Goal: Task Accomplishment & Management: Complete application form

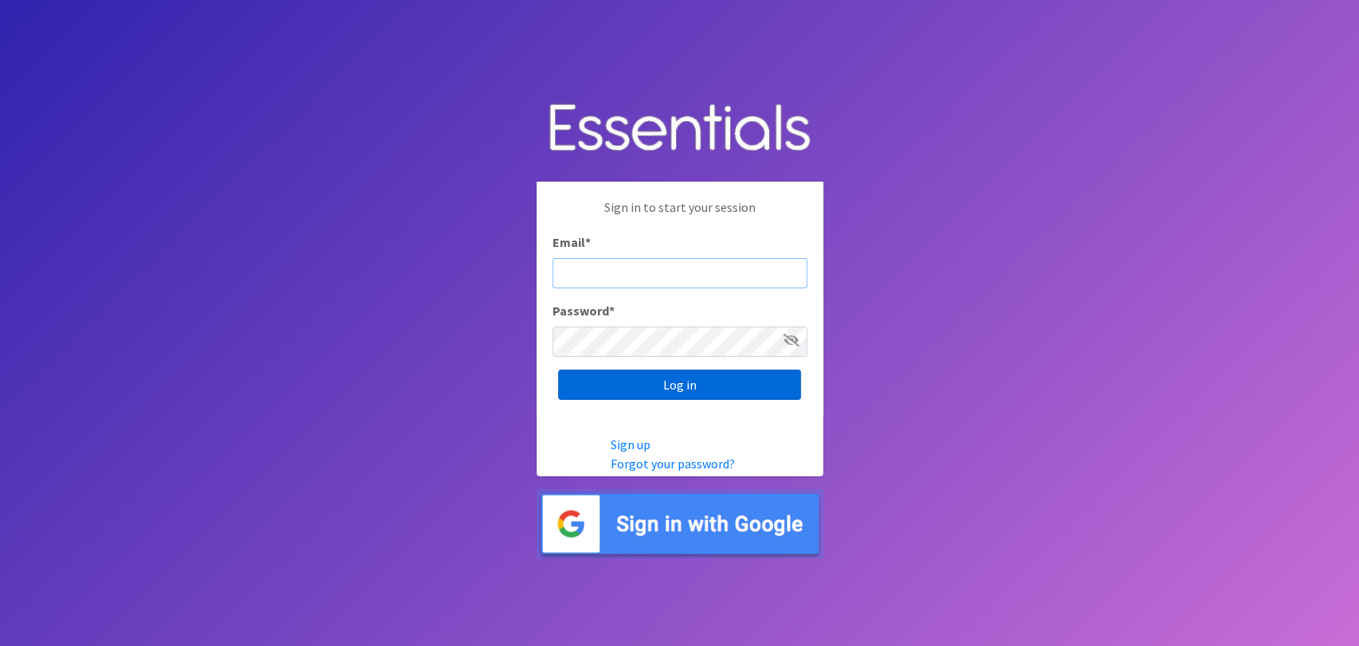
type input "analisacantu@austindiapers.org"
drag, startPoint x: 779, startPoint y: 373, endPoint x: 791, endPoint y: 373, distance: 11.2
click at [773, 371] on input "Log in" at bounding box center [679, 384] width 243 height 30
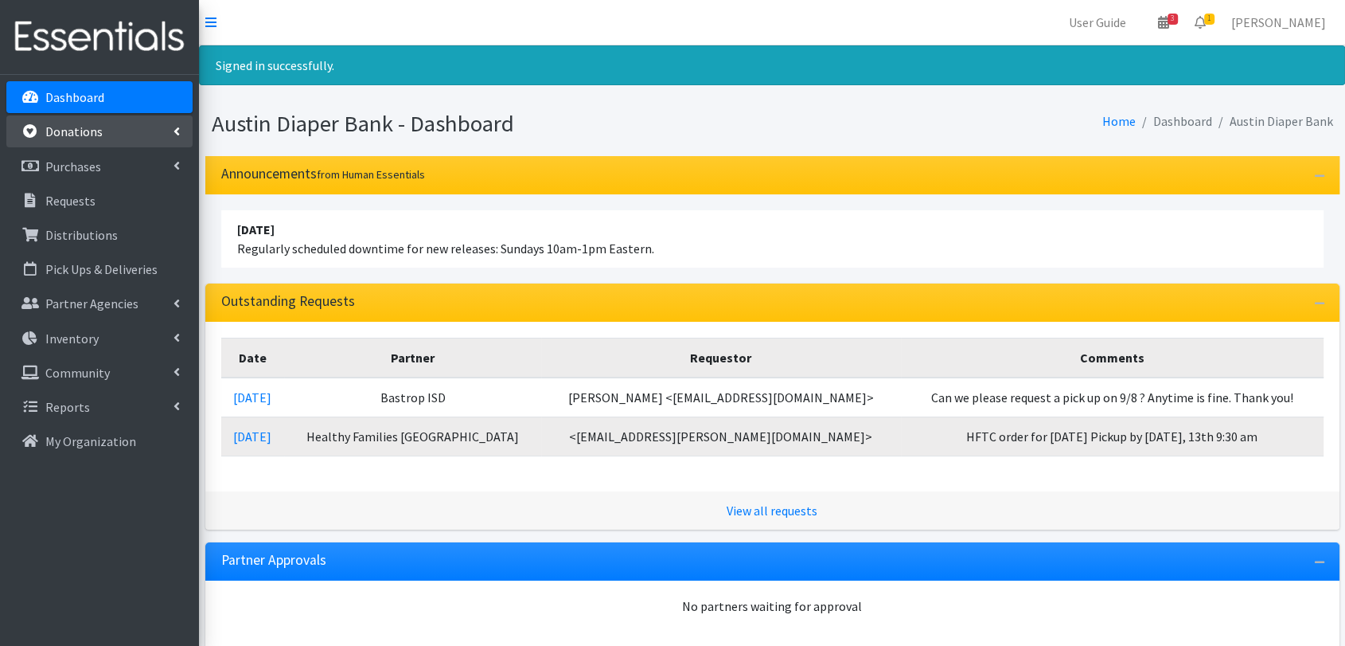
click at [97, 143] on link "Donations" at bounding box center [99, 131] width 186 height 32
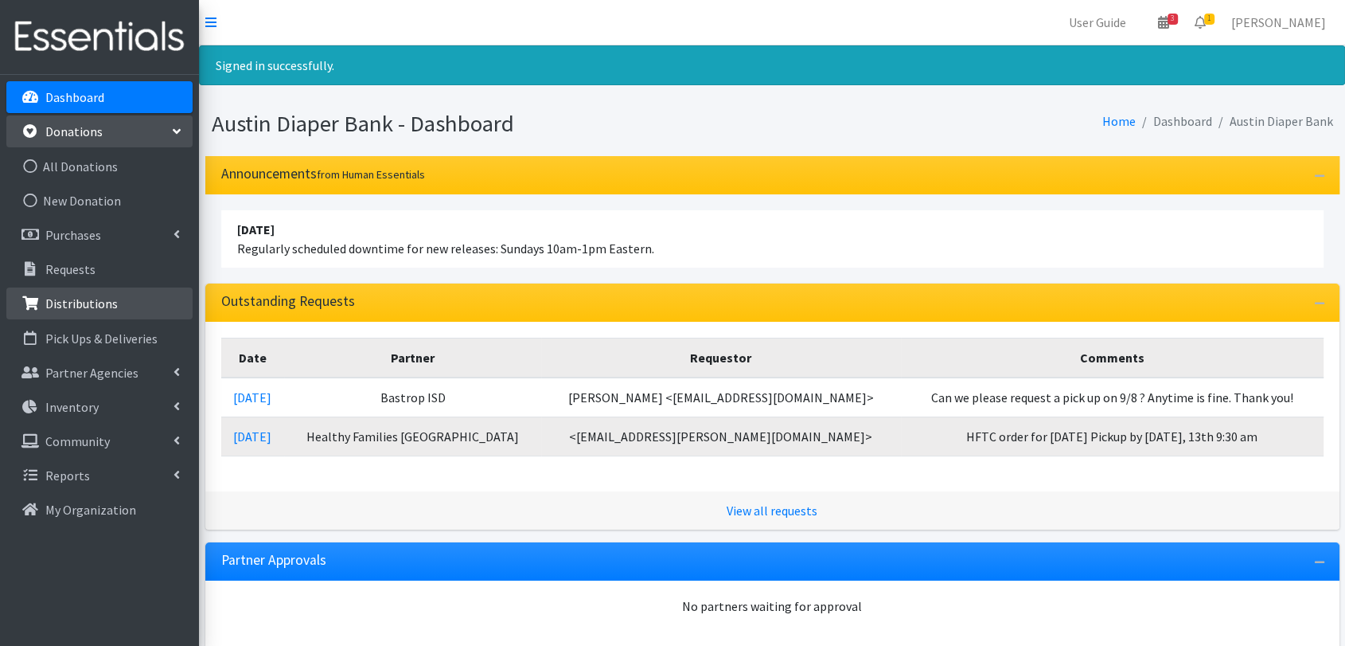
click at [131, 302] on link "Distributions" at bounding box center [99, 303] width 186 height 32
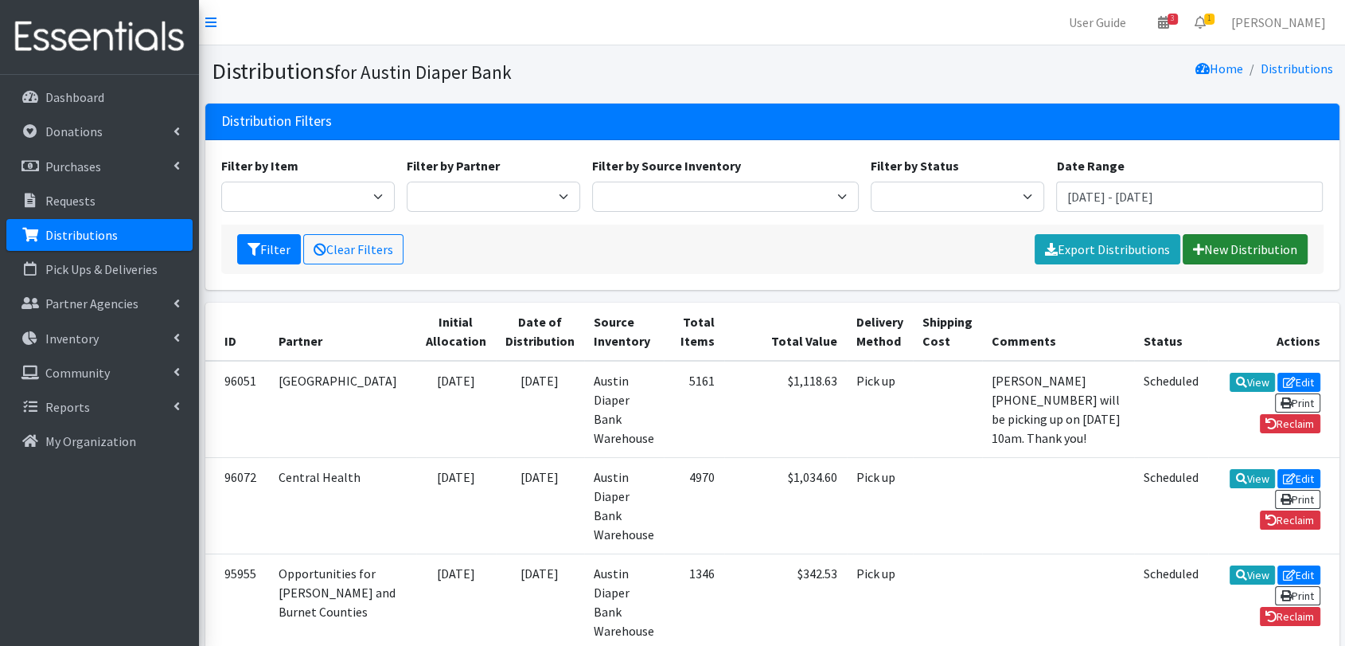
click at [1300, 248] on link "New Distribution" at bounding box center [1245, 249] width 125 height 30
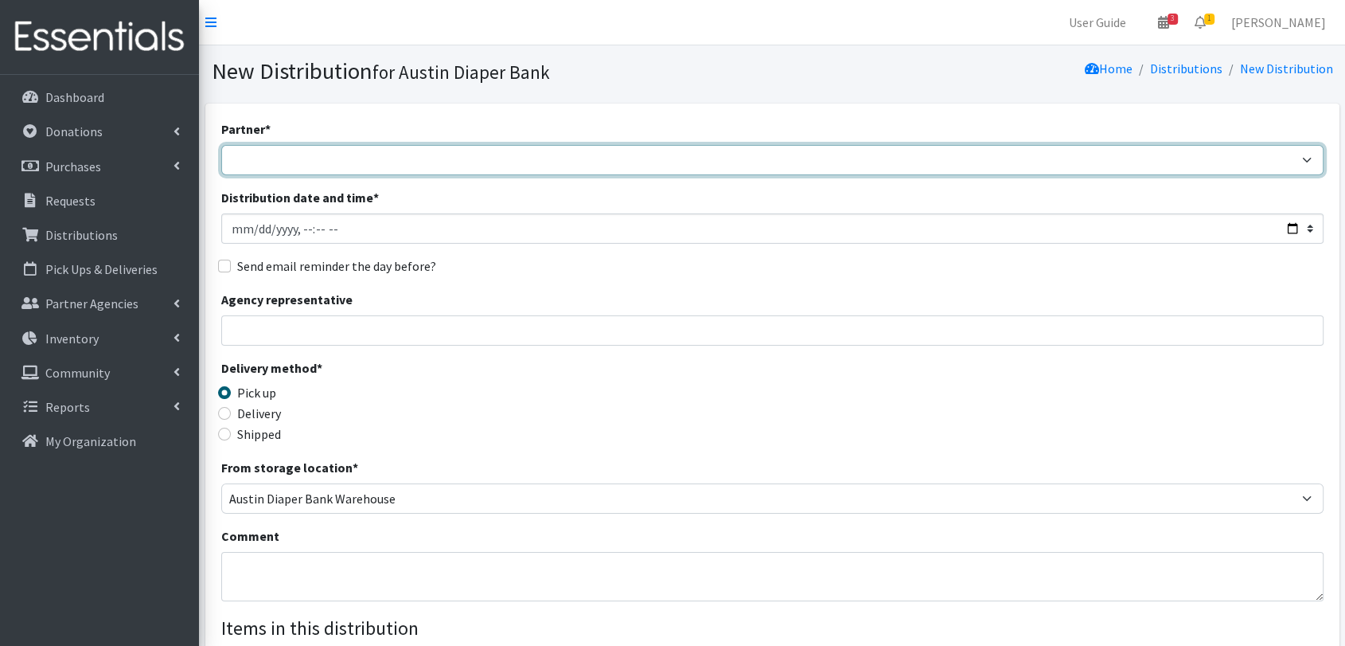
click at [554, 156] on select "ADB House Account Adult Protective Services Any Baby Can Ascension Seton Austin…" at bounding box center [772, 160] width 1103 height 30
select select "330"
click at [221, 145] on select "ADB House Account Adult Protective Services Any Baby Can Ascension Seton Austin…" at bounding box center [772, 160] width 1103 height 30
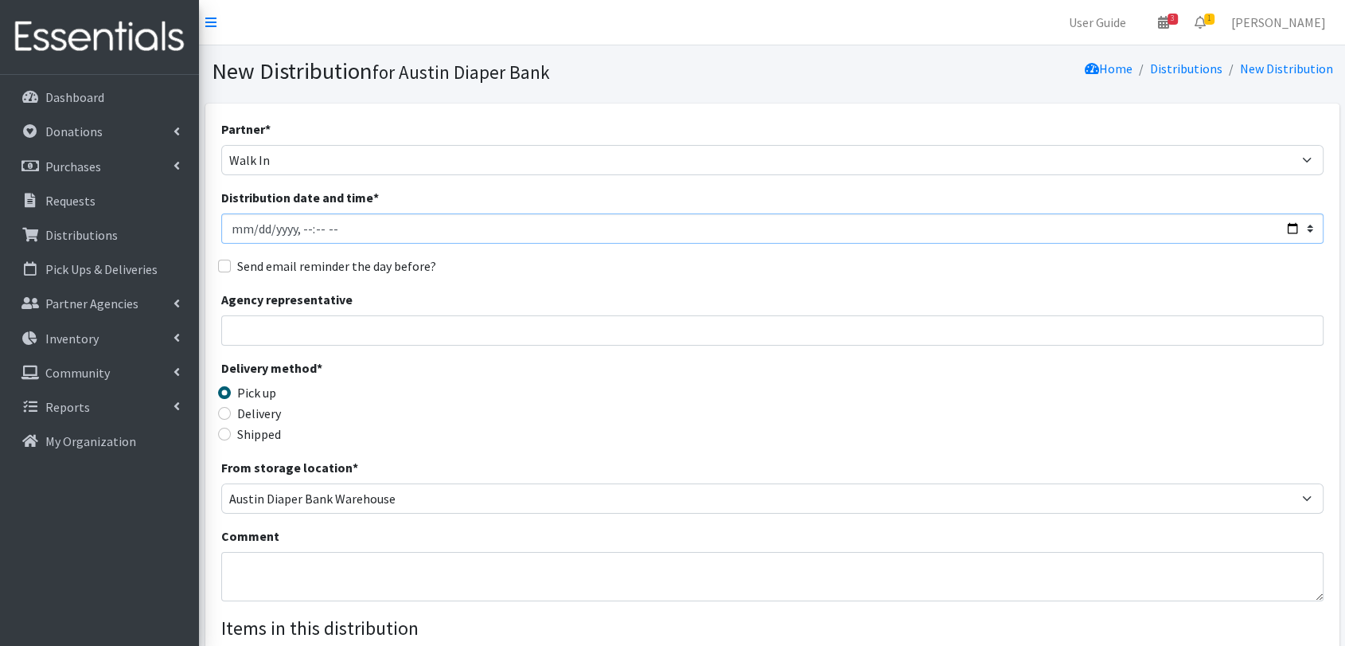
click at [256, 228] on input "Distribution date and time *" at bounding box center [772, 228] width 1103 height 30
click at [331, 232] on input "Distribution date and time *" at bounding box center [772, 228] width 1103 height 30
type input "2025-09-02T11:59"
drag, startPoint x: 326, startPoint y: 328, endPoint x: 326, endPoint y: 336, distance: 8.0
click at [326, 328] on input "Agency representative" at bounding box center [772, 330] width 1103 height 30
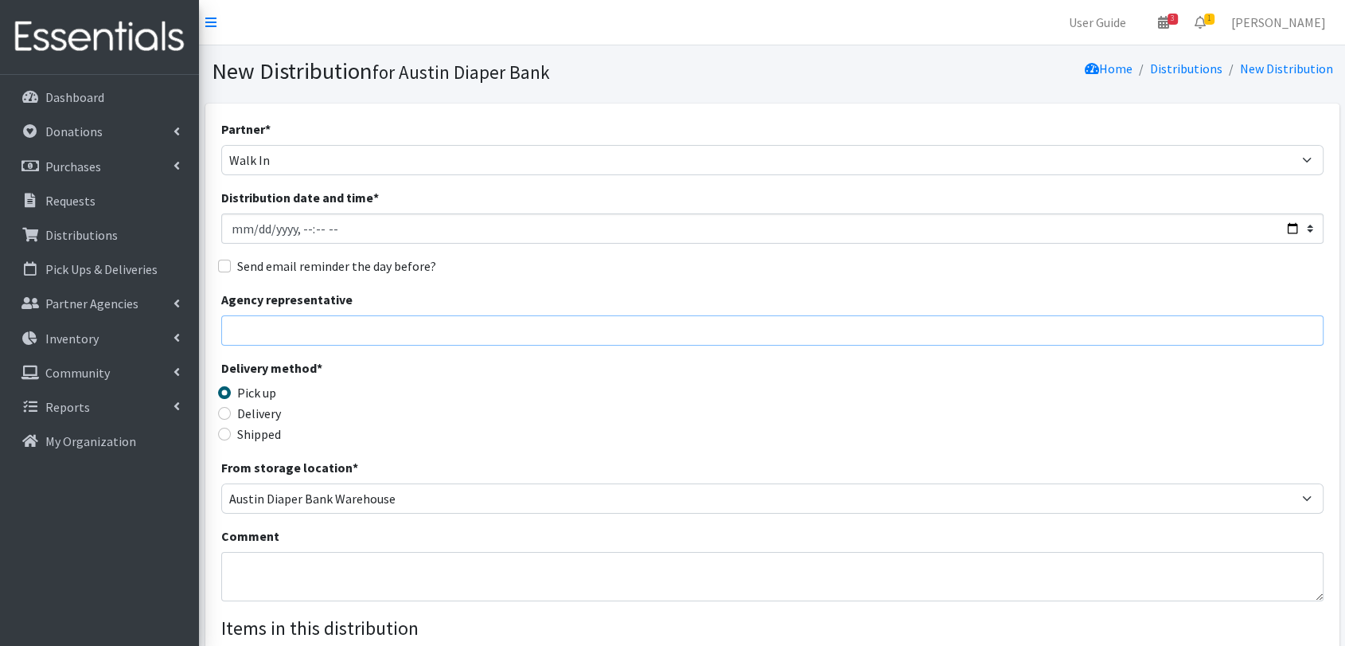
type input "[PERSON_NAME]"
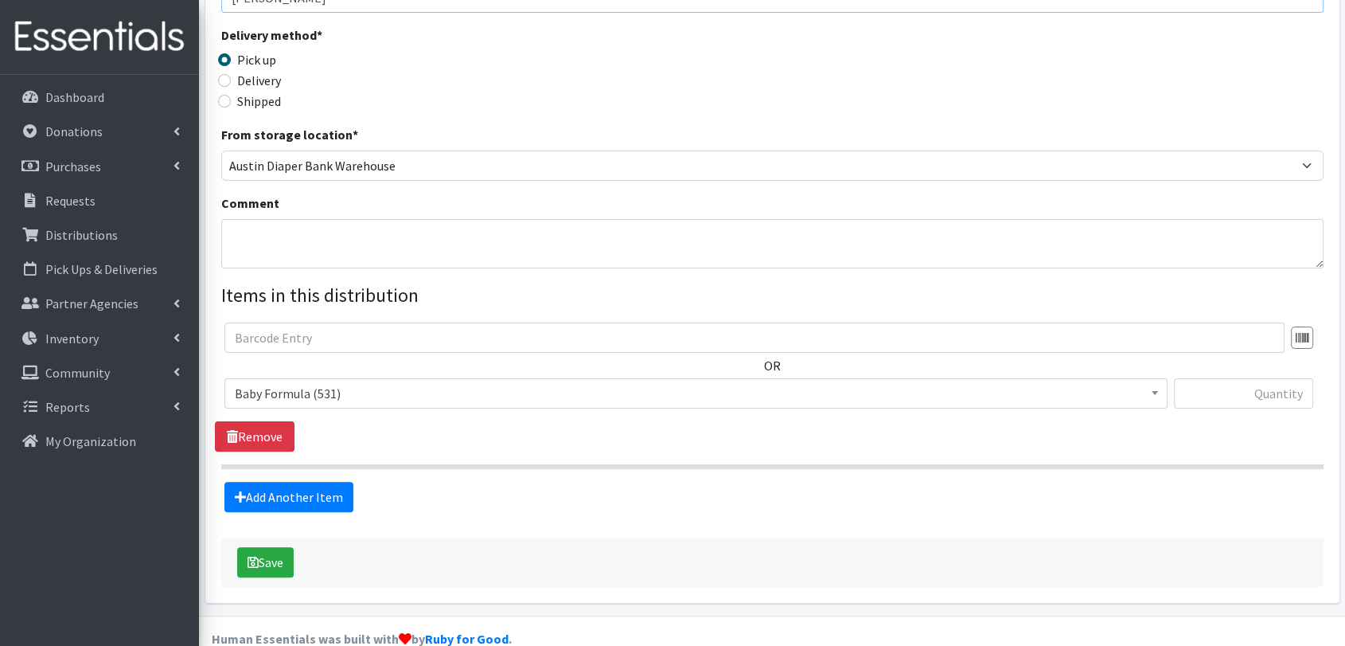
scroll to position [353, 0]
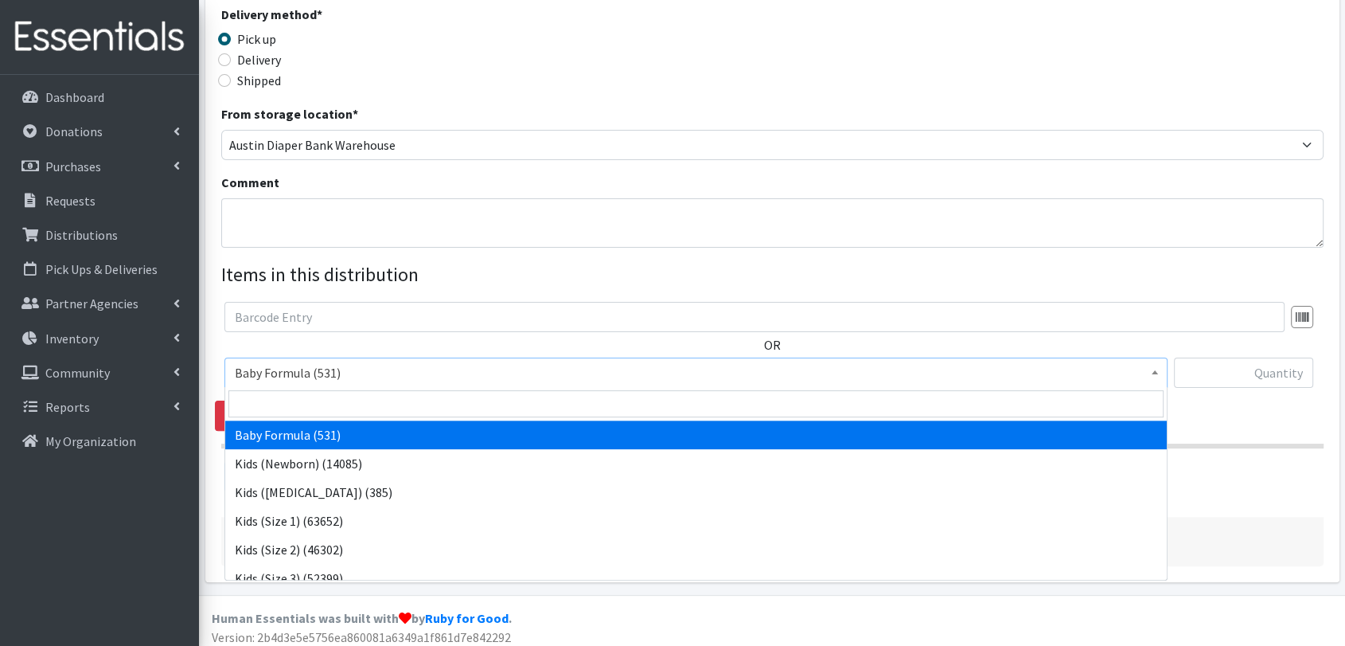
click at [420, 370] on span "Baby Formula (531)" at bounding box center [696, 372] width 923 height 22
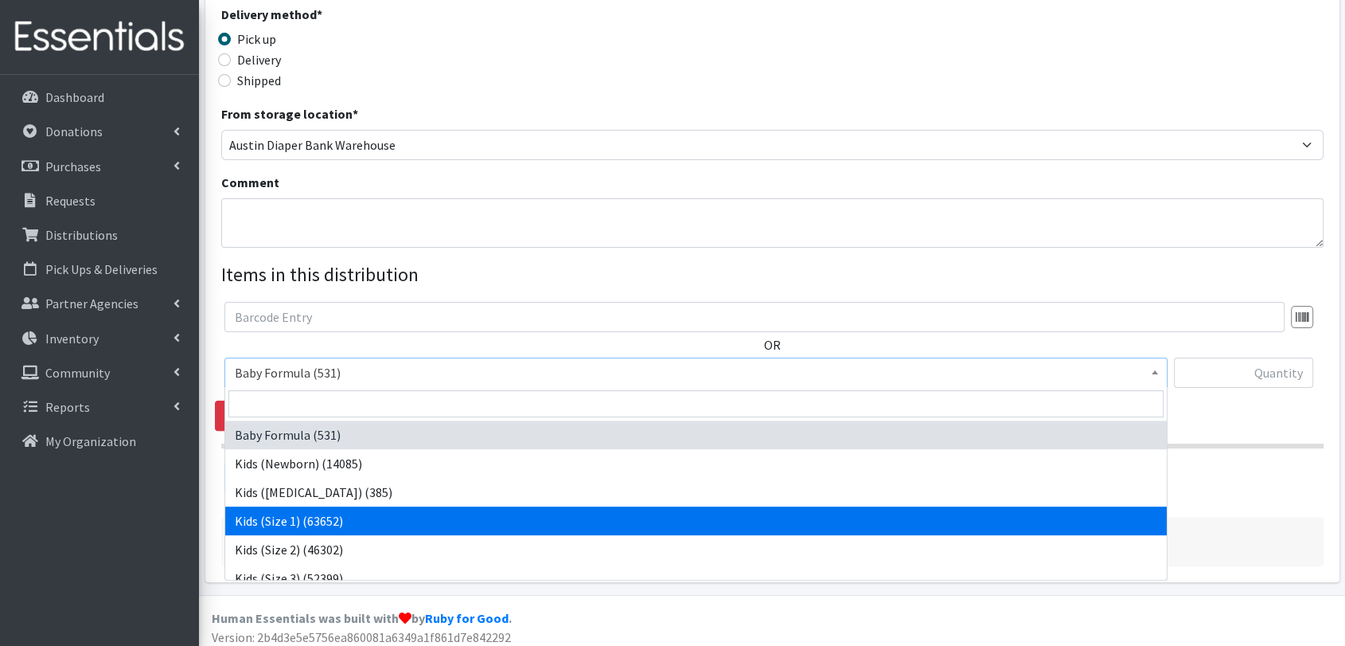
scroll to position [88, 0]
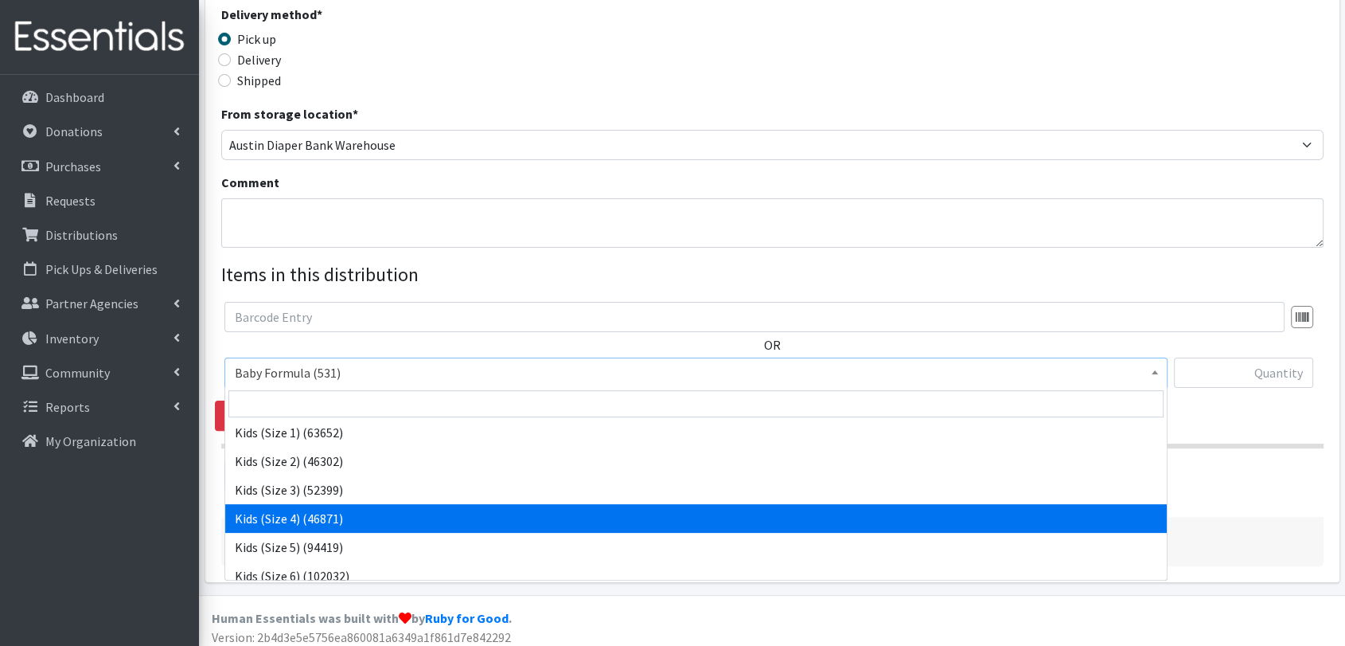
select select "459"
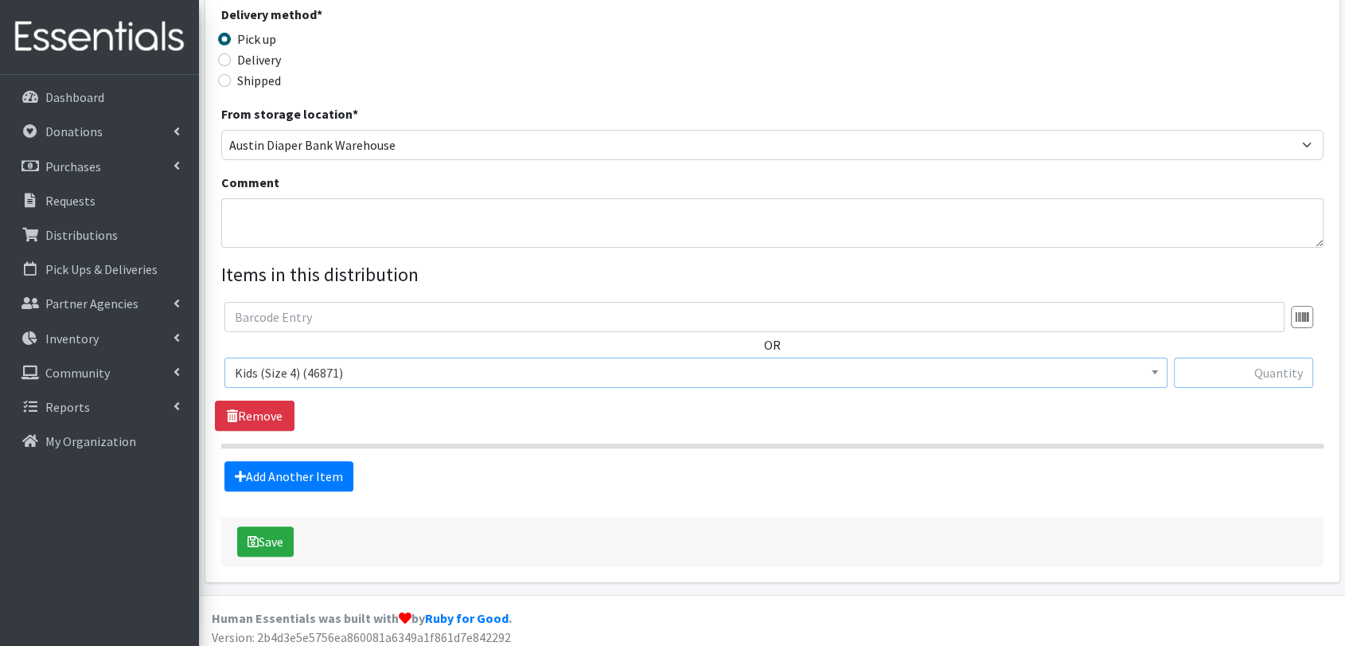
click at [1208, 367] on input "text" at bounding box center [1244, 372] width 140 height 30
type input "25"
click at [300, 475] on link "Add Another Item" at bounding box center [288, 476] width 129 height 30
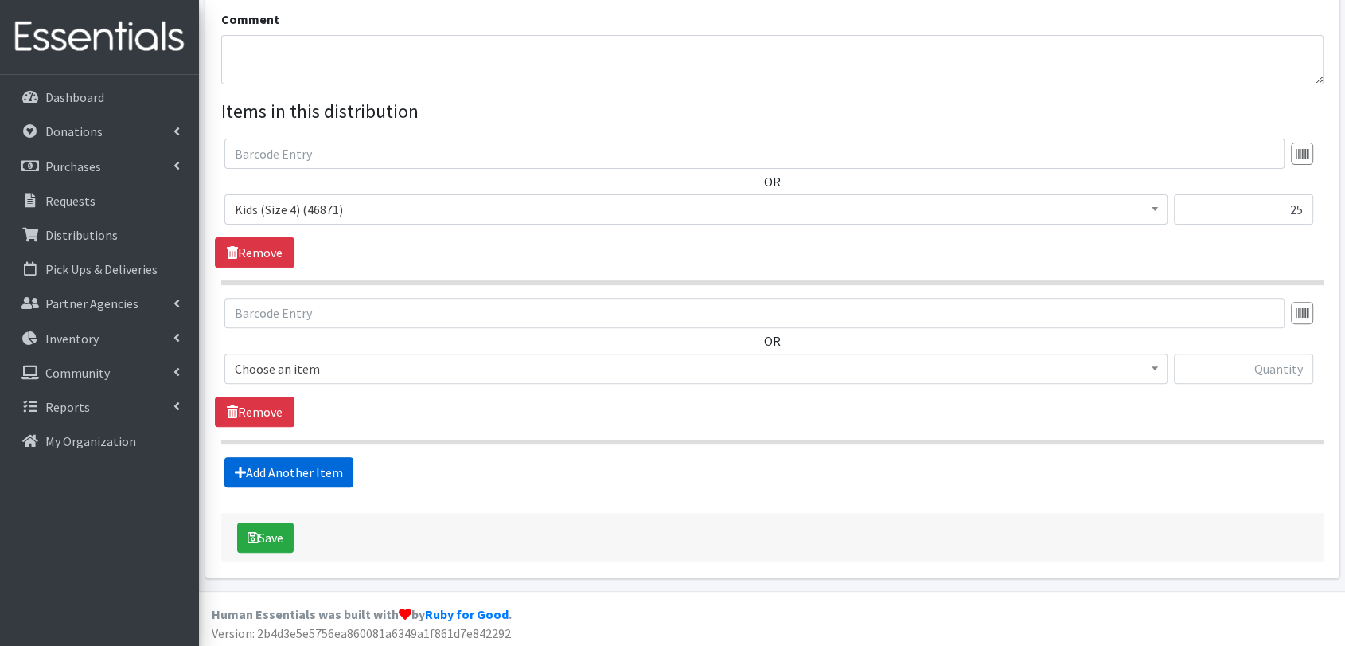
scroll to position [520, 0]
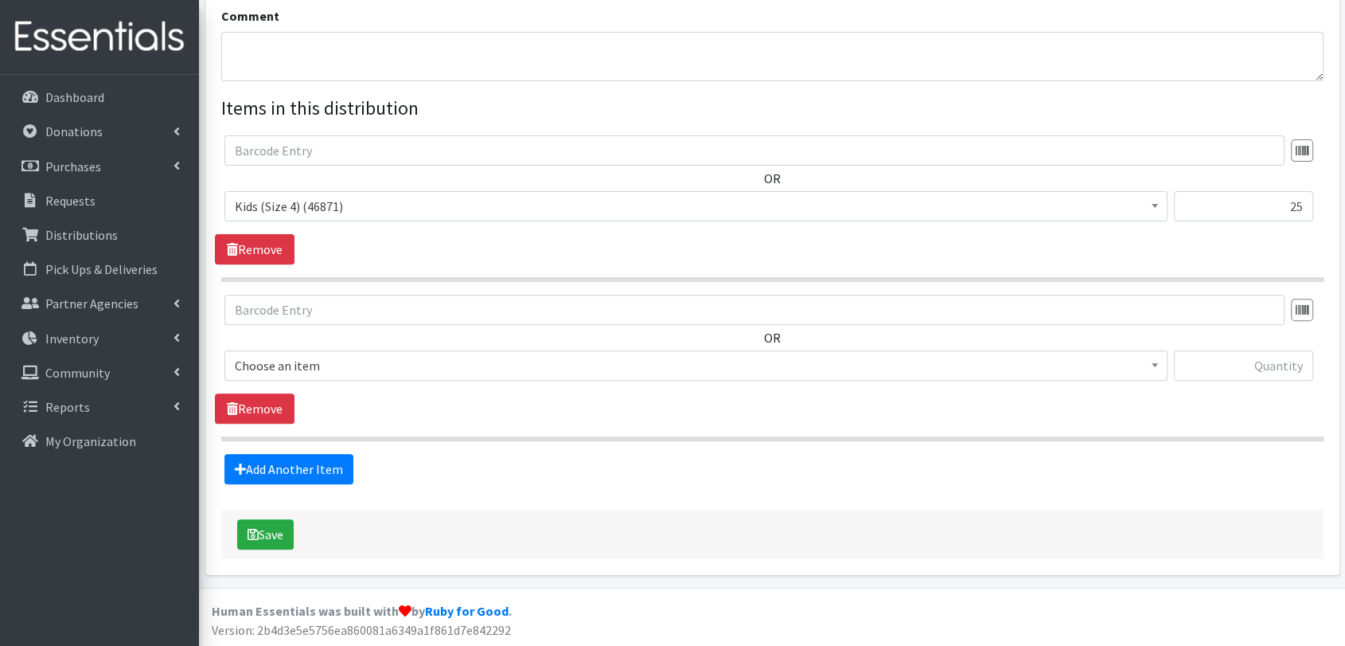
click at [362, 374] on span "Choose an item" at bounding box center [696, 365] width 923 height 22
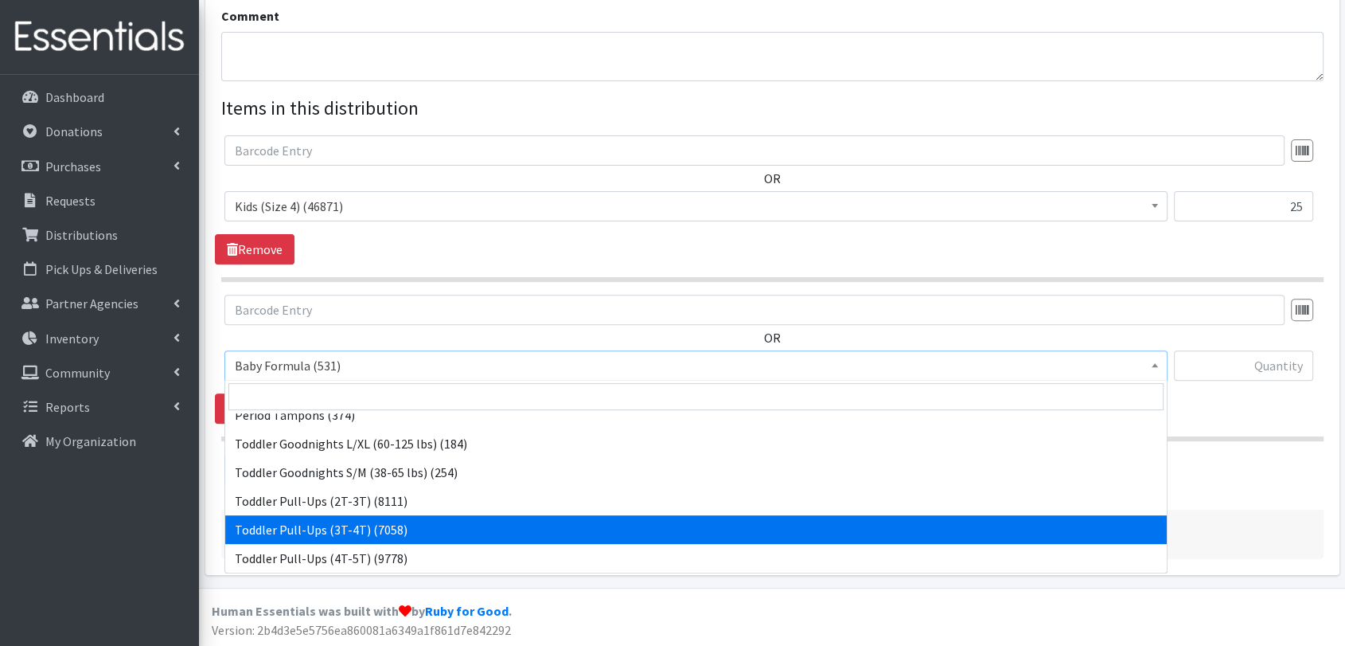
scroll to position [325, 0]
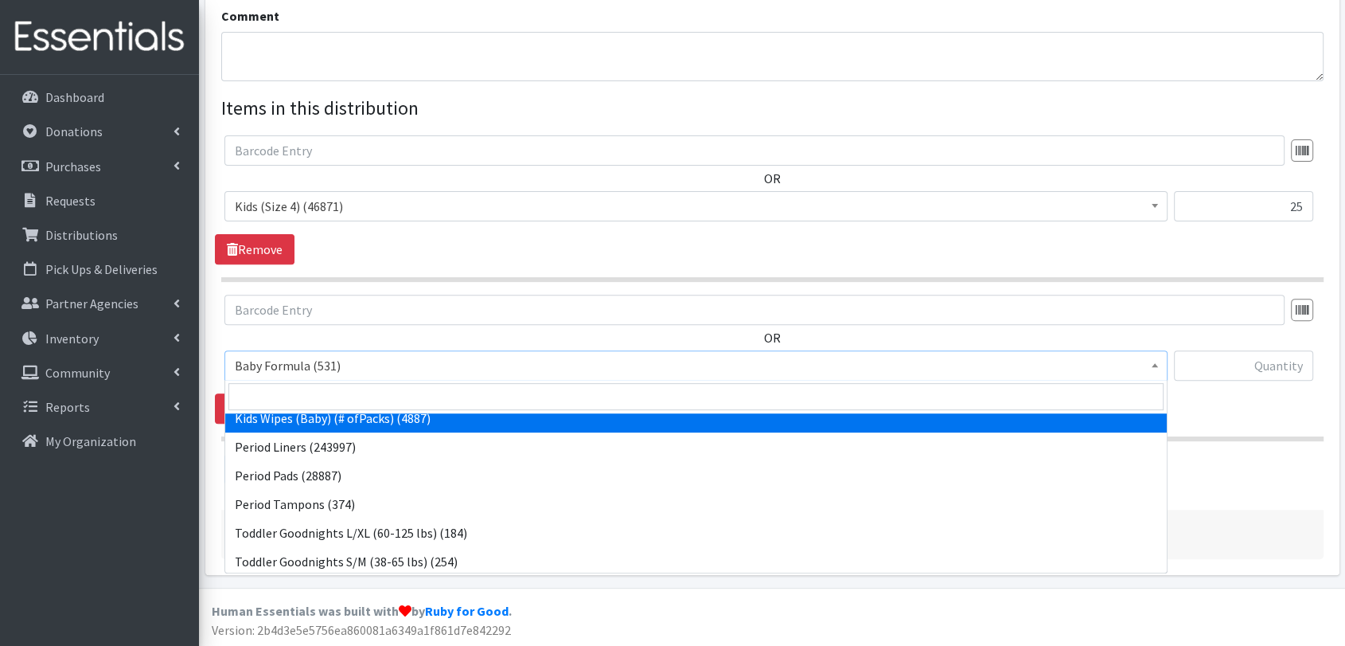
select select "434"
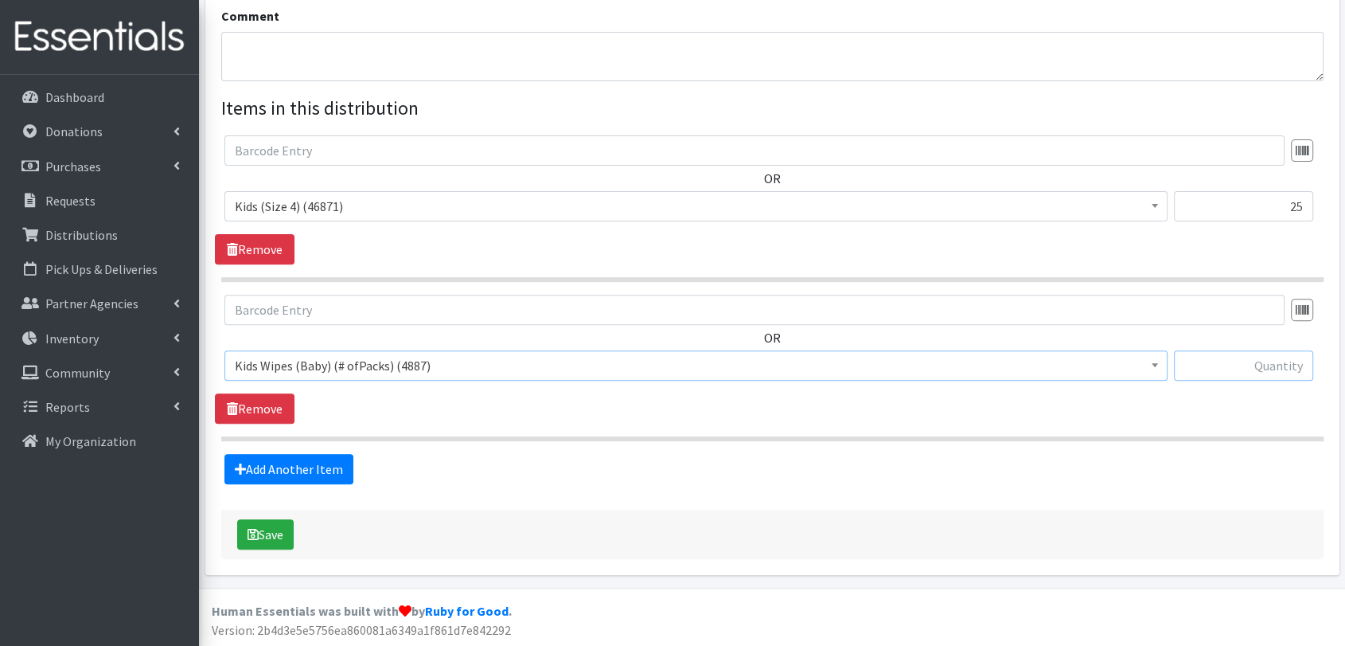
click at [1206, 359] on input "text" at bounding box center [1244, 365] width 140 height 30
type input "1"
click at [265, 537] on button "Save" at bounding box center [265, 534] width 57 height 30
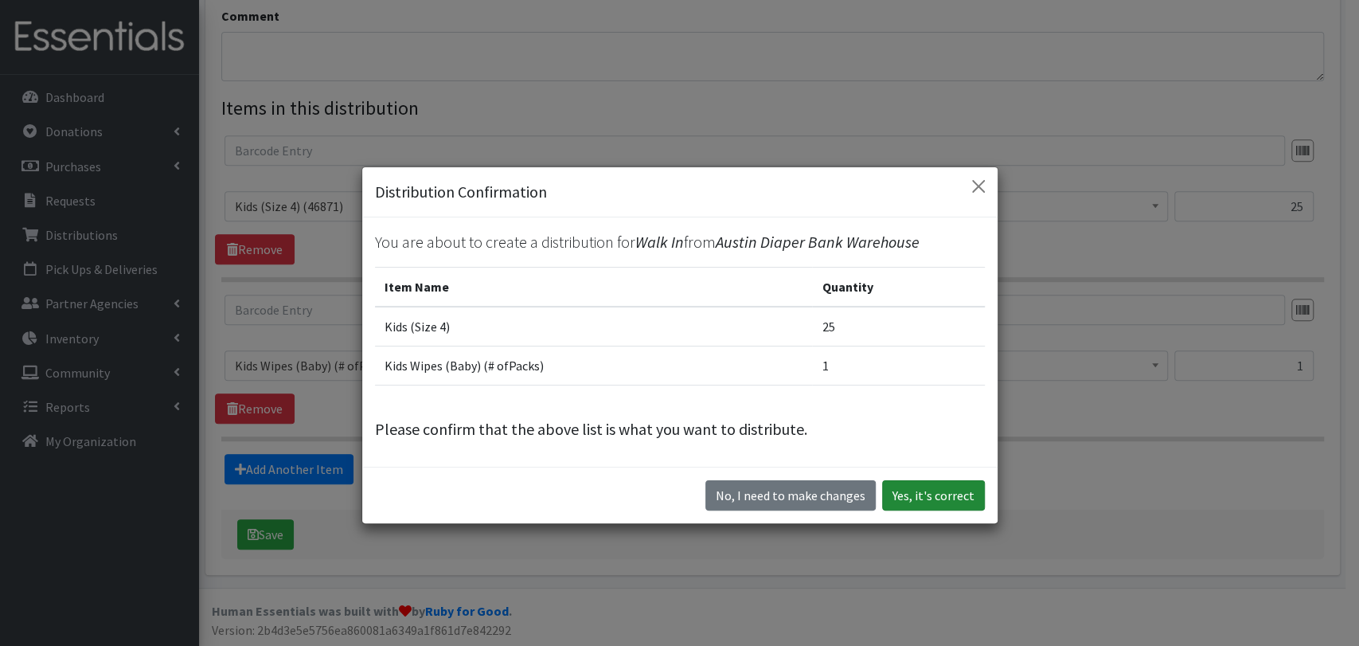
click at [926, 487] on button "Yes, it's correct" at bounding box center [933, 495] width 103 height 30
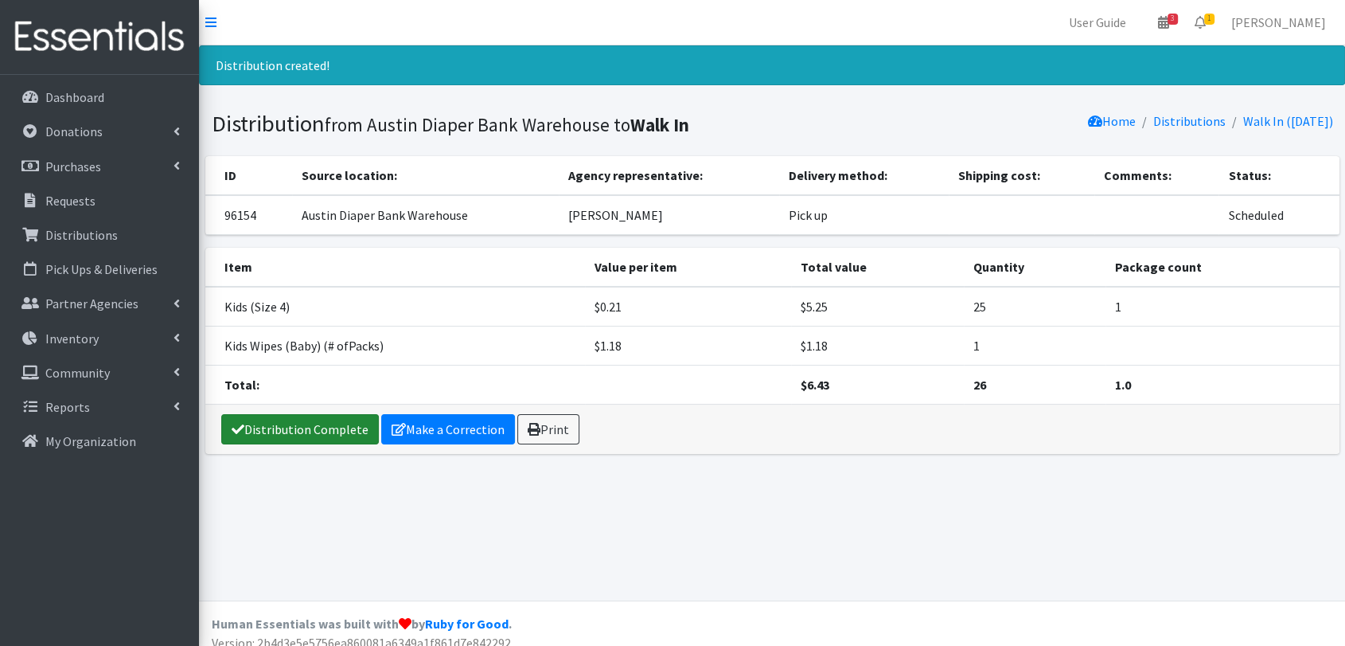
click at [312, 430] on link "Distribution Complete" at bounding box center [300, 429] width 158 height 30
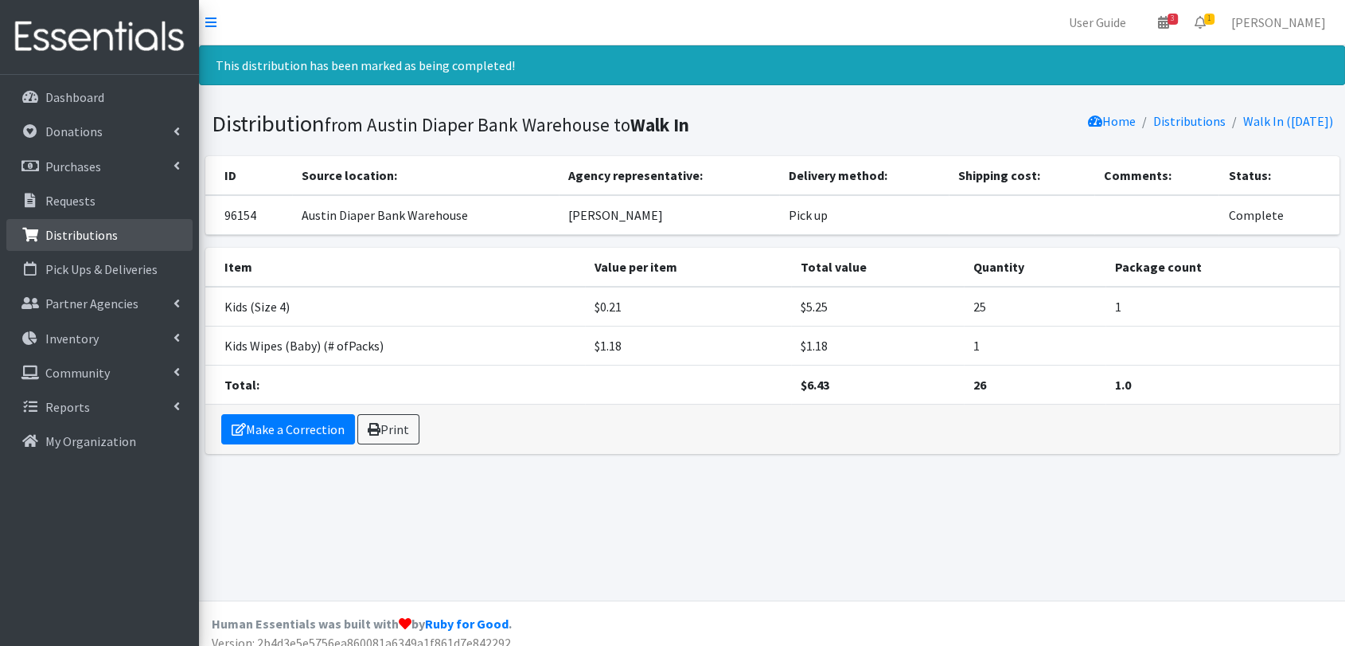
click at [128, 232] on link "Distributions" at bounding box center [99, 235] width 186 height 32
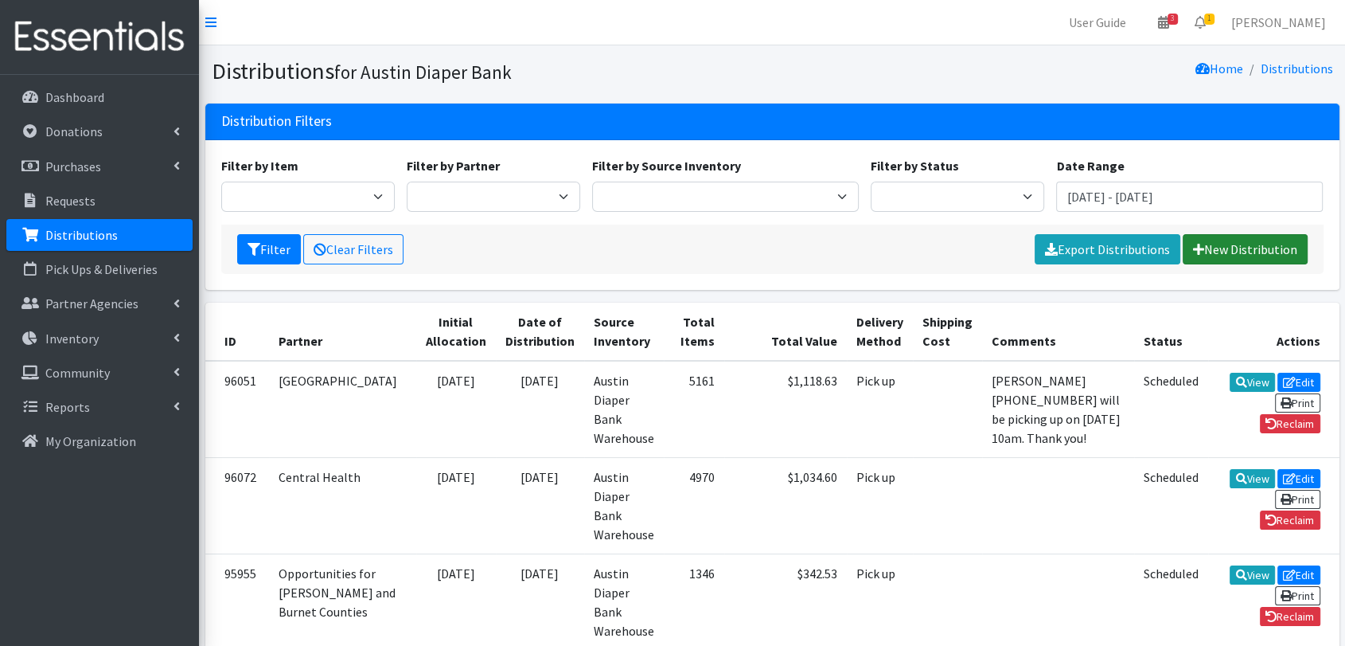
click at [1271, 243] on link "New Distribution" at bounding box center [1245, 249] width 125 height 30
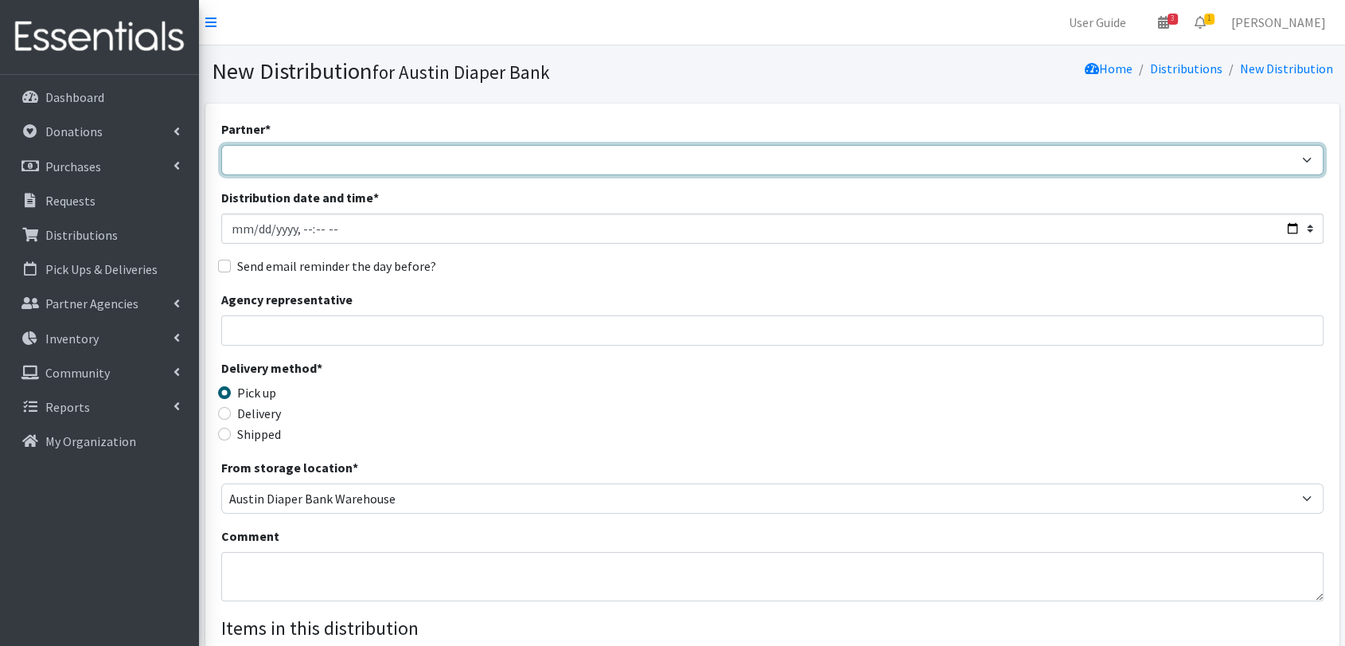
click at [463, 163] on select "ADB House Account Adult Protective Services Any Baby Can [DATE] [GEOGRAPHIC_DAT…" at bounding box center [772, 160] width 1103 height 30
select select "330"
click at [221, 145] on select "ADB House Account Adult Protective Services Any Baby Can Ascension Seton Austin…" at bounding box center [772, 160] width 1103 height 30
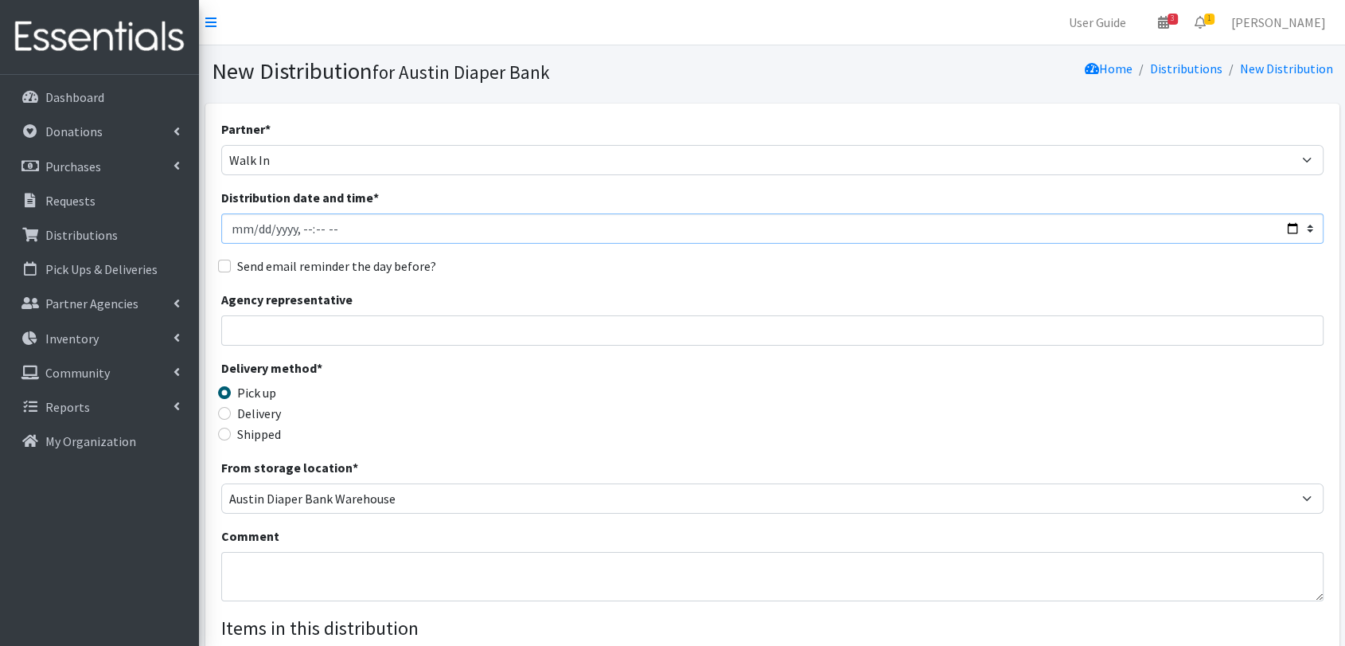
click at [260, 230] on input "Distribution date and time *" at bounding box center [772, 228] width 1103 height 30
click at [253, 230] on input "Distribution date and time *" at bounding box center [772, 228] width 1103 height 30
click at [330, 228] on input "Distribution date and time *" at bounding box center [772, 228] width 1103 height 30
type input "2025-09-03T11:59"
click at [385, 329] on input "Agency representative" at bounding box center [772, 330] width 1103 height 30
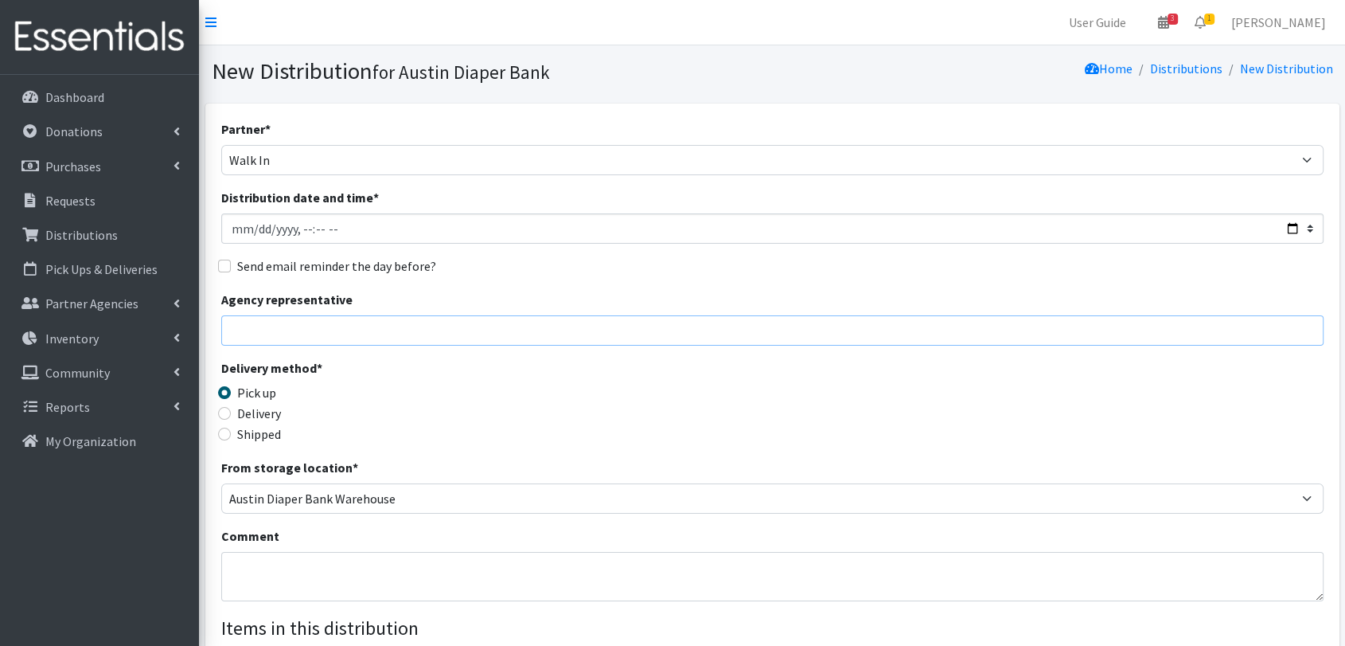
type input "Analisa Lundberg"
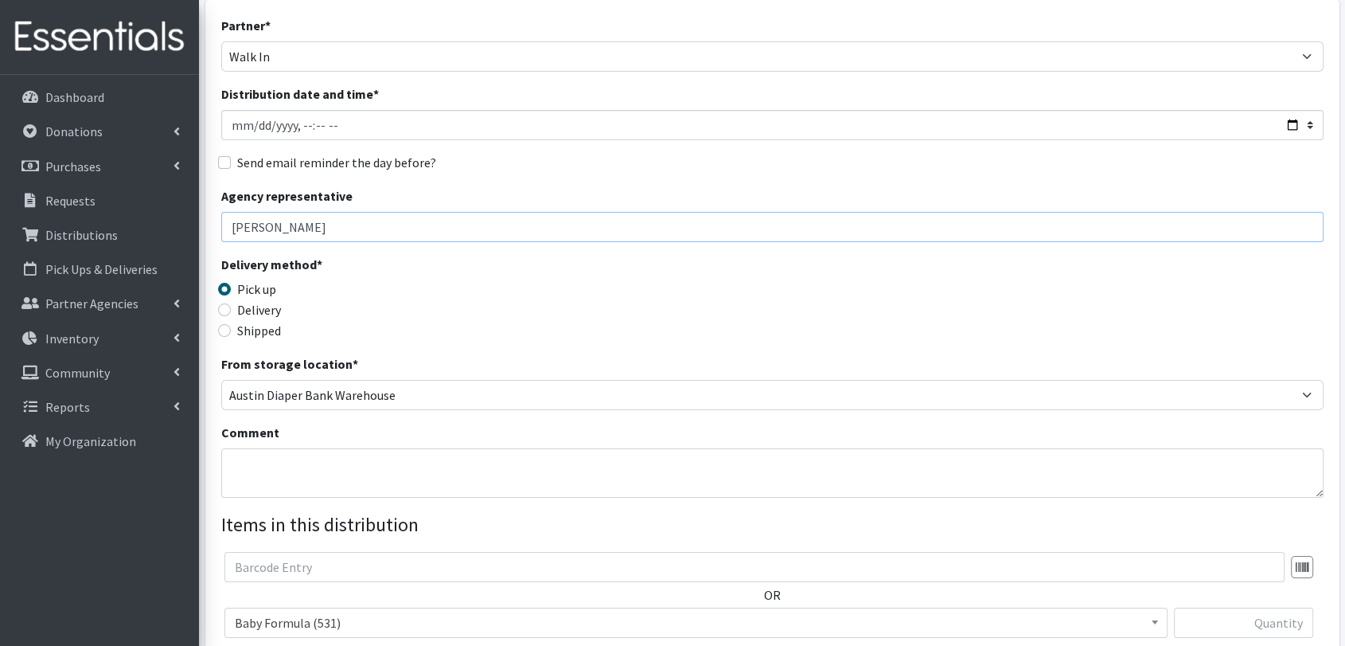
scroll to position [177, 0]
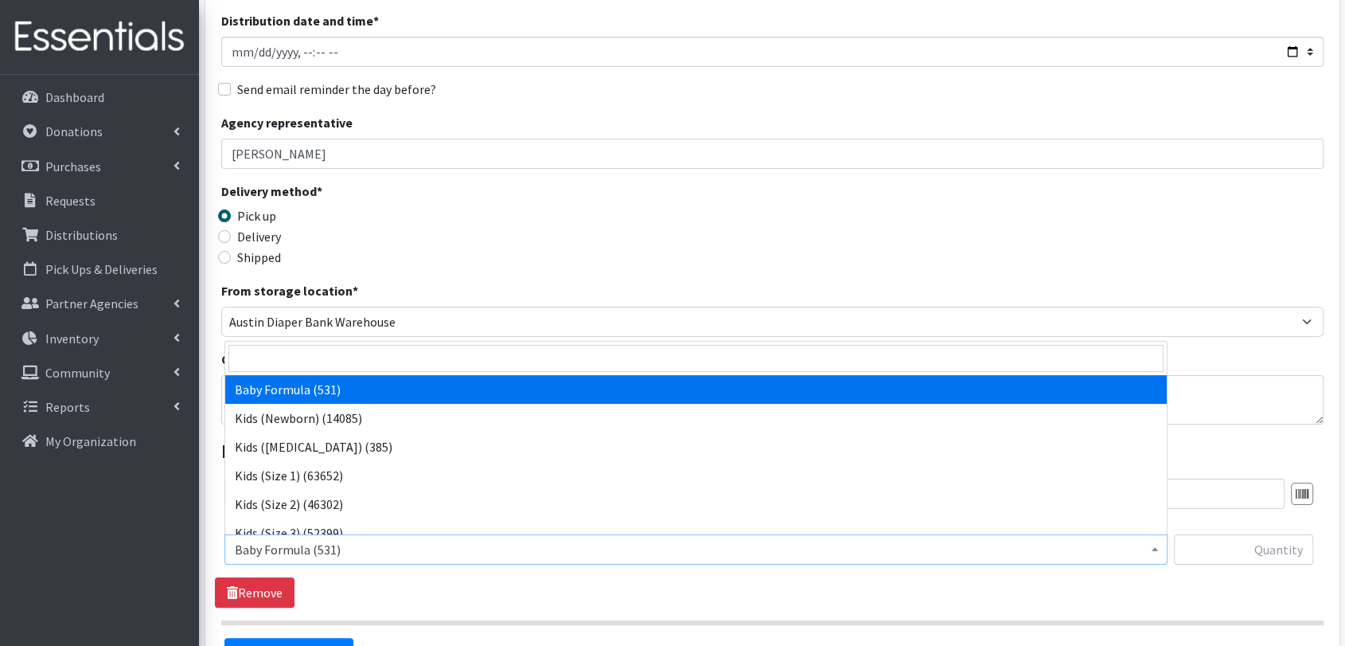
click at [451, 549] on span "Baby Formula (531)" at bounding box center [696, 549] width 923 height 22
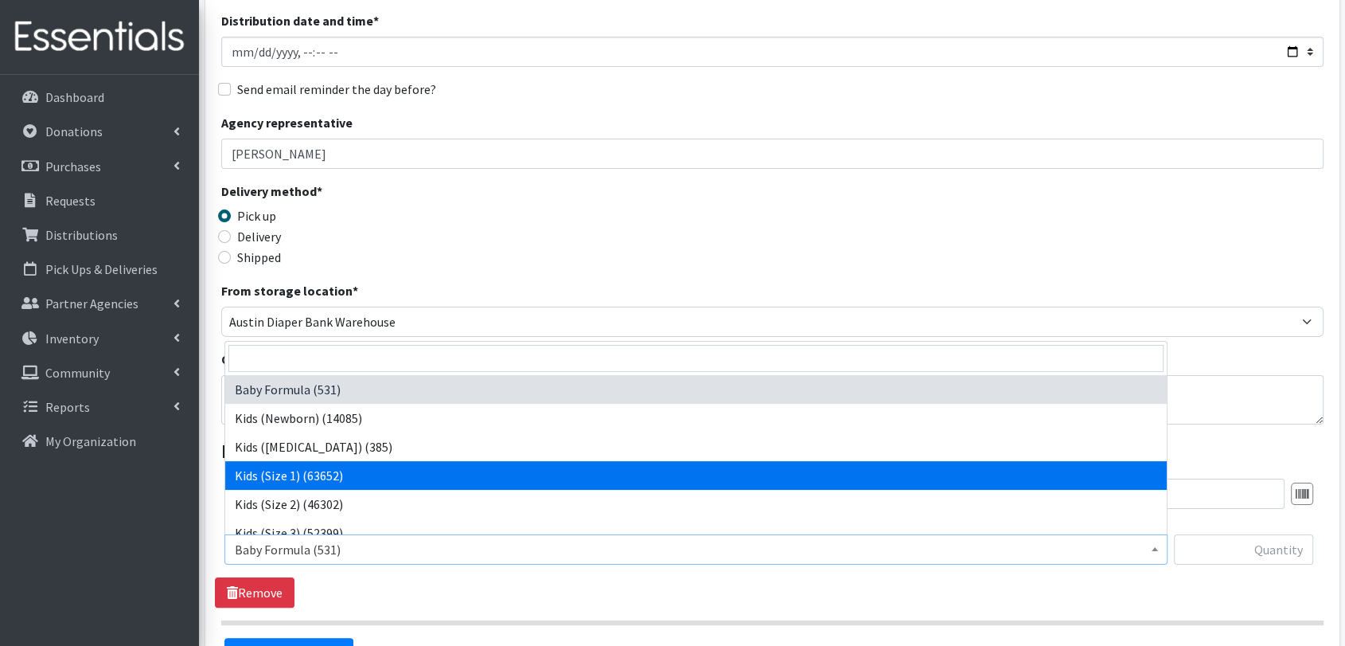
select select "453"
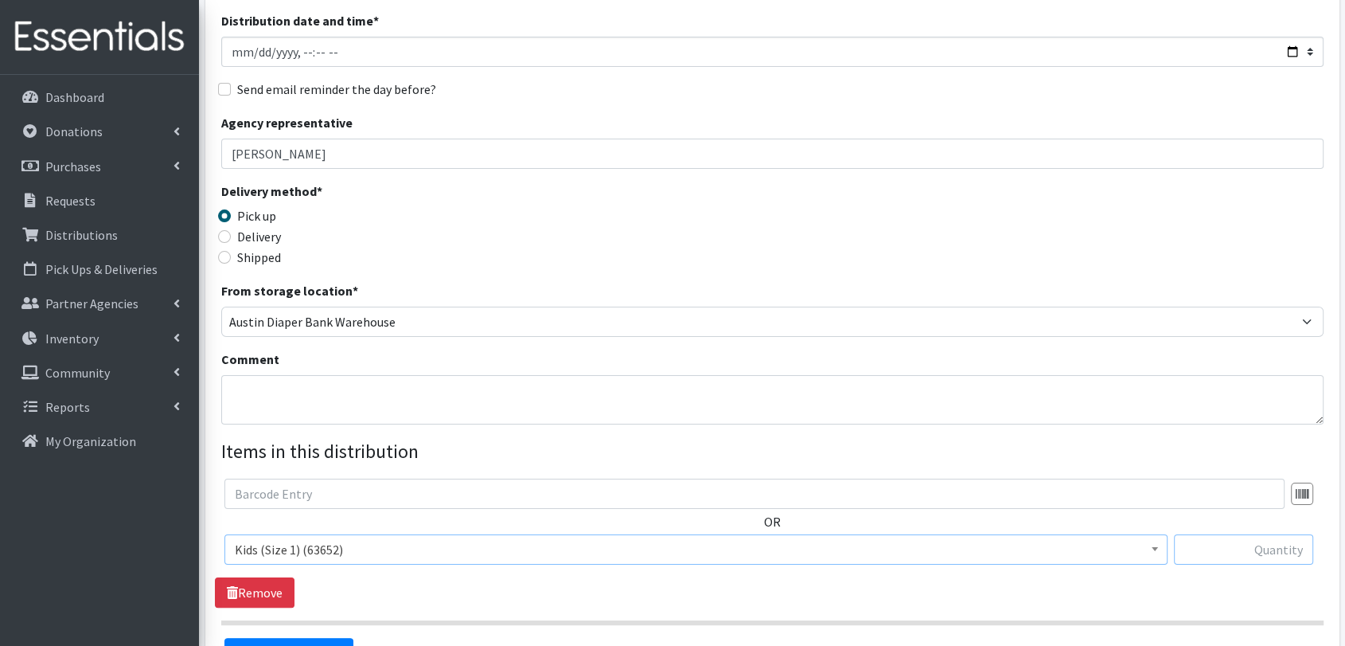
click at [1251, 558] on input "text" at bounding box center [1244, 549] width 140 height 30
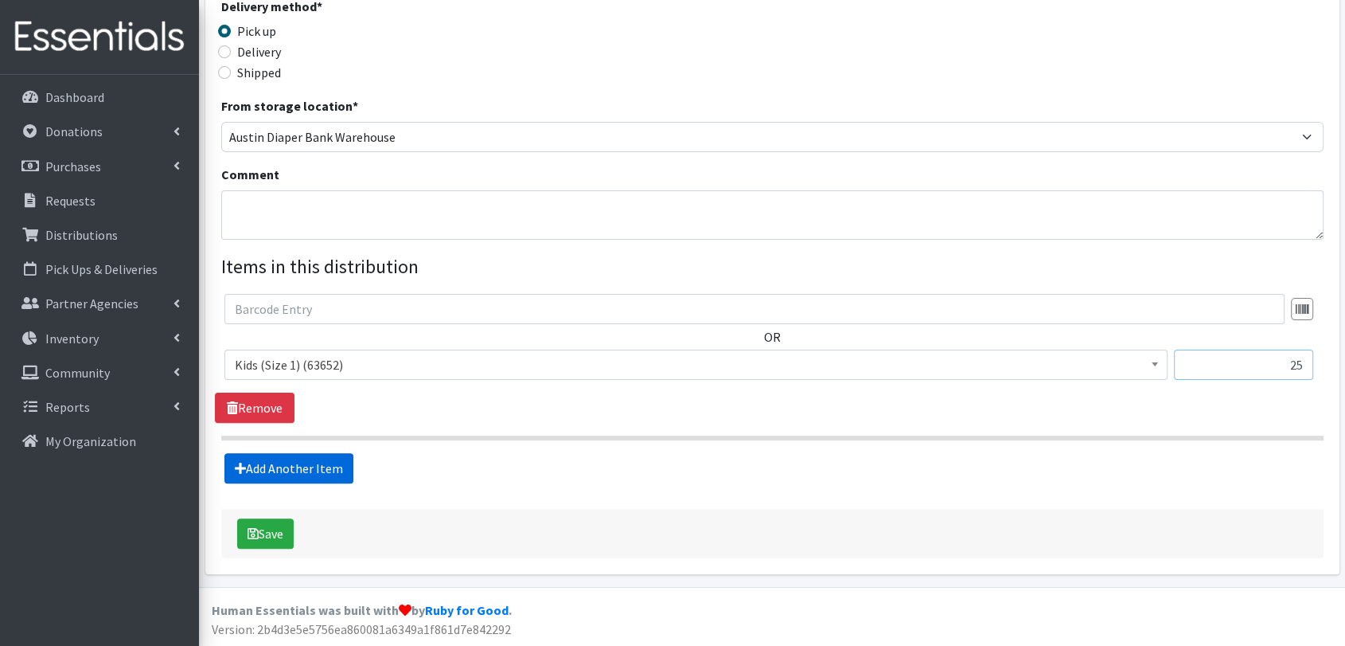
type input "25"
click at [336, 465] on link "Add Another Item" at bounding box center [288, 468] width 129 height 30
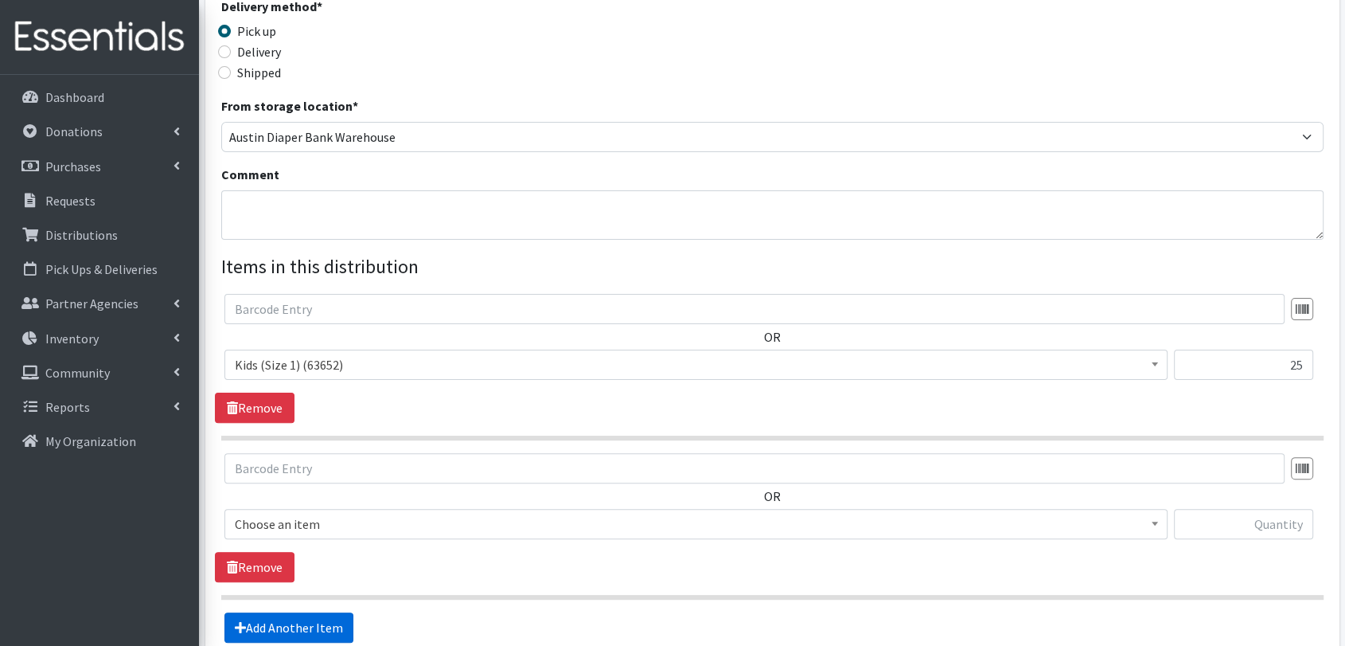
scroll to position [520, 0]
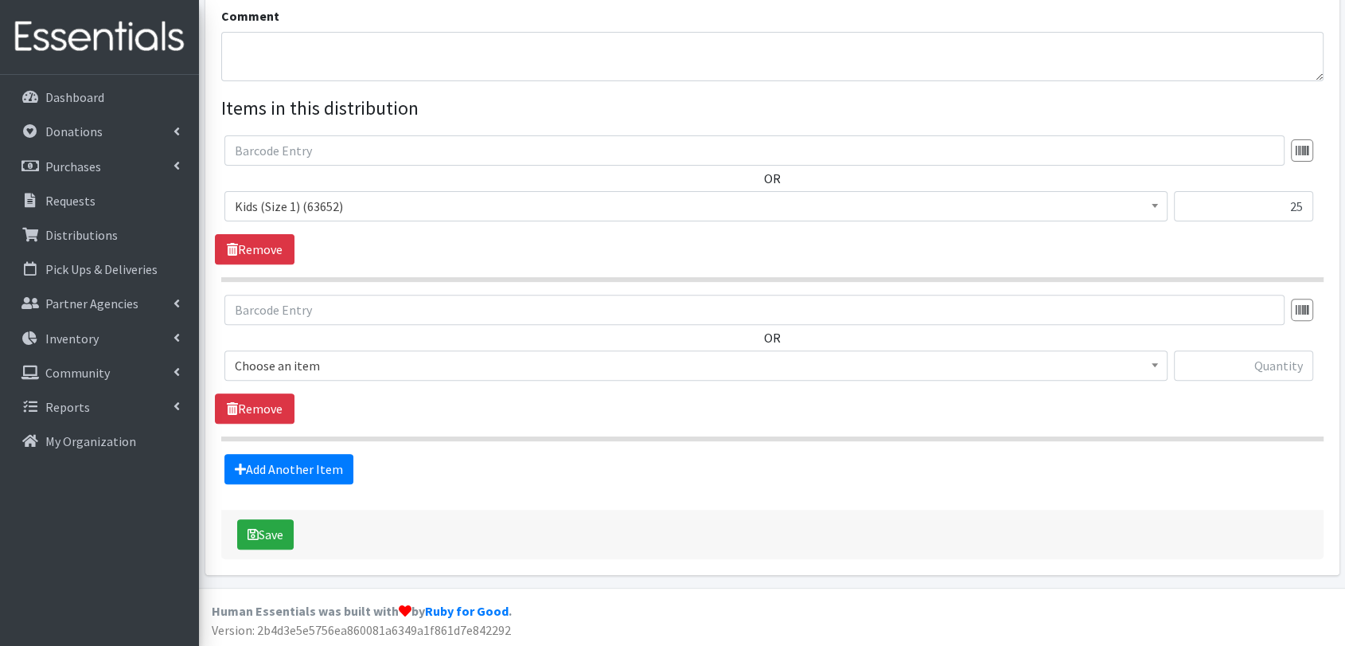
click at [500, 369] on span "Choose an item" at bounding box center [696, 365] width 923 height 22
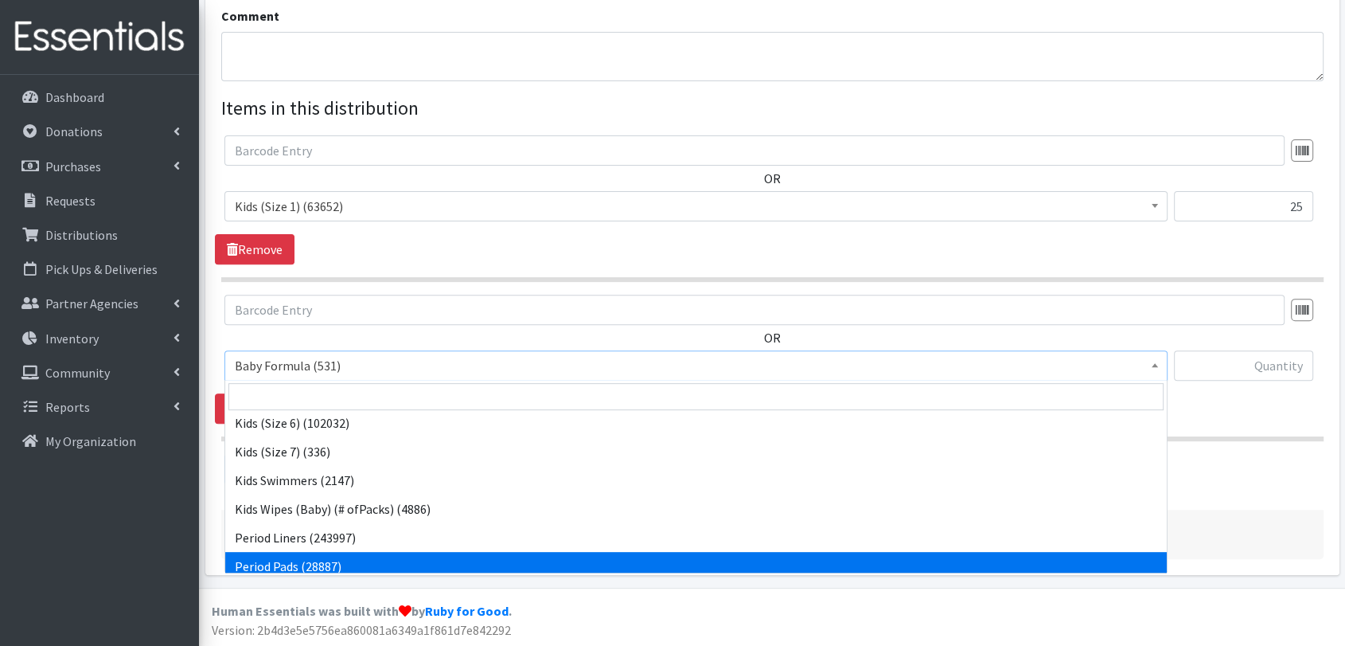
scroll to position [265, 0]
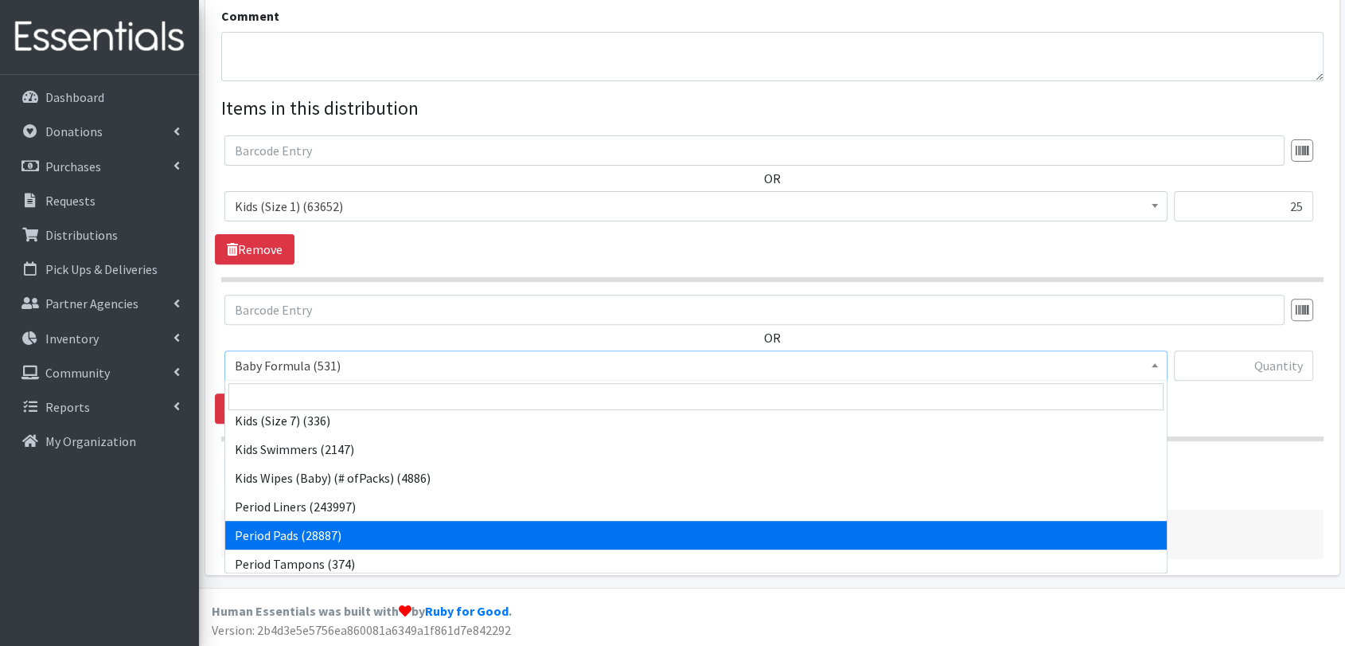
drag, startPoint x: 390, startPoint y: 525, endPoint x: 416, endPoint y: 530, distance: 26.7
select select "1534"
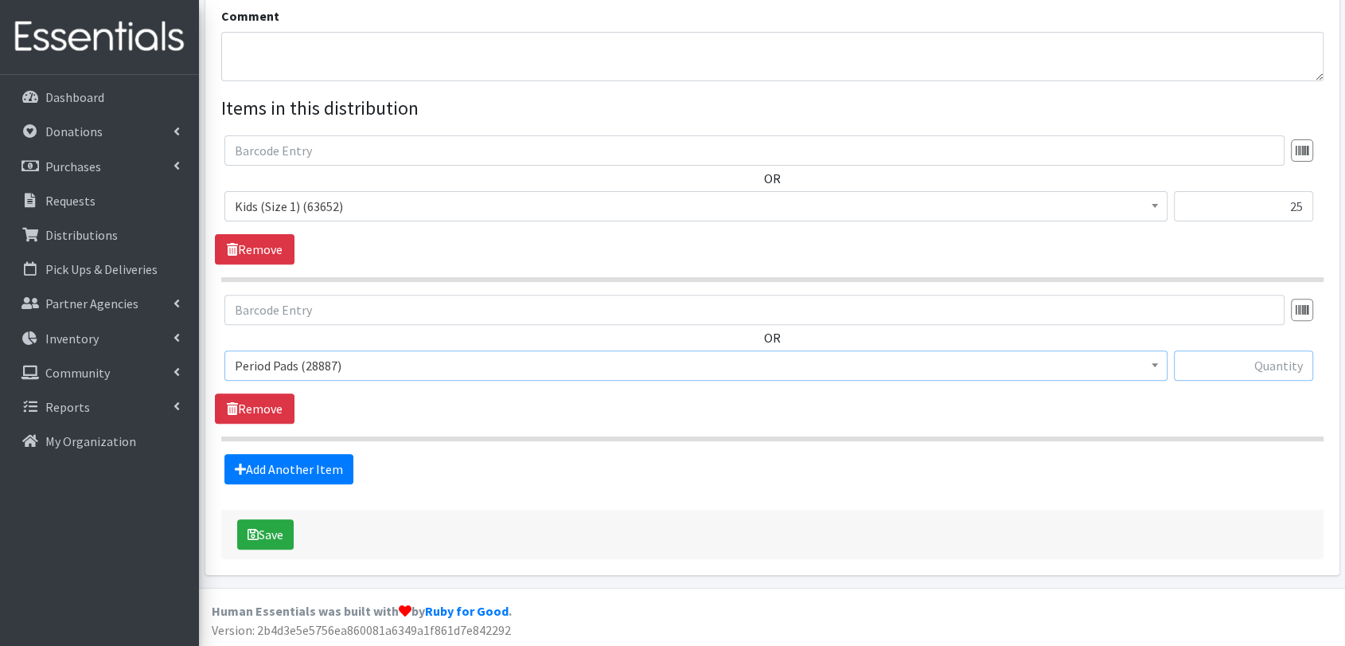
click at [1279, 377] on input "text" at bounding box center [1244, 365] width 140 height 30
type input "10"
click at [1219, 421] on div "OR Baby Formula (531) Kids (Newborn) (14085) Kids (Preemie) (385) Kids (Size 1)…" at bounding box center [772, 359] width 1115 height 129
click at [352, 471] on div "Add Another Item" at bounding box center [772, 469] width 1115 height 30
click at [340, 471] on link "Add Another Item" at bounding box center [288, 469] width 129 height 30
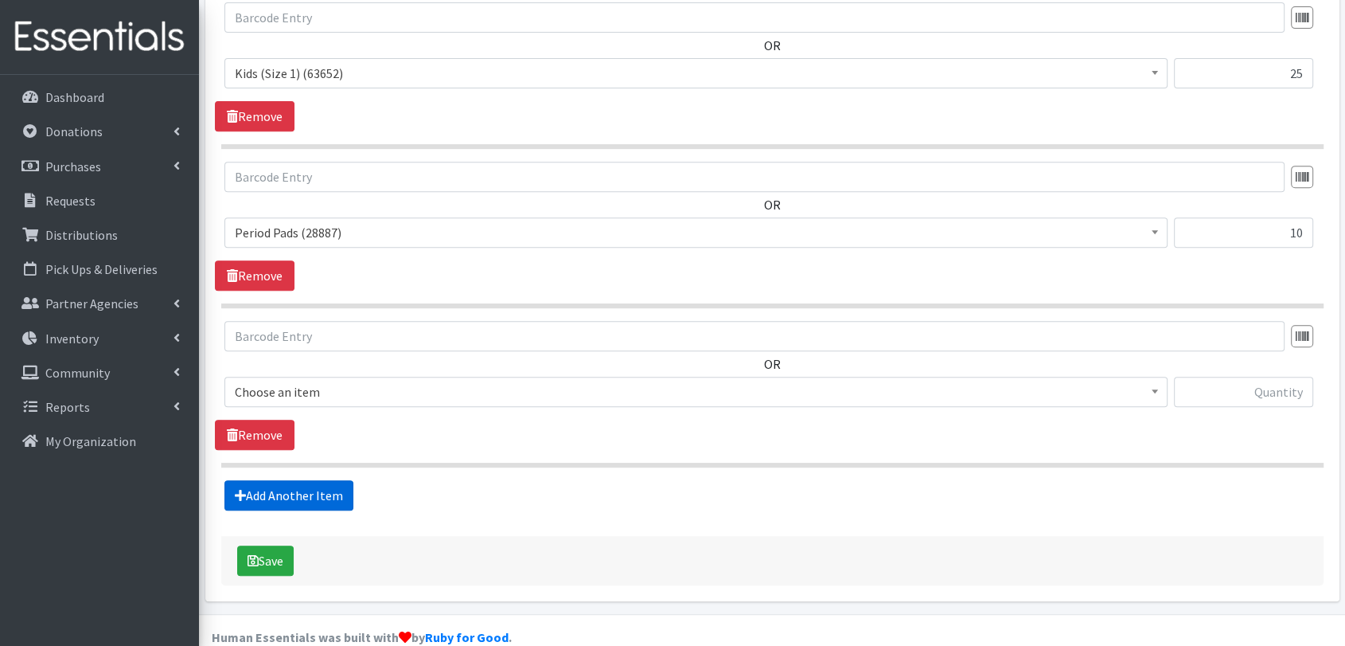
scroll to position [679, 0]
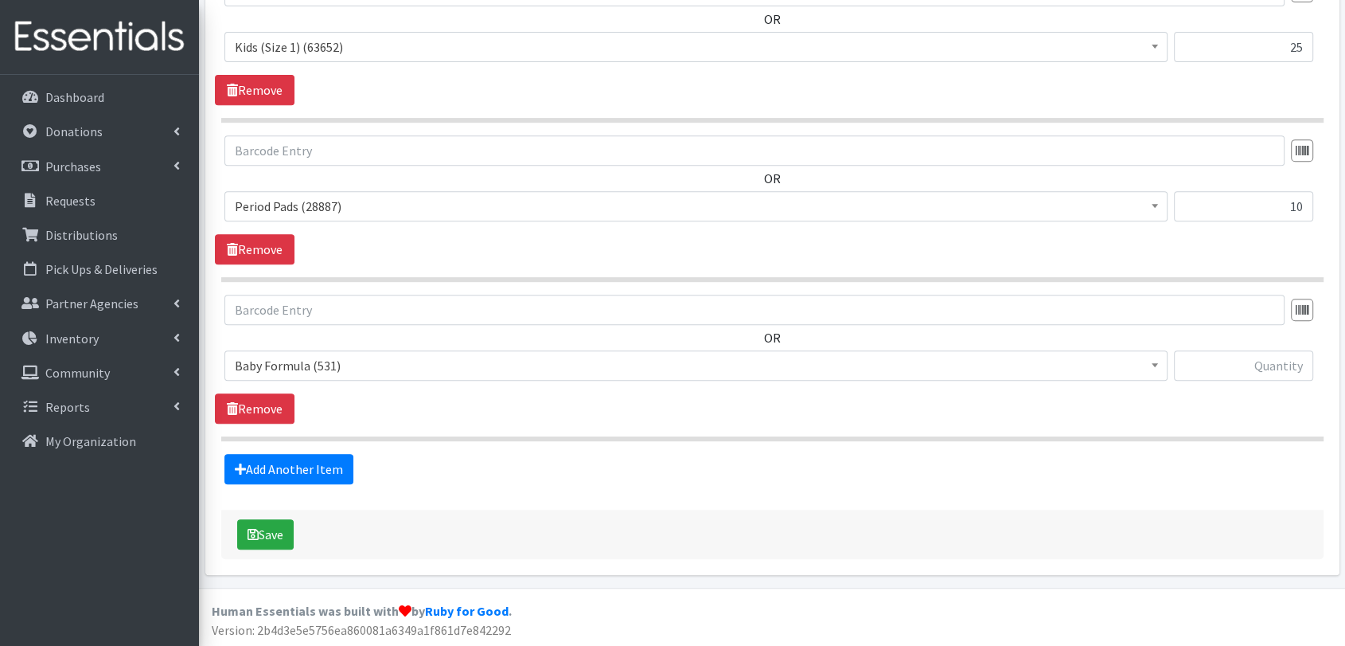
click at [482, 363] on span "Baby Formula (531)" at bounding box center [696, 365] width 923 height 22
click at [1240, 447] on fieldset "Items in this distribution OR Baby Formula (531) Kids (Newborn) (14085) Kids (P…" at bounding box center [772, 209] width 1103 height 549
click at [531, 357] on span "Baby Formula (531)" at bounding box center [696, 365] width 923 height 22
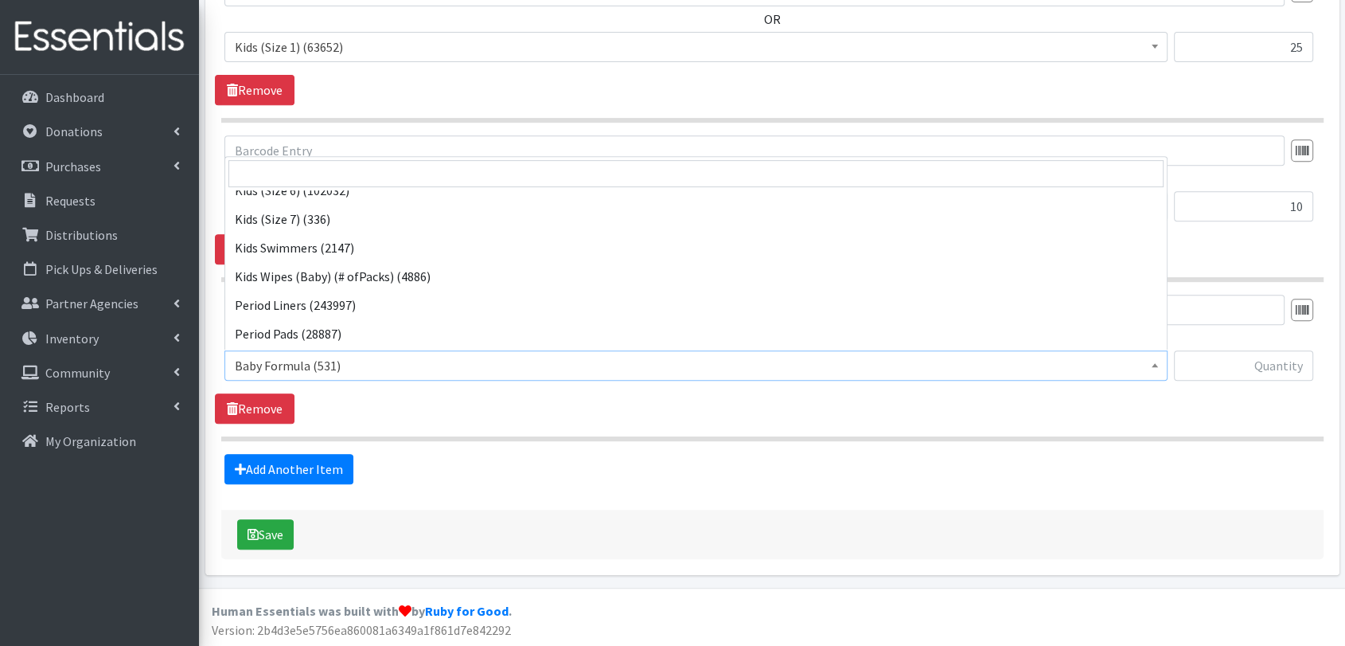
scroll to position [236, 0]
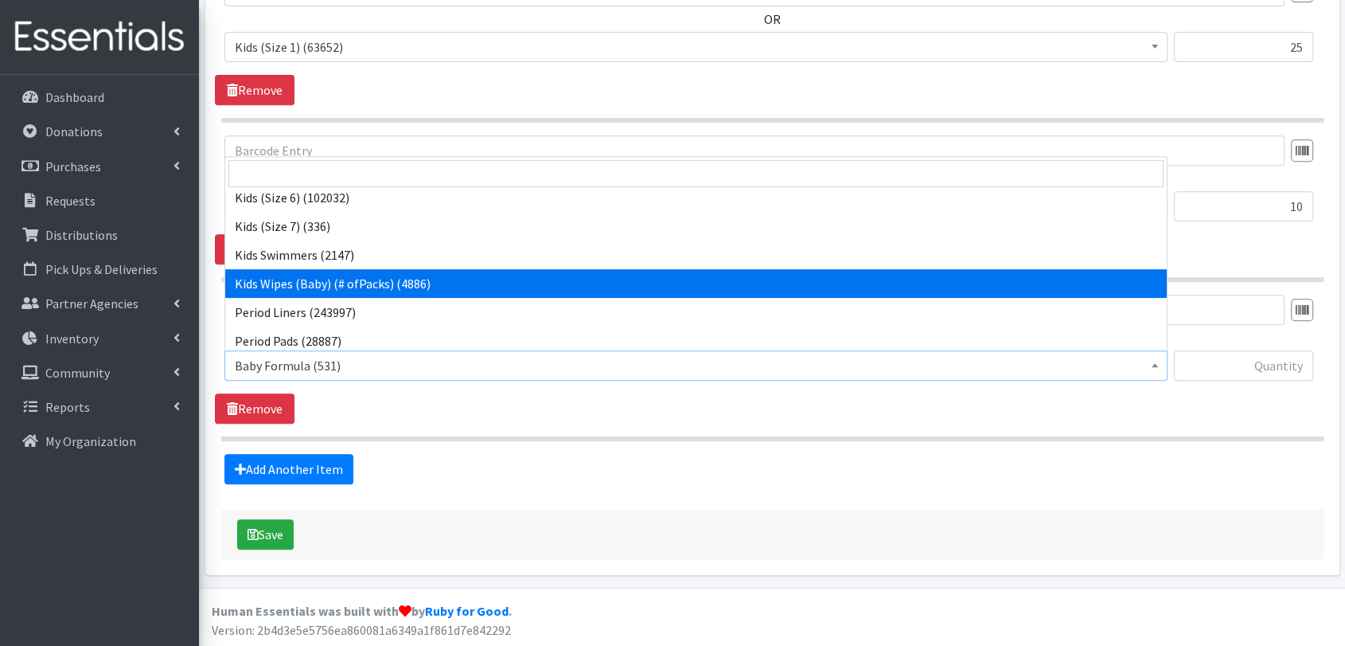
select select "434"
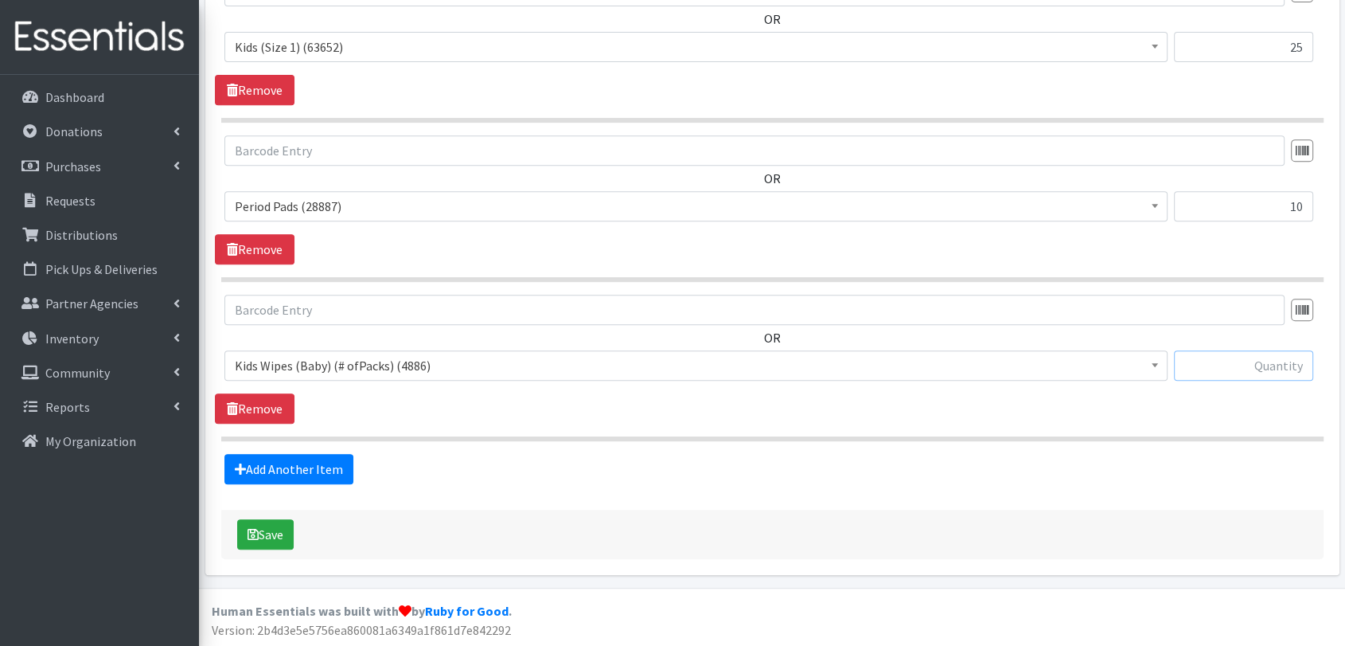
click at [1231, 375] on input "text" at bounding box center [1244, 365] width 140 height 30
type input "1"
click at [1173, 448] on fieldset "Items in this distribution OR Baby Formula (531) Kids (Newborn) (14085) Kids (P…" at bounding box center [772, 209] width 1103 height 549
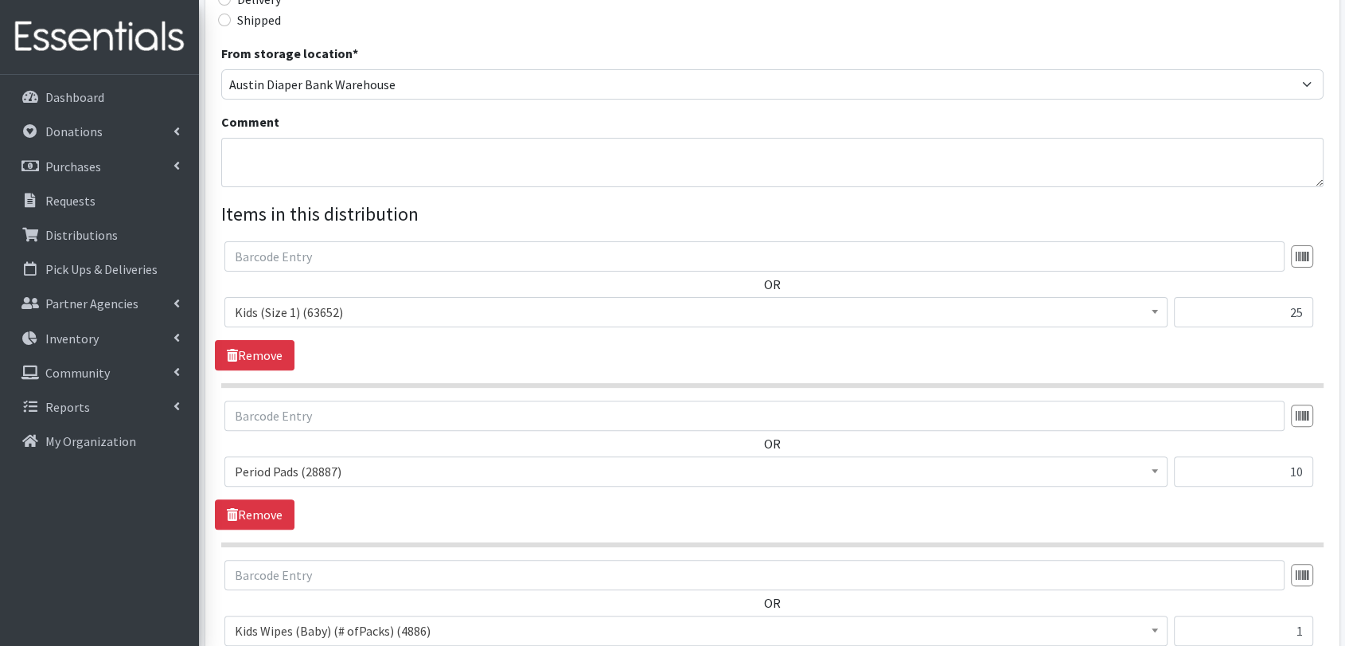
scroll to position [591, 0]
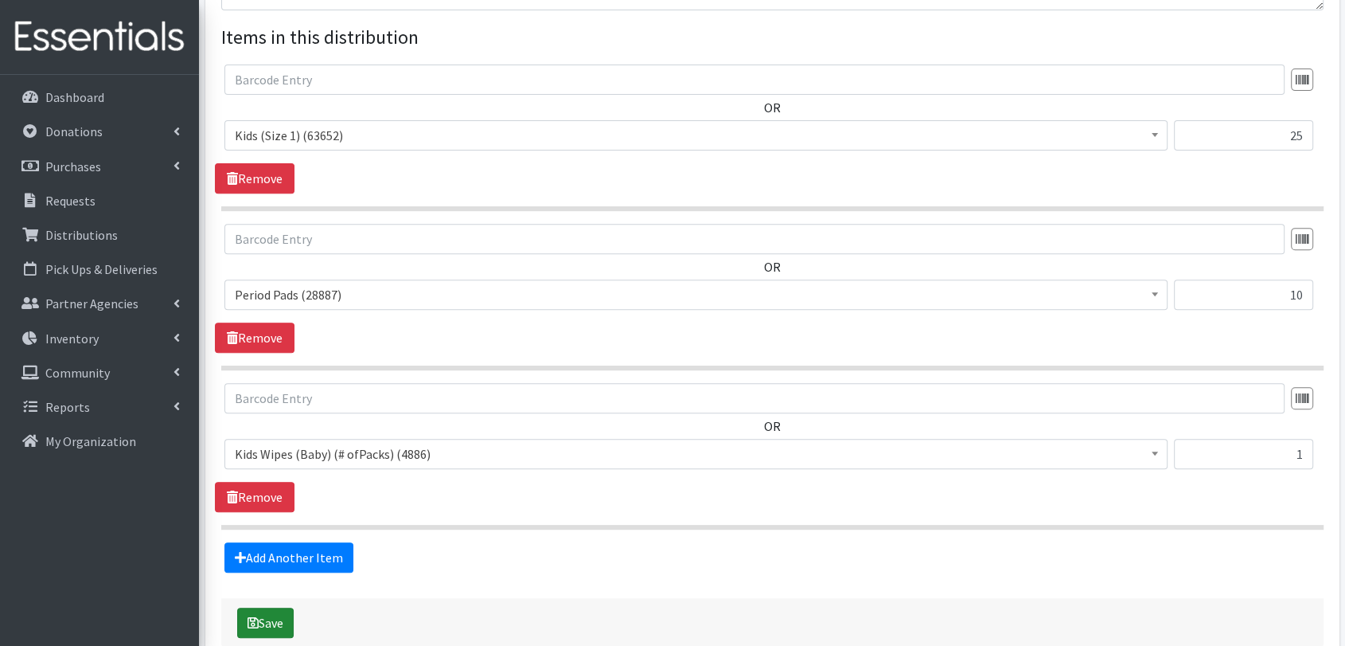
click at [271, 615] on button "Save" at bounding box center [265, 622] width 57 height 30
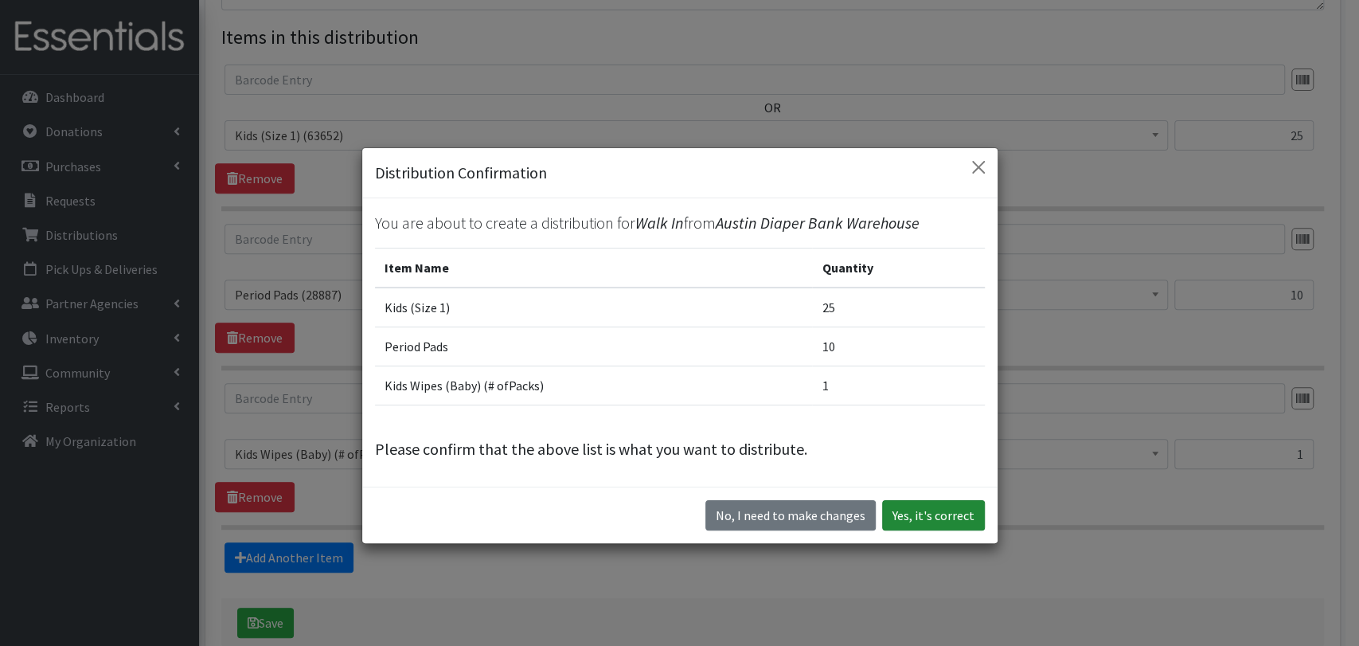
click at [935, 519] on button "Yes, it's correct" at bounding box center [933, 515] width 103 height 30
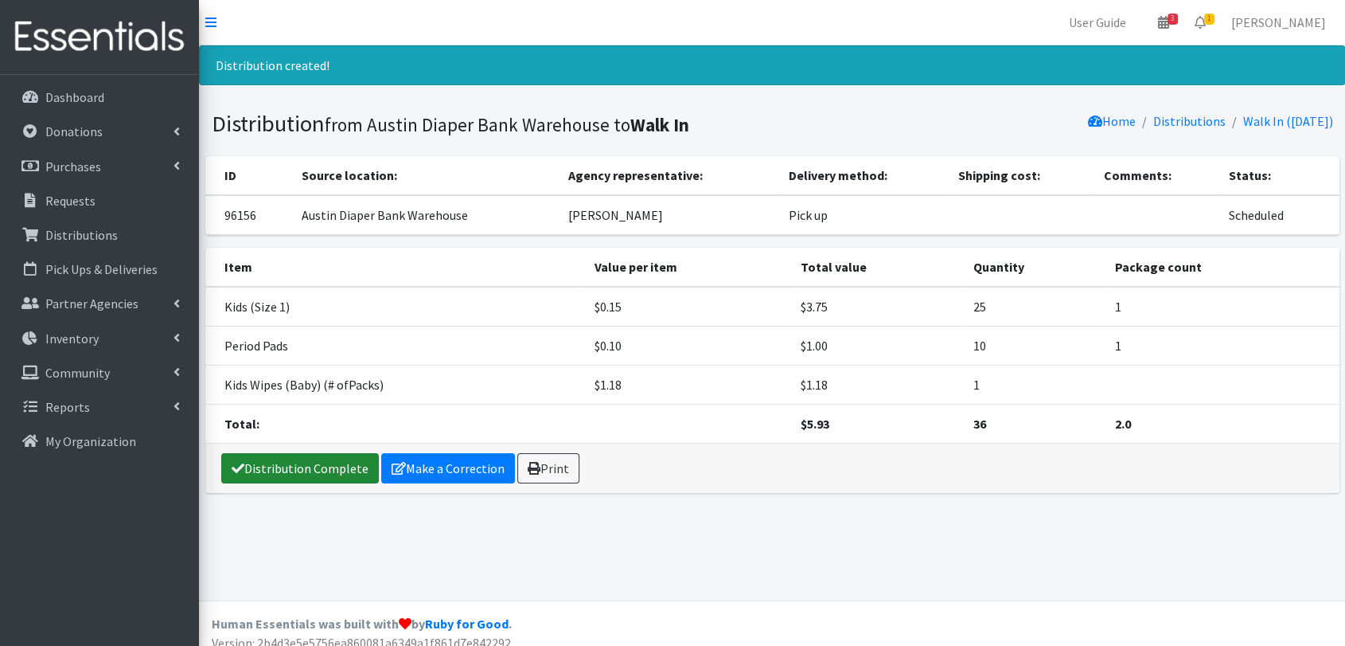
click at [283, 468] on link "Distribution Complete" at bounding box center [300, 468] width 158 height 30
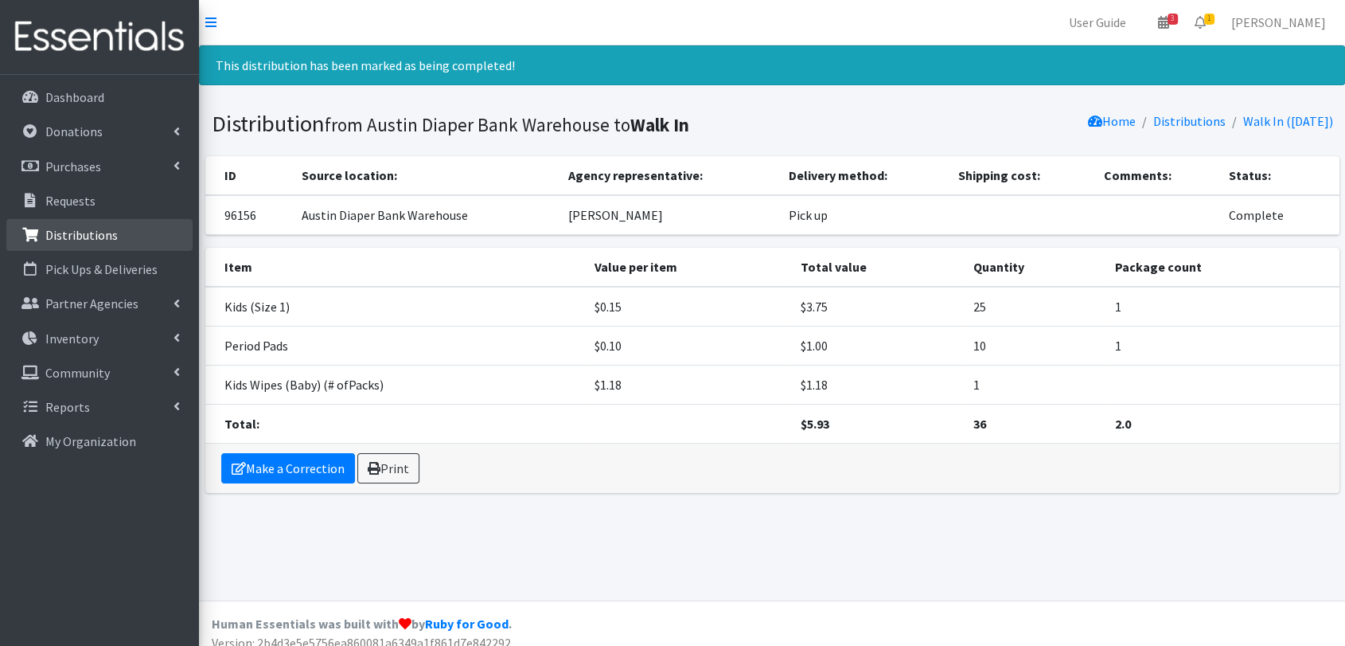
drag, startPoint x: 113, startPoint y: 226, endPoint x: 134, endPoint y: 243, distance: 26.6
click at [113, 227] on p "Distributions" at bounding box center [81, 235] width 72 height 16
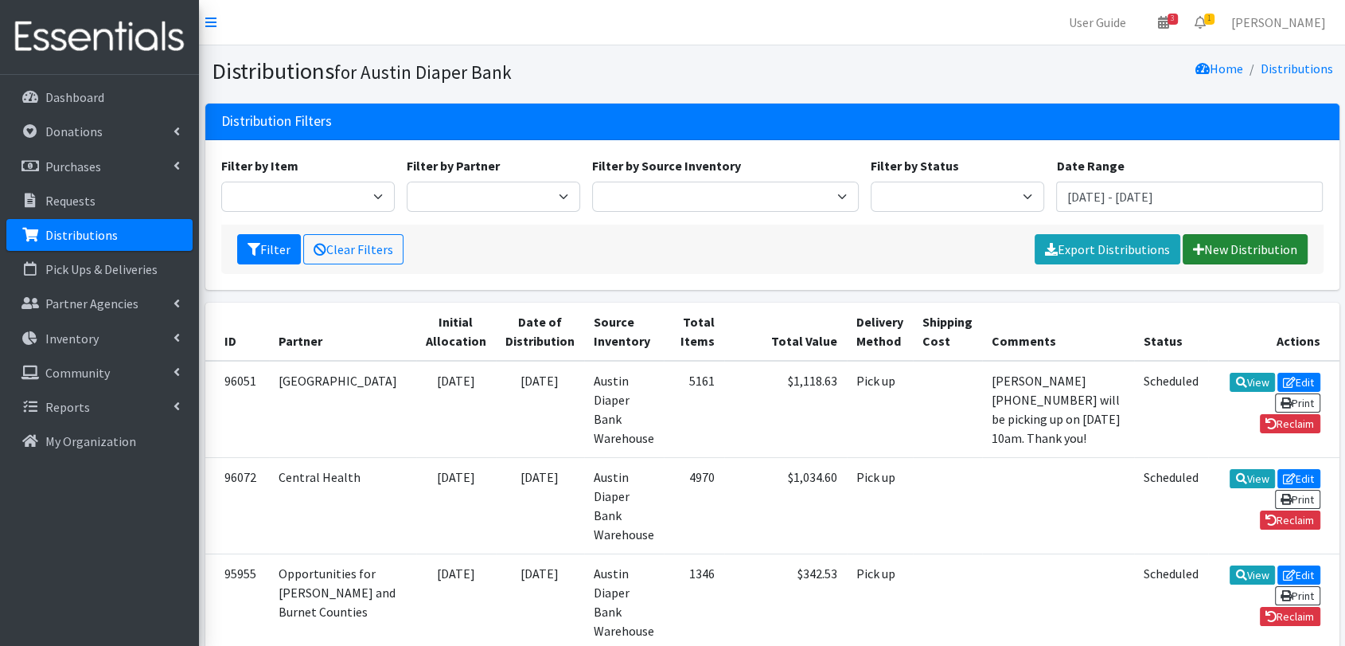
click at [1203, 254] on icon at bounding box center [1198, 249] width 11 height 13
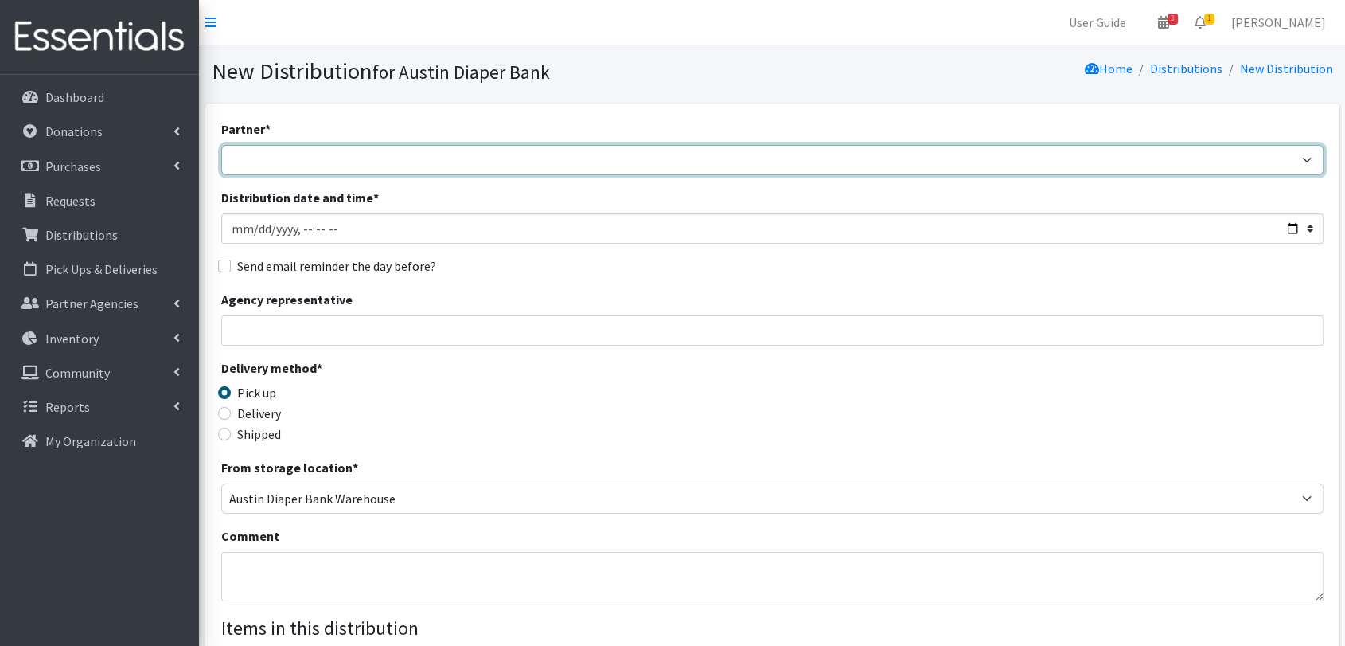
drag, startPoint x: 306, startPoint y: 160, endPoint x: 314, endPoint y: 172, distance: 13.9
click at [306, 160] on select "ADB House Account Adult Protective Services Any Baby Can [DATE] [GEOGRAPHIC_DAT…" at bounding box center [772, 160] width 1103 height 30
select select "330"
click at [221, 145] on select "ADB House Account Adult Protective Services Any Baby Can Ascension Seton Austin…" at bounding box center [772, 160] width 1103 height 30
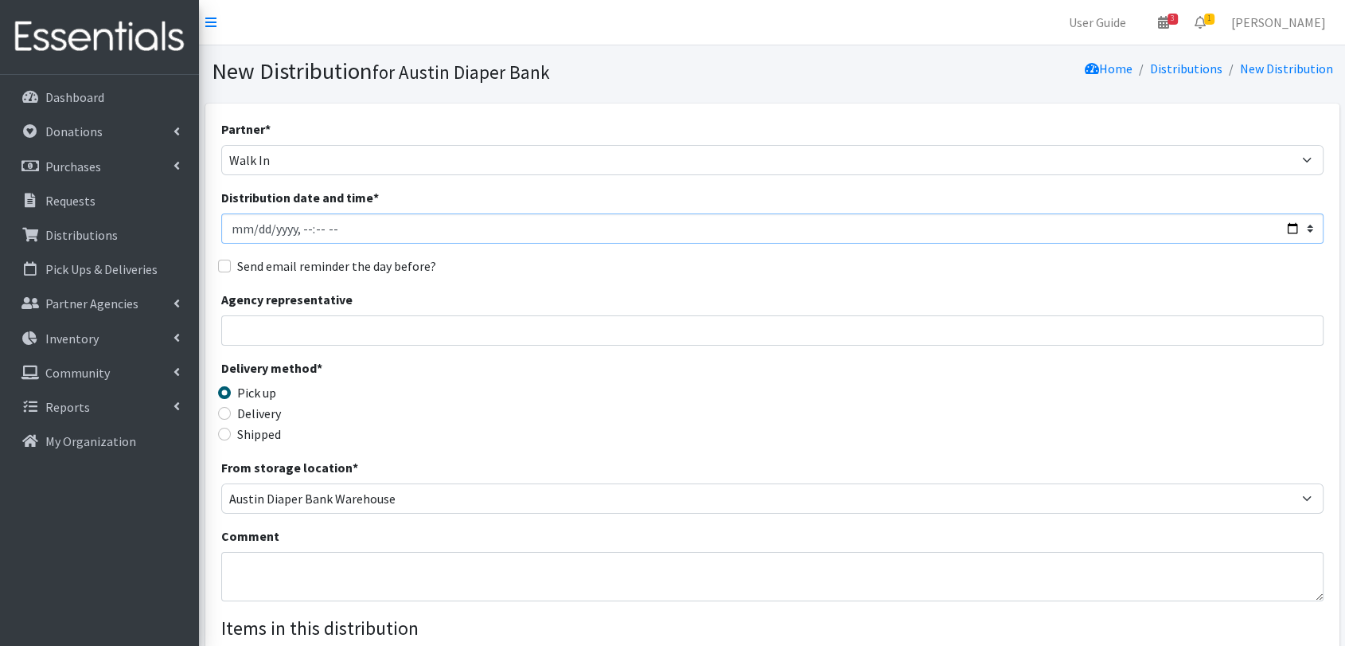
click at [330, 231] on input "Distribution date and time *" at bounding box center [772, 228] width 1103 height 30
click at [302, 231] on input "Distribution date and time *" at bounding box center [772, 228] width 1103 height 30
type input "2025-09-04T08:59"
click at [350, 318] on input "Agency representative" at bounding box center [772, 330] width 1103 height 30
click at [296, 224] on input "Distribution date and time *" at bounding box center [772, 228] width 1103 height 30
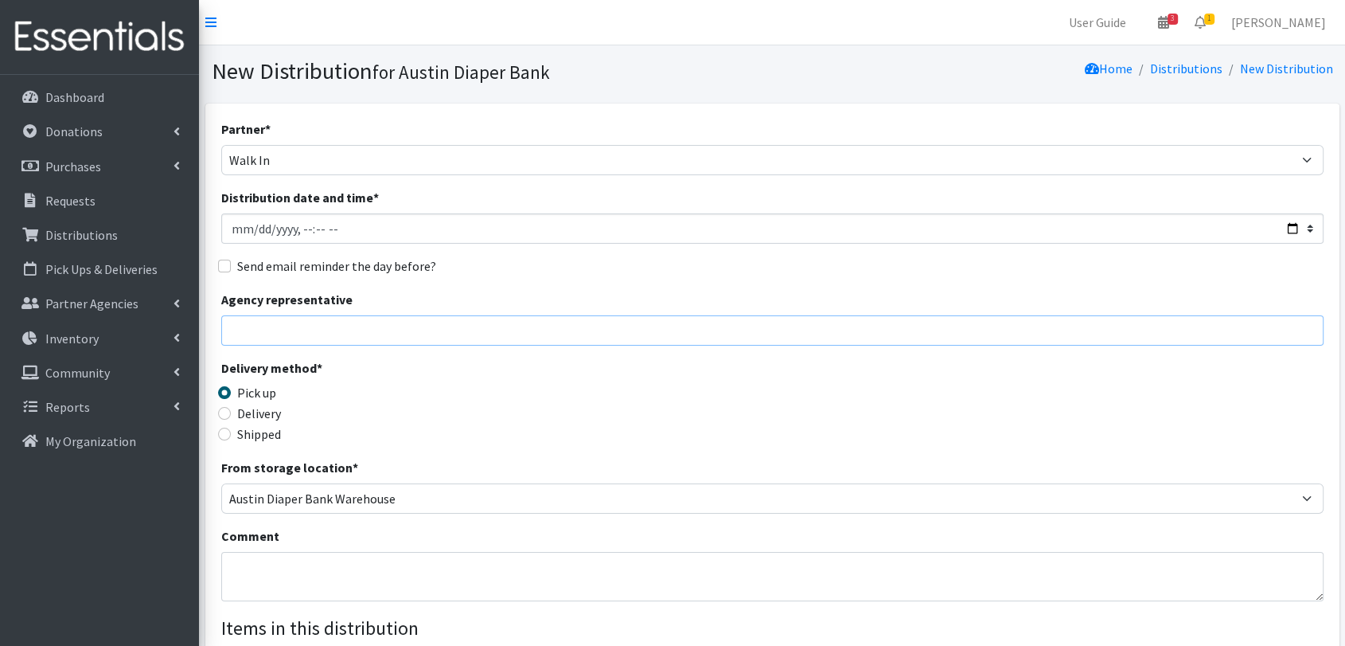
drag, startPoint x: 365, startPoint y: 330, endPoint x: 364, endPoint y: 341, distance: 10.4
click at [364, 330] on input "Agency representative" at bounding box center [772, 330] width 1103 height 30
type input "Analisa Lundberg"
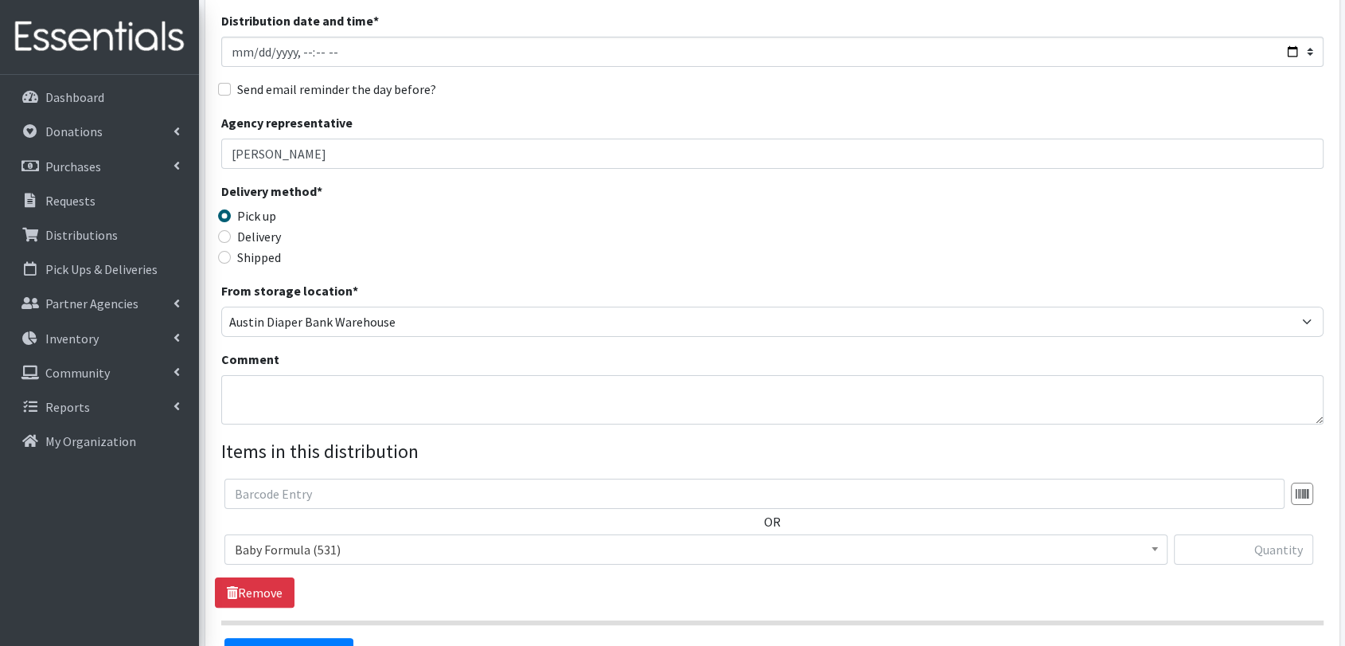
click at [365, 550] on span "Baby Formula (531)" at bounding box center [696, 549] width 923 height 22
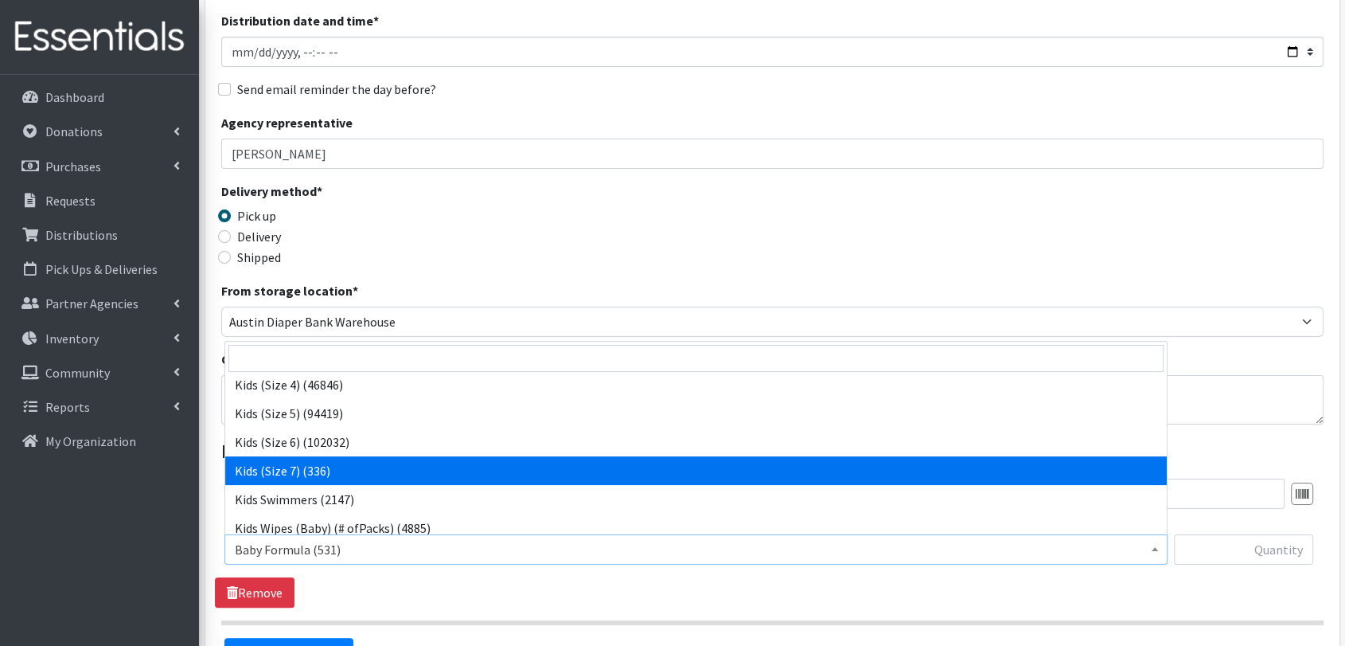
select select "1683"
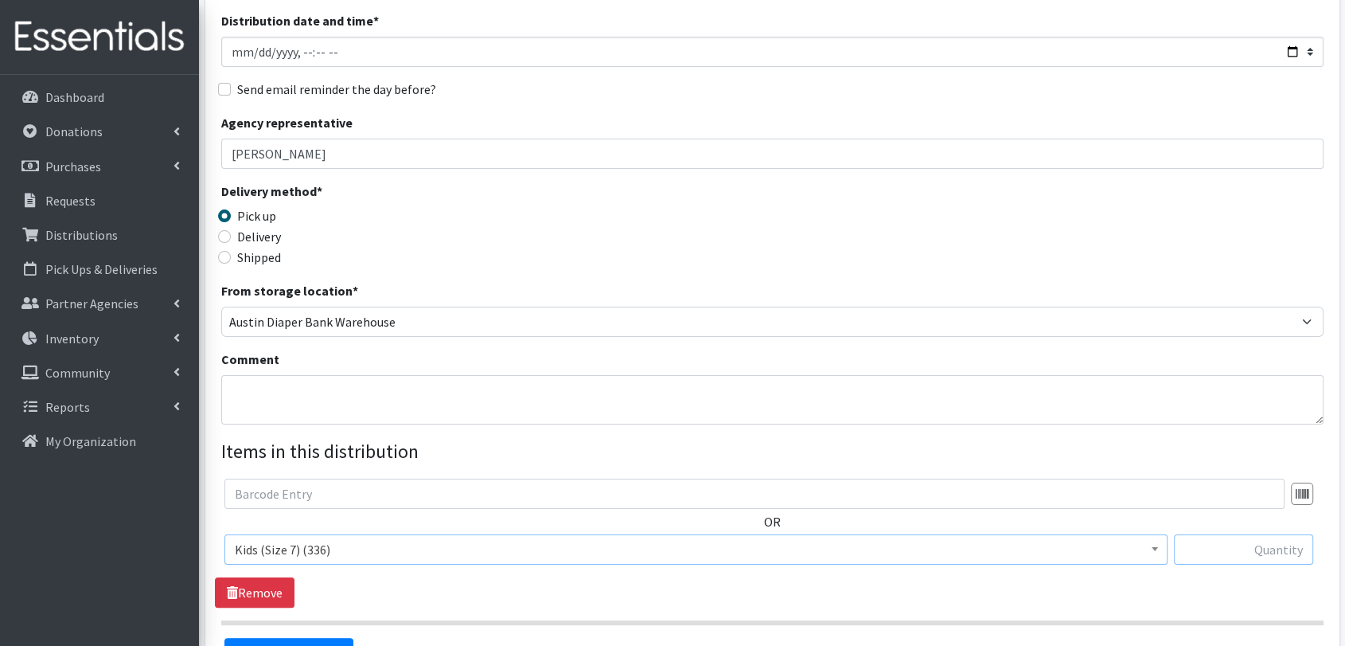
click at [1267, 556] on input "text" at bounding box center [1244, 549] width 140 height 30
type input "18"
click at [1055, 590] on div "OR Baby Formula (531) Kids (Newborn) (14085) Kids (Preemie) (385) Kids (Size 1)…" at bounding box center [772, 542] width 1115 height 129
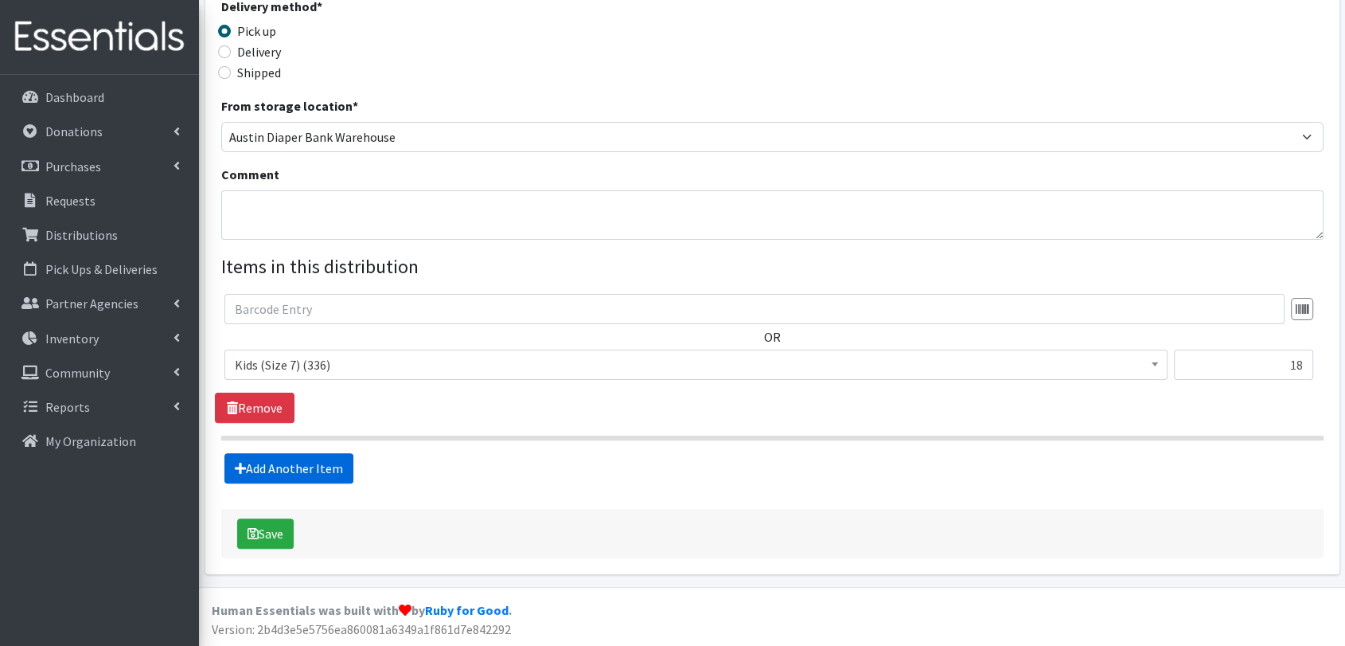
click at [306, 478] on link "Add Another Item" at bounding box center [288, 468] width 129 height 30
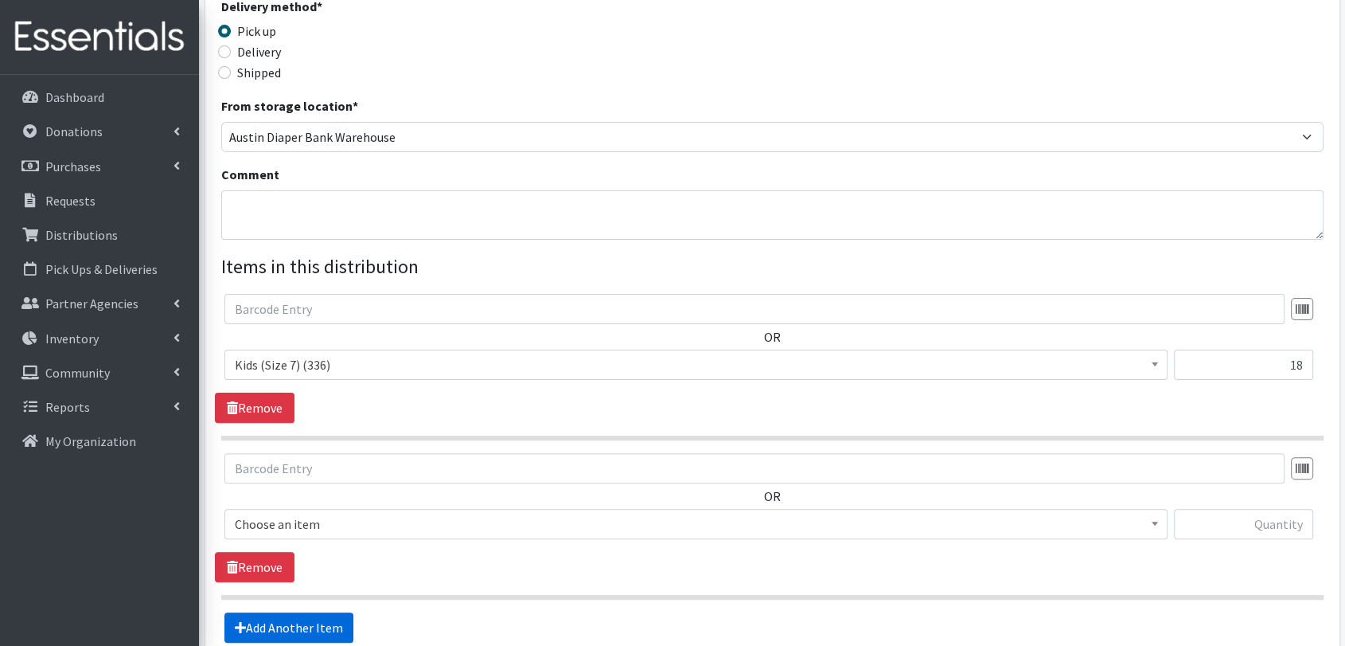
scroll to position [520, 0]
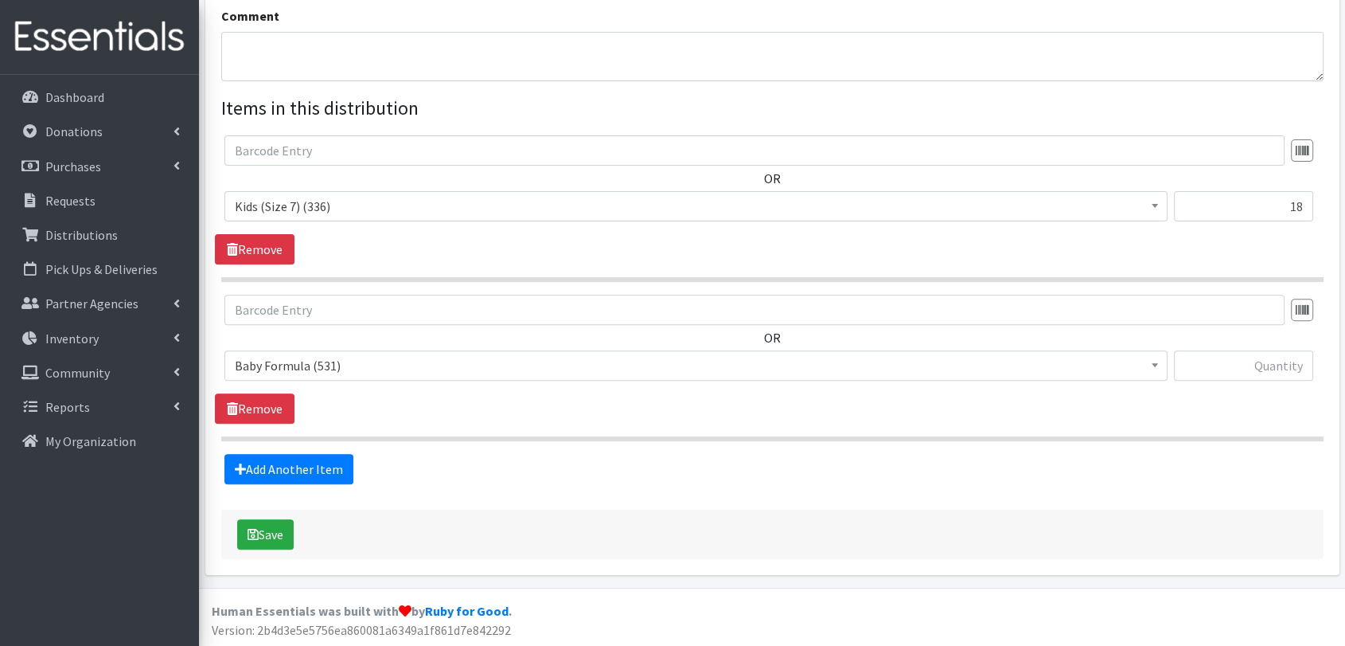
click at [437, 357] on span "Baby Formula (531)" at bounding box center [696, 365] width 923 height 22
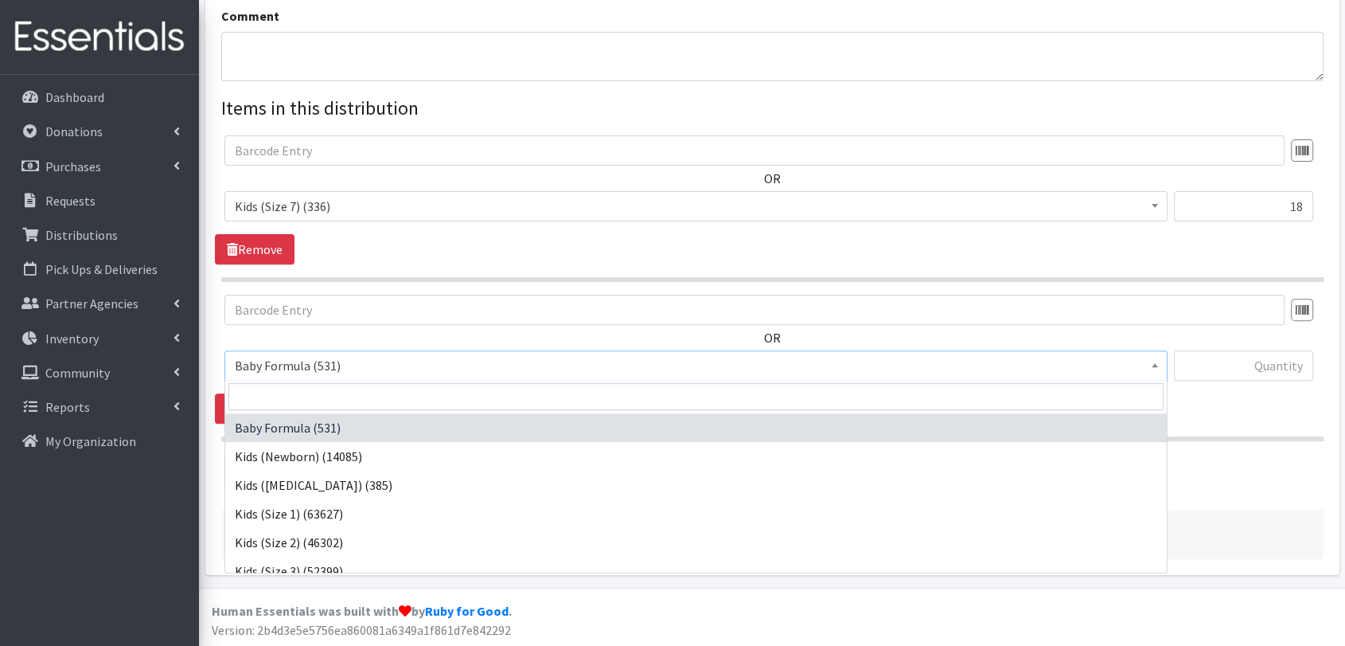
scroll to position [207, 0]
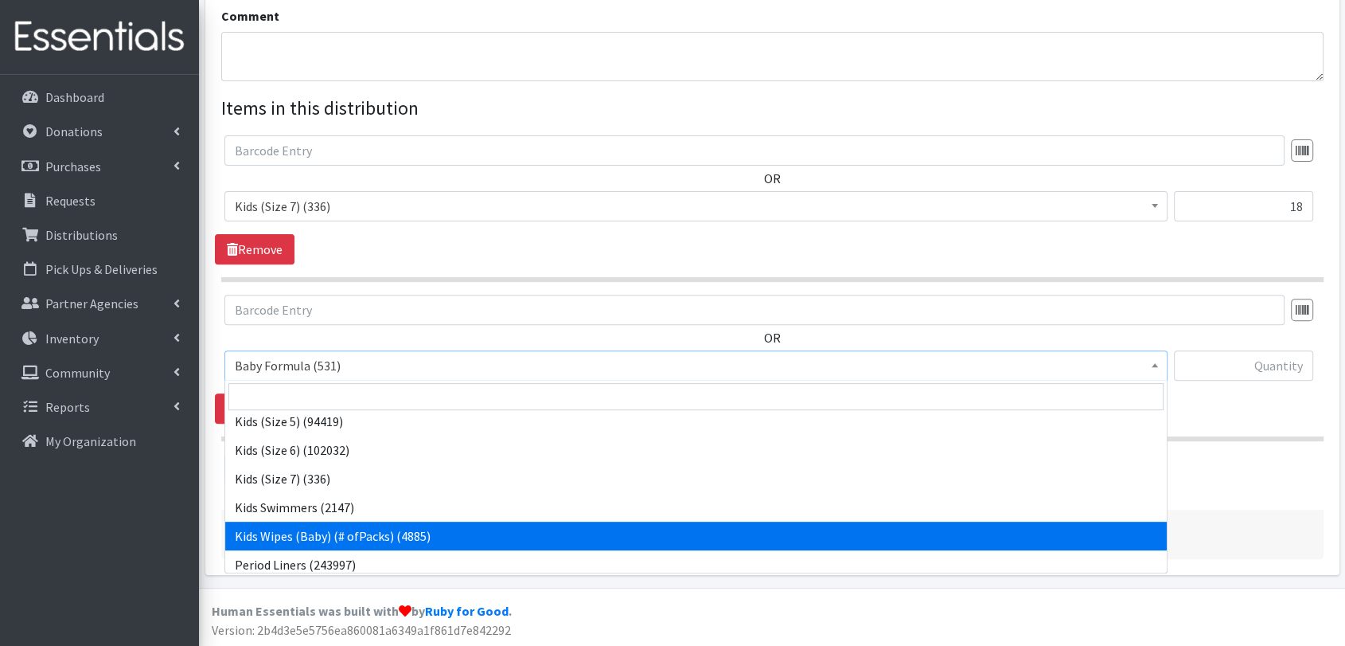
select select "434"
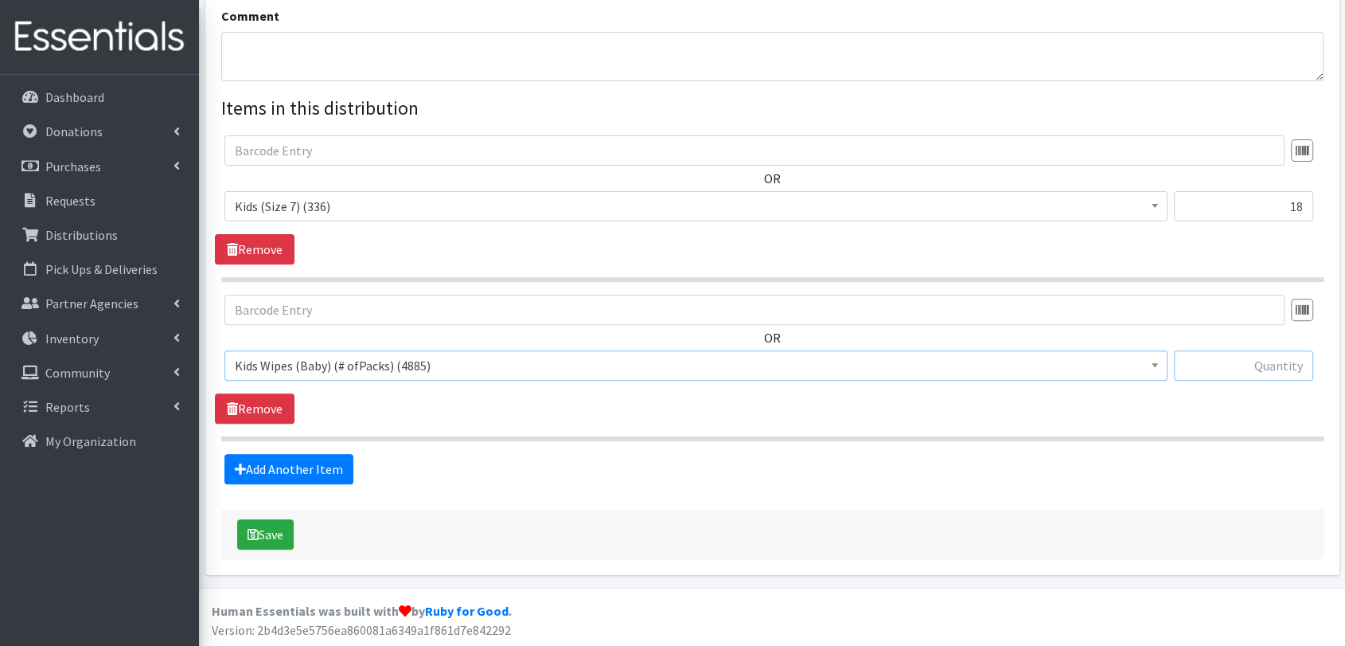
click at [1192, 354] on input "text" at bounding box center [1244, 365] width 140 height 30
type input "1"
click at [325, 486] on form "Partner * ADB House Account Adult Protective Services Any Baby Can Ascension Se…" at bounding box center [772, 79] width 1103 height 959
click at [344, 465] on link "Add Another Item" at bounding box center [288, 469] width 129 height 30
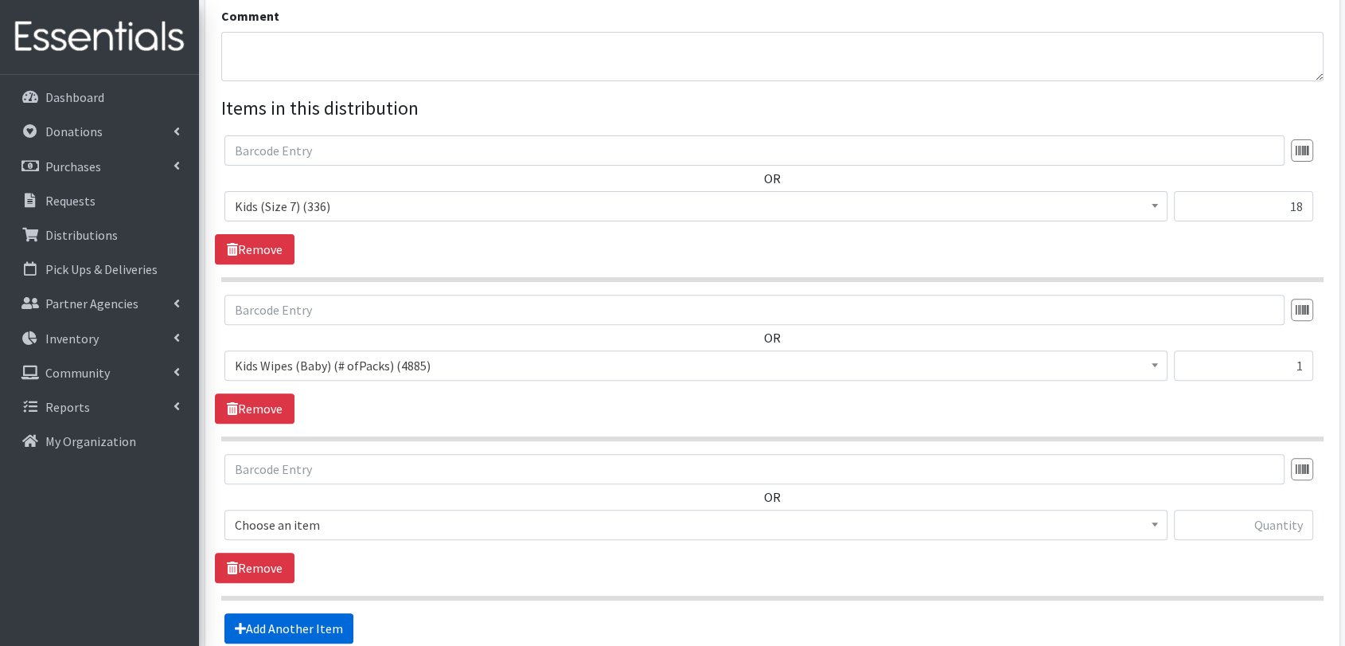
scroll to position [679, 0]
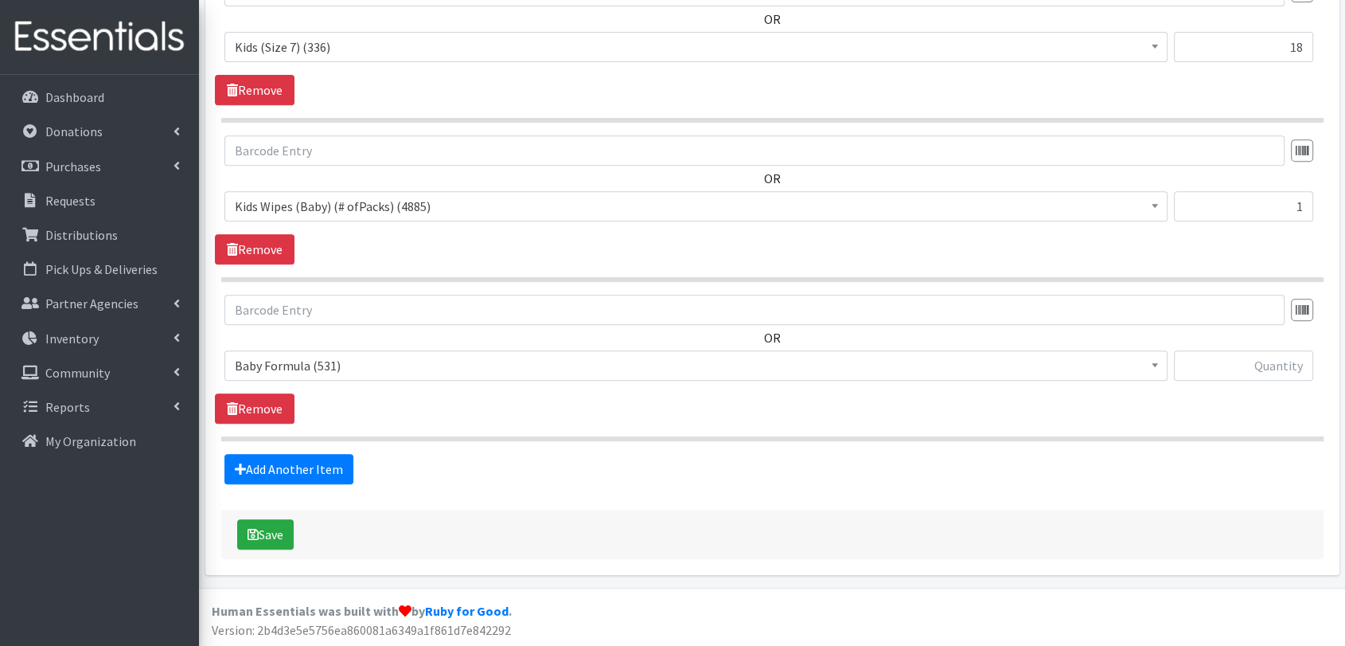
click at [441, 354] on span "Baby Formula (531)" at bounding box center [696, 365] width 923 height 22
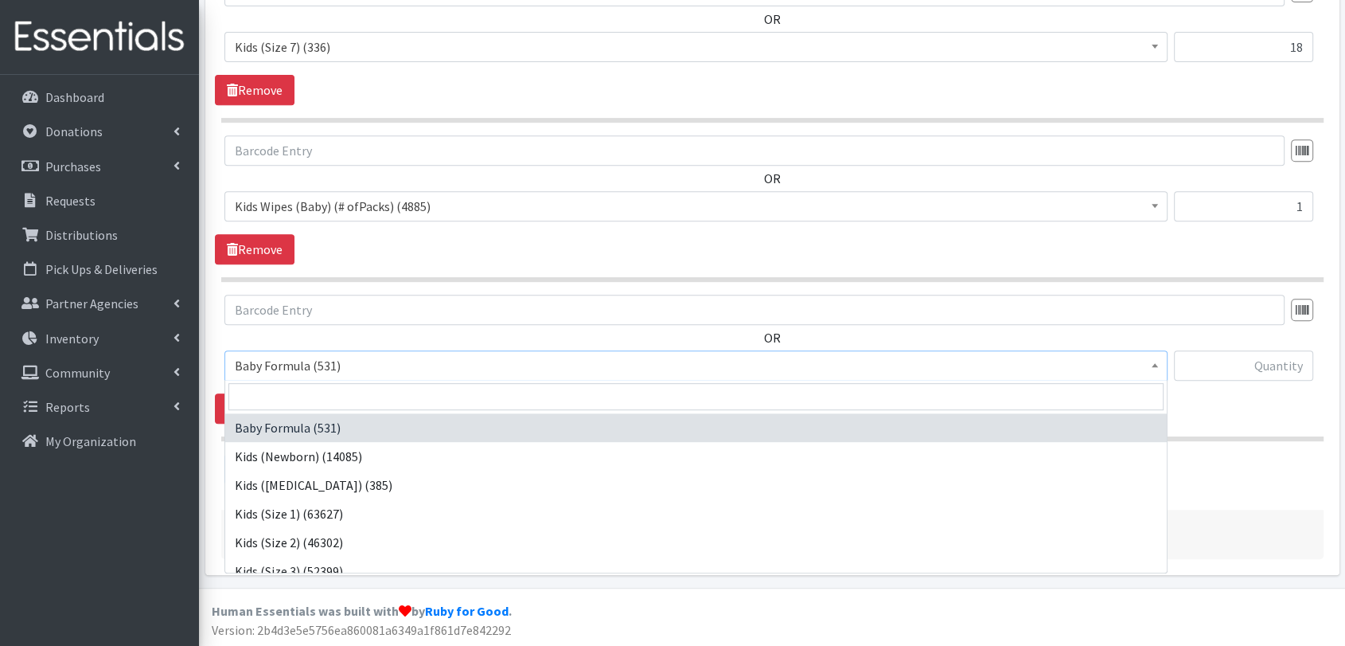
scroll to position [274, 0]
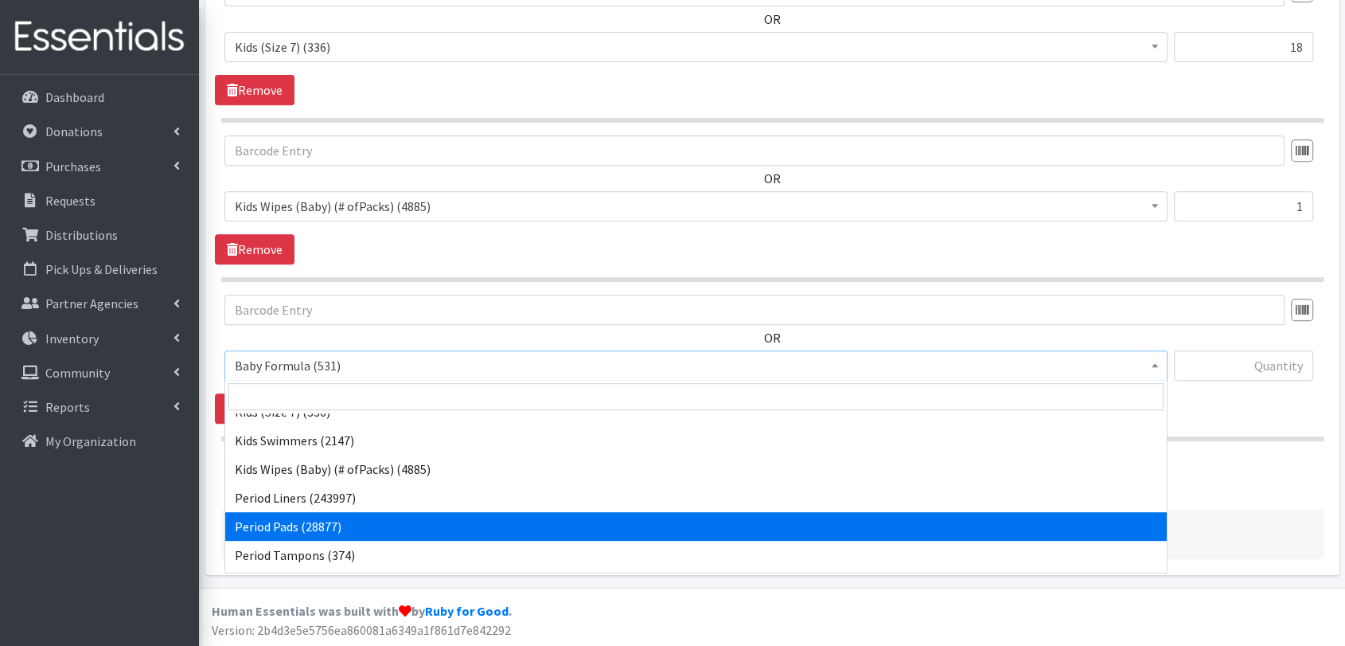
select select "1534"
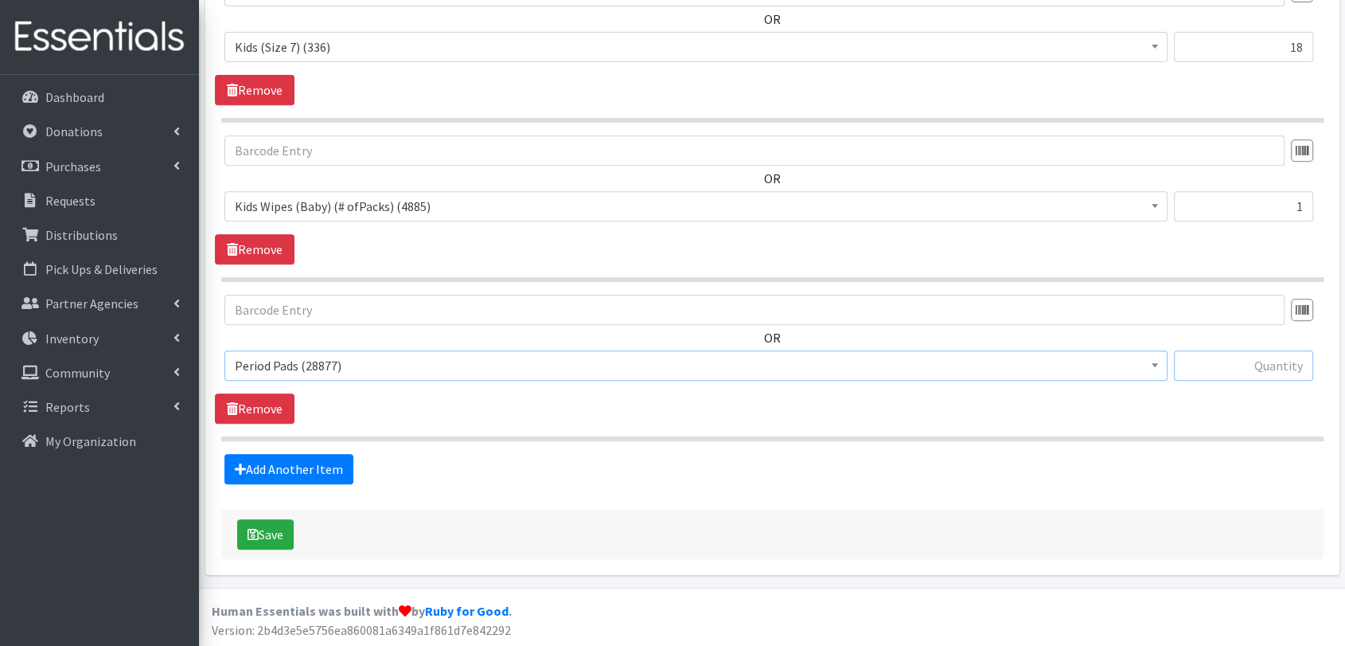
click at [1255, 369] on input "text" at bounding box center [1244, 365] width 140 height 30
type input "10"
click at [1223, 432] on section "OR Baby Formula (531) Kids (Newborn) (14085) Kids (Preemie) (385) Kids (Size 1)…" at bounding box center [772, 368] width 1103 height 146
click at [276, 541] on button "Save" at bounding box center [265, 534] width 57 height 30
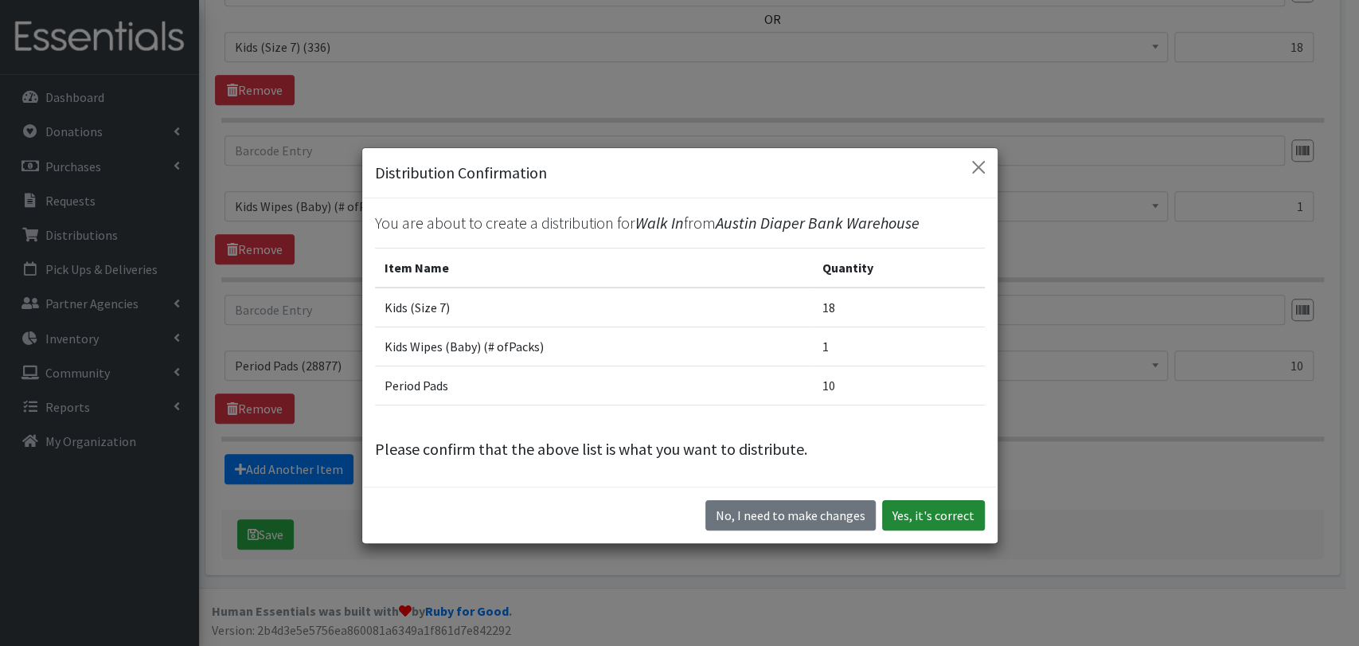
click at [943, 507] on button "Yes, it's correct" at bounding box center [933, 515] width 103 height 30
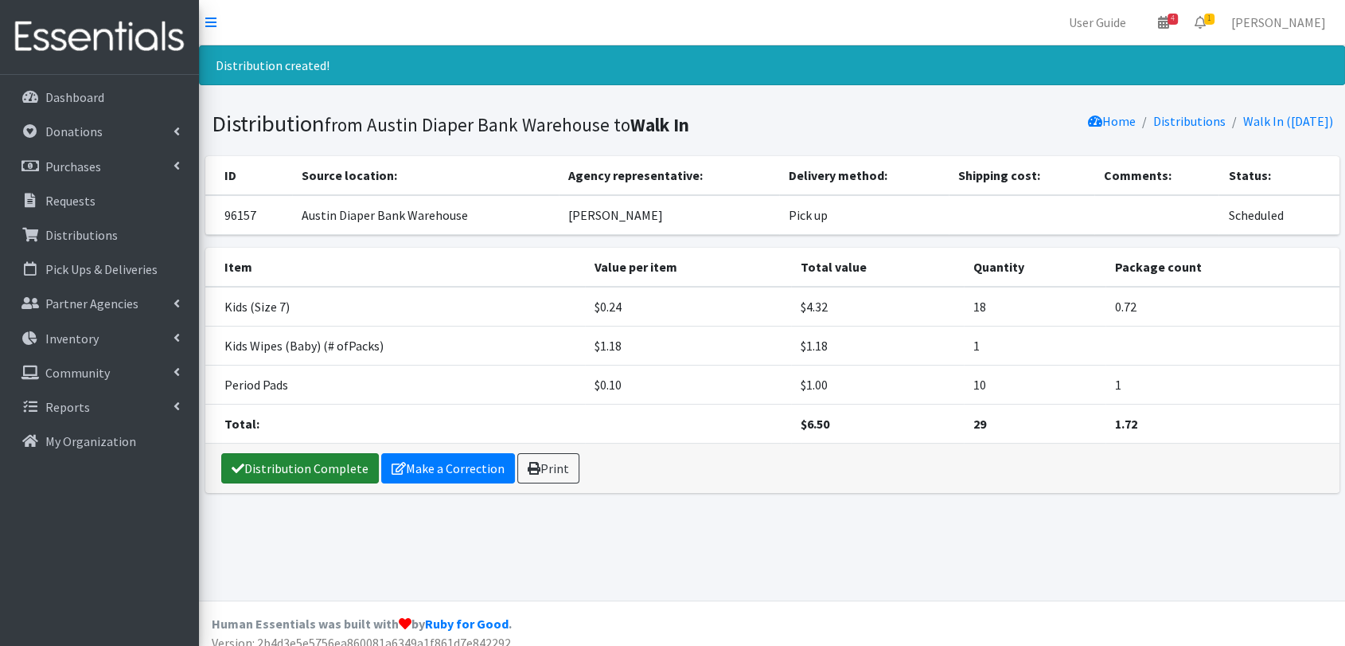
click at [321, 462] on link "Distribution Complete" at bounding box center [300, 468] width 158 height 30
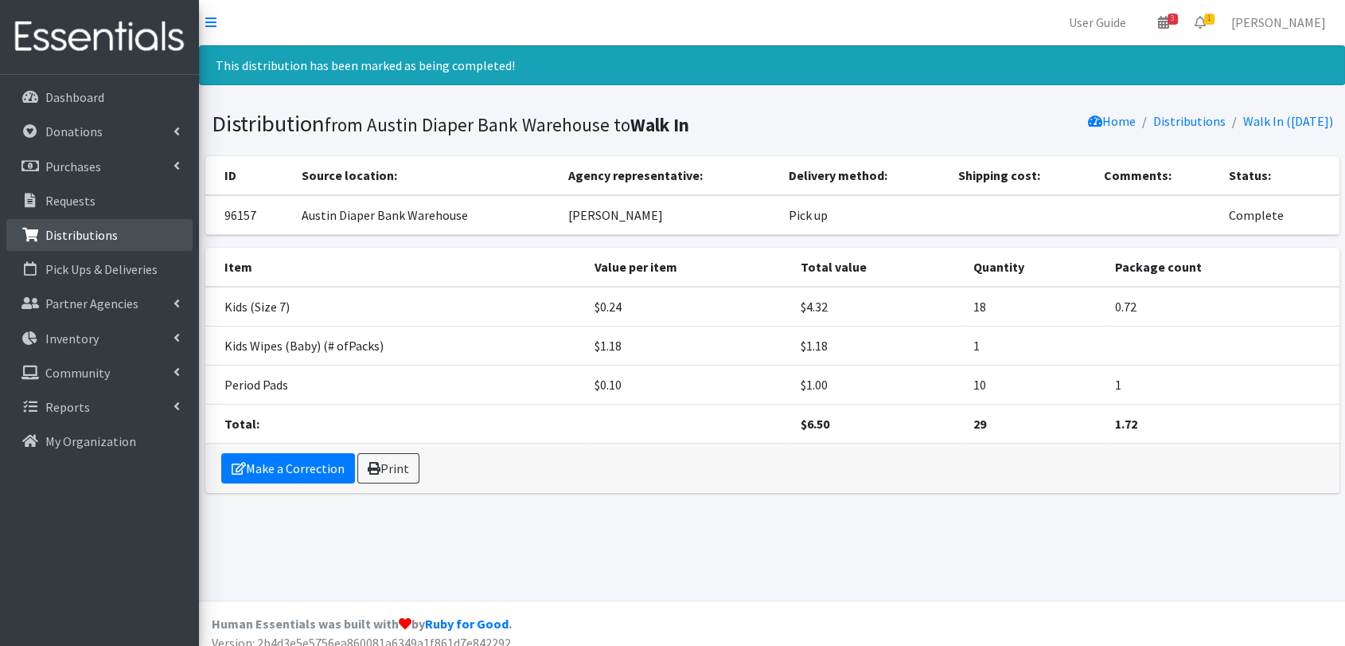
click at [119, 237] on link "Distributions" at bounding box center [99, 235] width 186 height 32
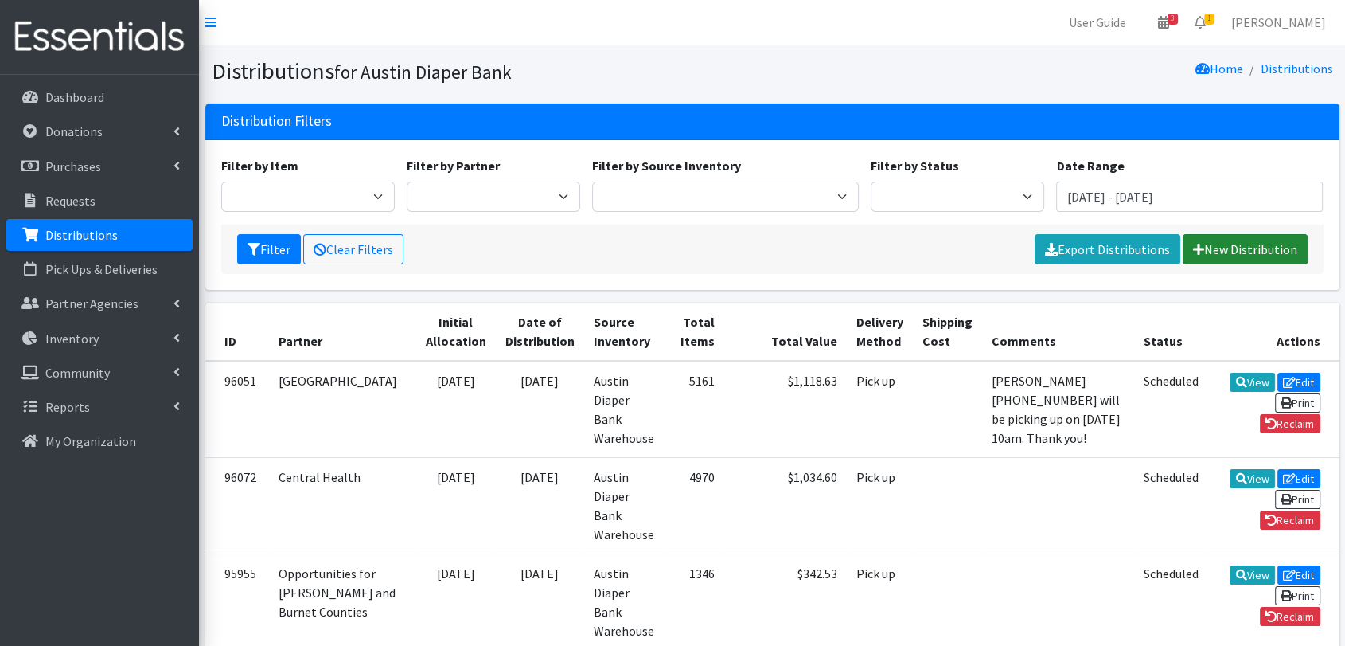
click at [1241, 244] on link "New Distribution" at bounding box center [1245, 249] width 125 height 30
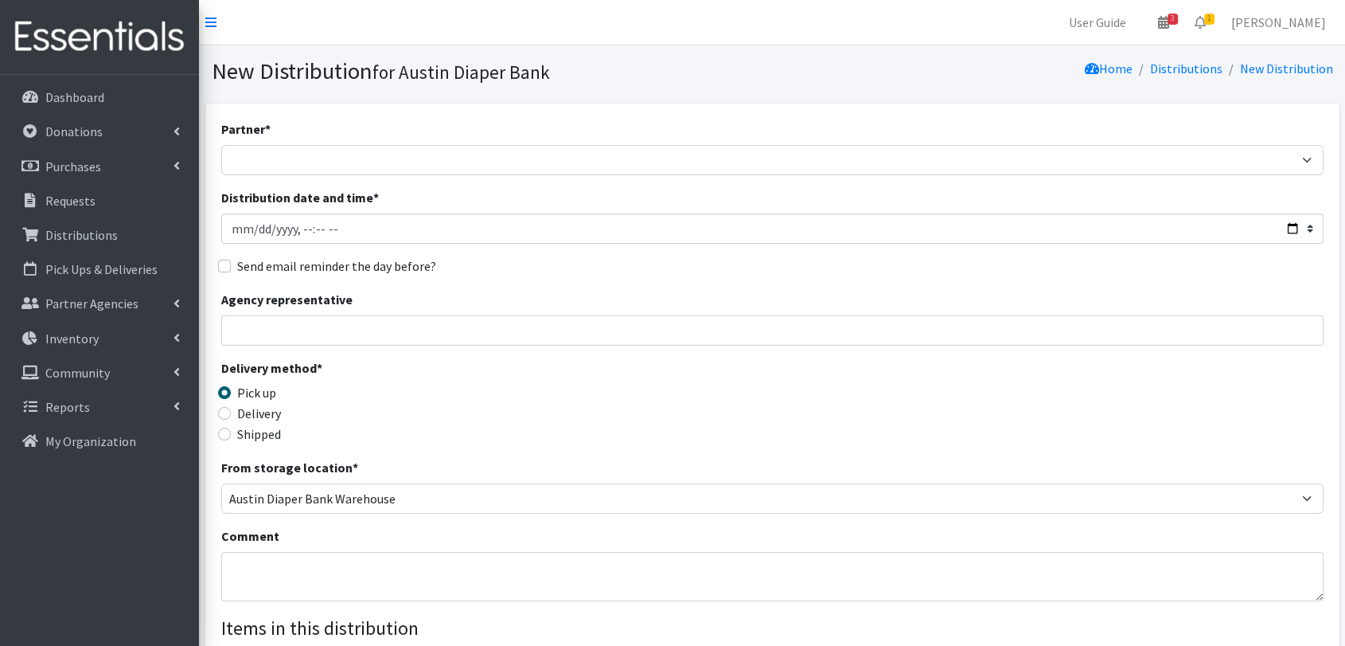
click at [564, 135] on div "Partner * ADB House Account Adult Protective Services Any Baby Can [DATE] [GEOG…" at bounding box center [772, 147] width 1103 height 56
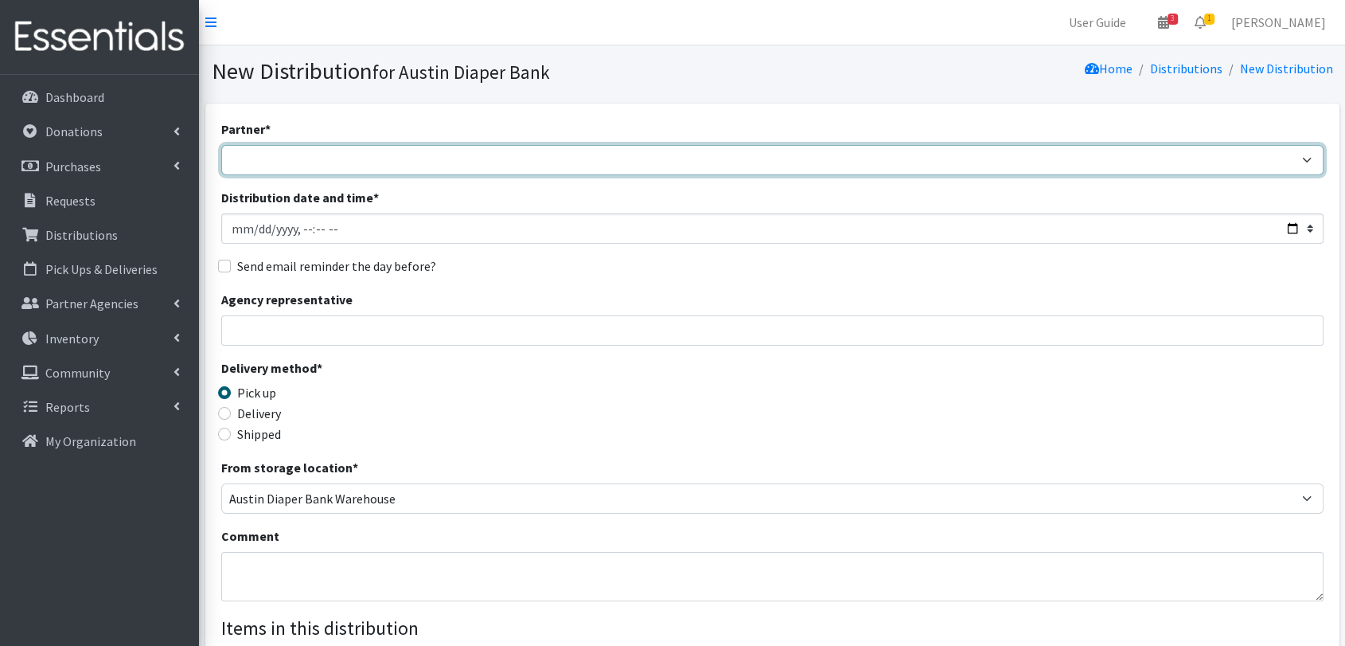
click at [576, 152] on select "ADB House Account Adult Protective Services Any Baby Can [DATE] [GEOGRAPHIC_DAT…" at bounding box center [772, 160] width 1103 height 30
select select "330"
click at [221, 145] on select "ADB House Account Adult Protective Services Any Baby Can [DATE] [GEOGRAPHIC_DAT…" at bounding box center [772, 160] width 1103 height 30
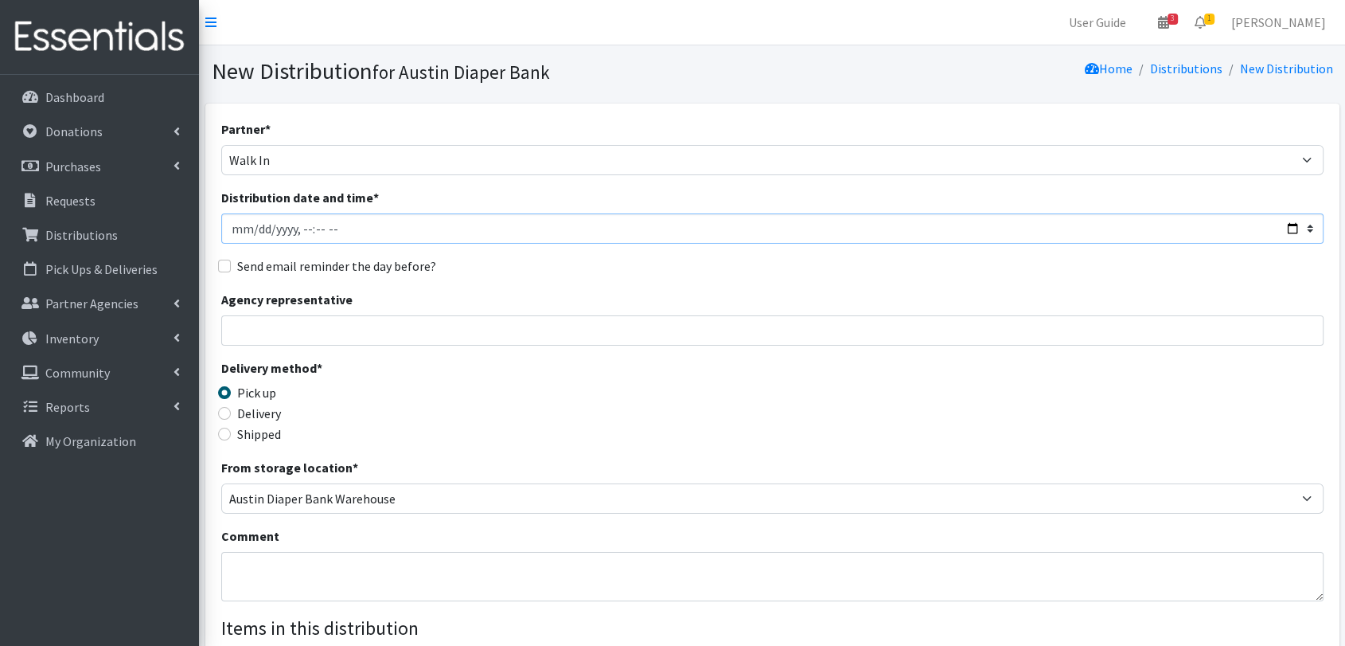
click at [299, 228] on input "Distribution date and time *" at bounding box center [772, 228] width 1103 height 30
type input "[DATE]T21:59"
drag, startPoint x: 344, startPoint y: 329, endPoint x: 349, endPoint y: 343, distance: 15.1
click at [344, 329] on input "Agency representative" at bounding box center [772, 330] width 1103 height 30
type input "[PERSON_NAME]"
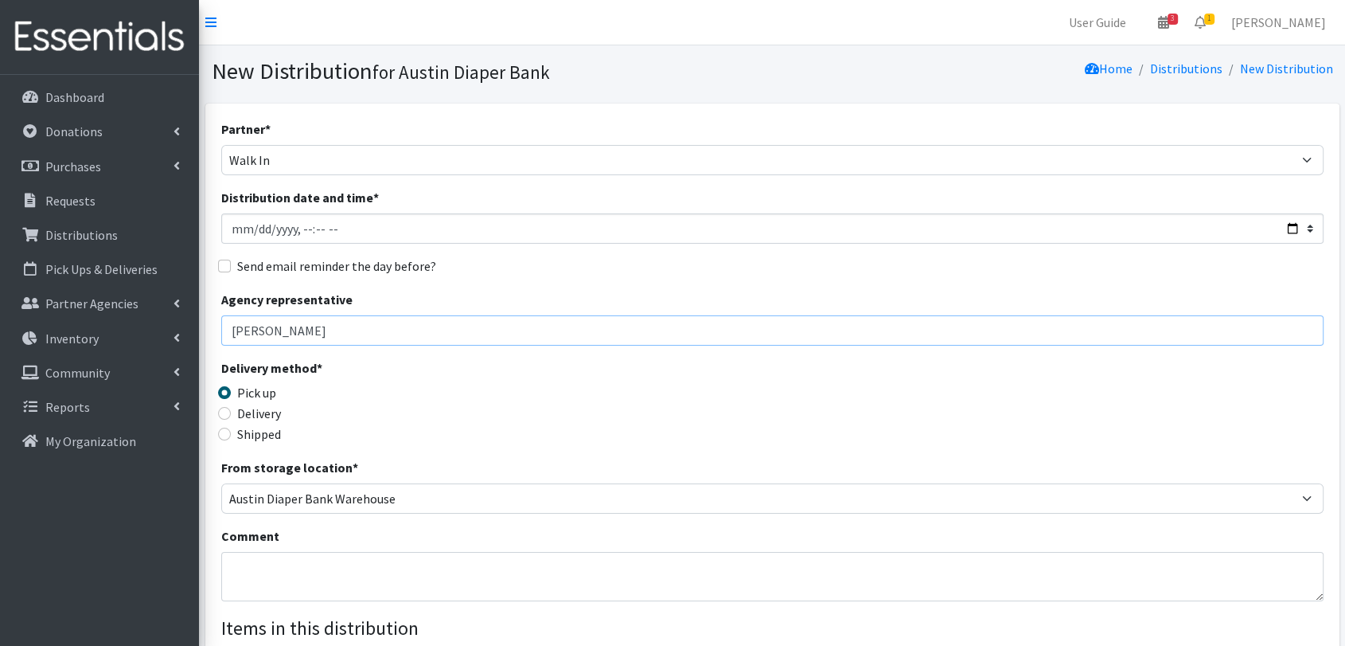
scroll to position [265, 0]
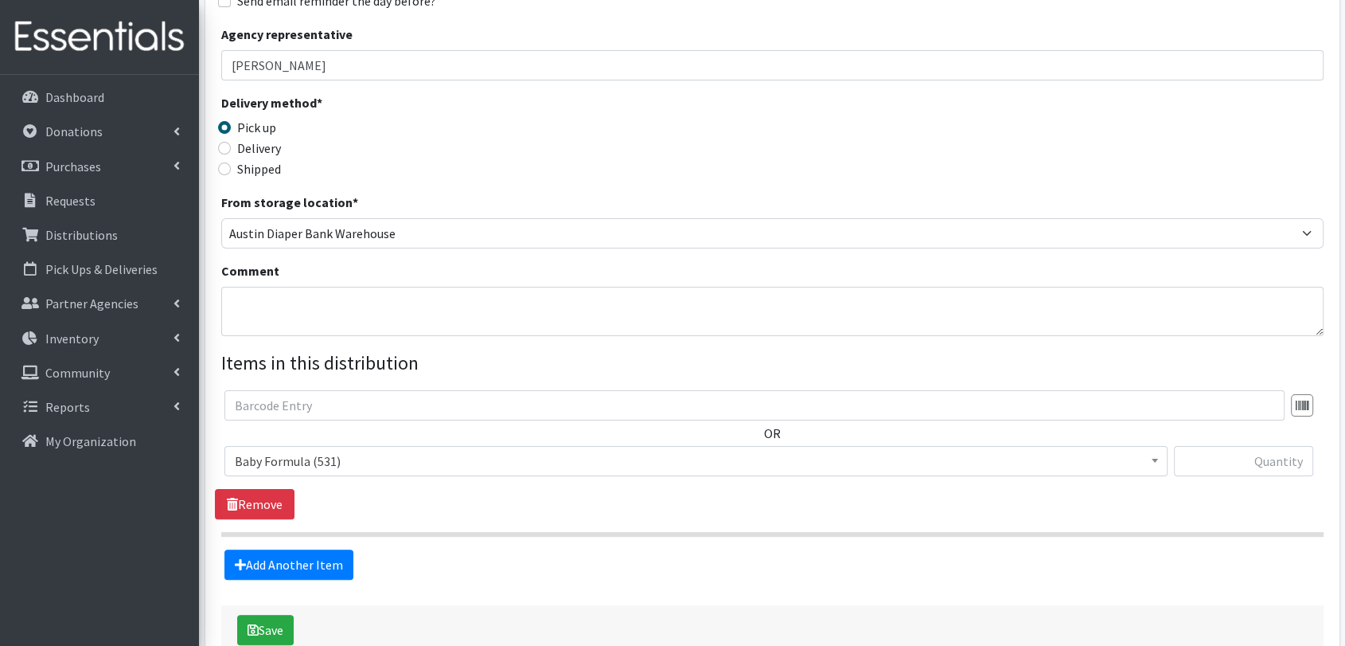
click at [403, 460] on span "Baby Formula (531)" at bounding box center [696, 461] width 923 height 22
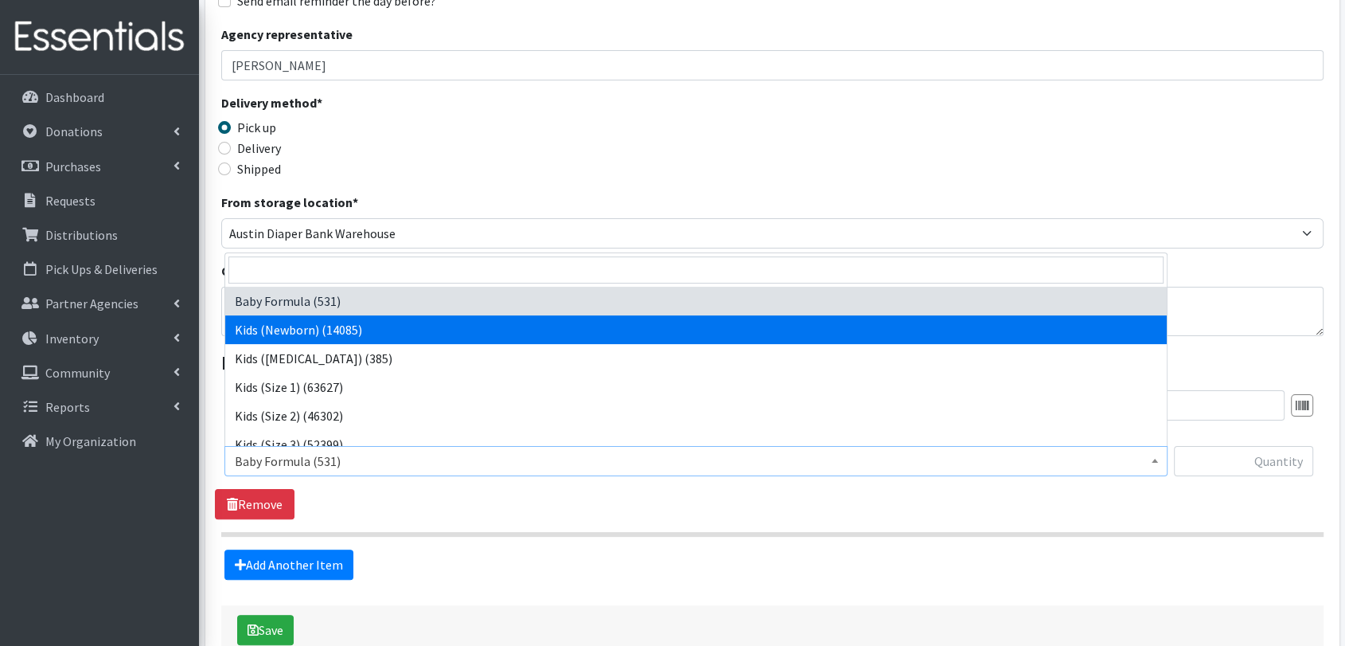
select select "451"
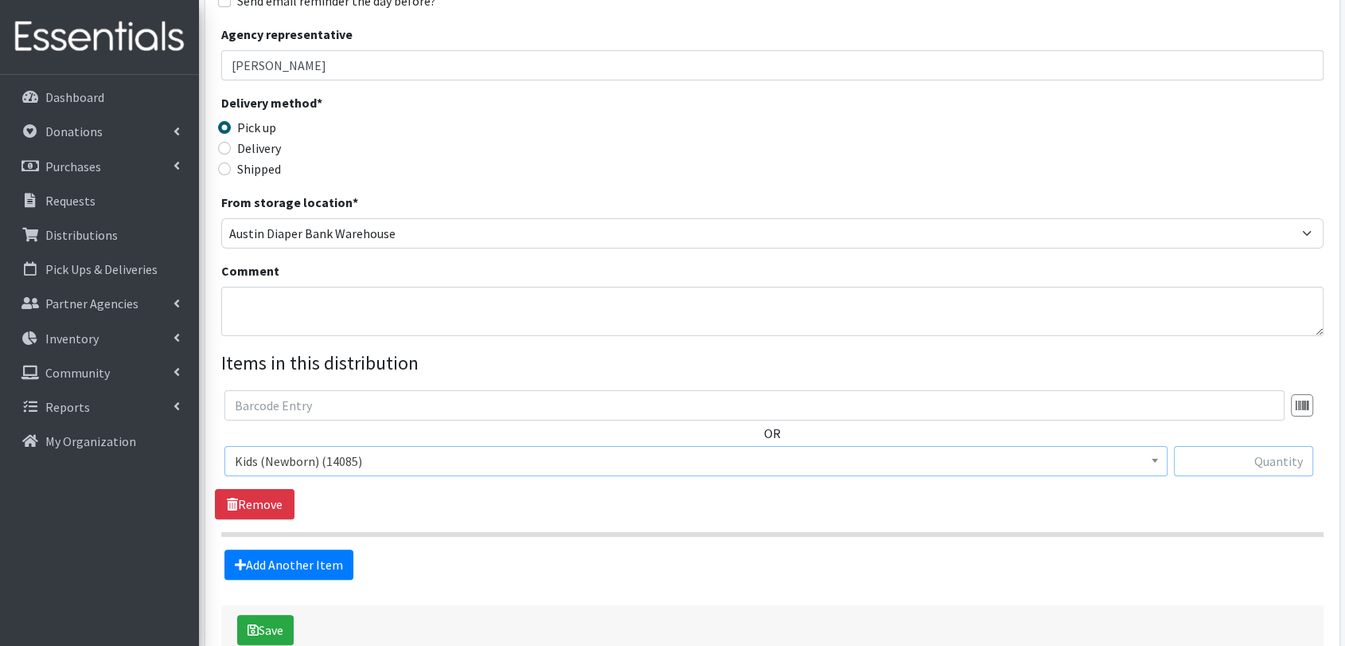
click at [1235, 459] on input "text" at bounding box center [1244, 461] width 140 height 30
type input "25"
click at [1095, 526] on section "OR Baby Formula (531) Kids (Newborn) (14085) Kids ([MEDICAL_DATA]) (385) Kids (…" at bounding box center [772, 463] width 1103 height 146
click at [338, 562] on link "Add Another Item" at bounding box center [288, 564] width 129 height 30
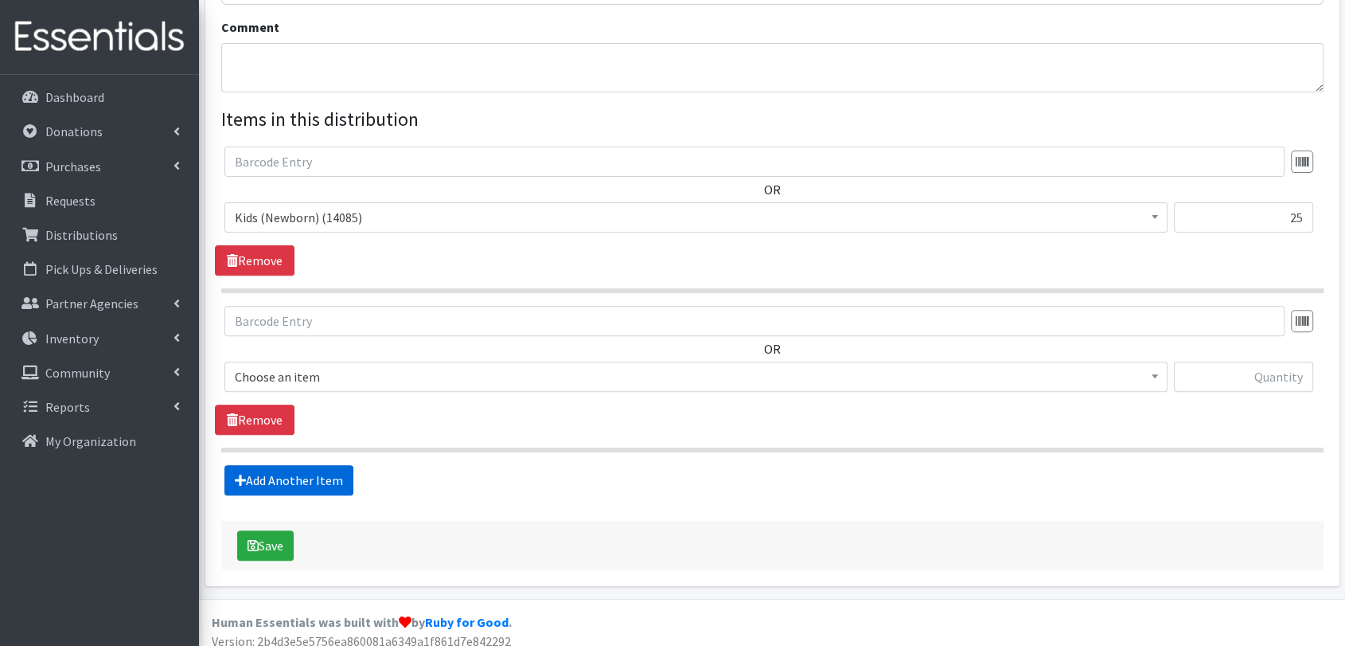
scroll to position [520, 0]
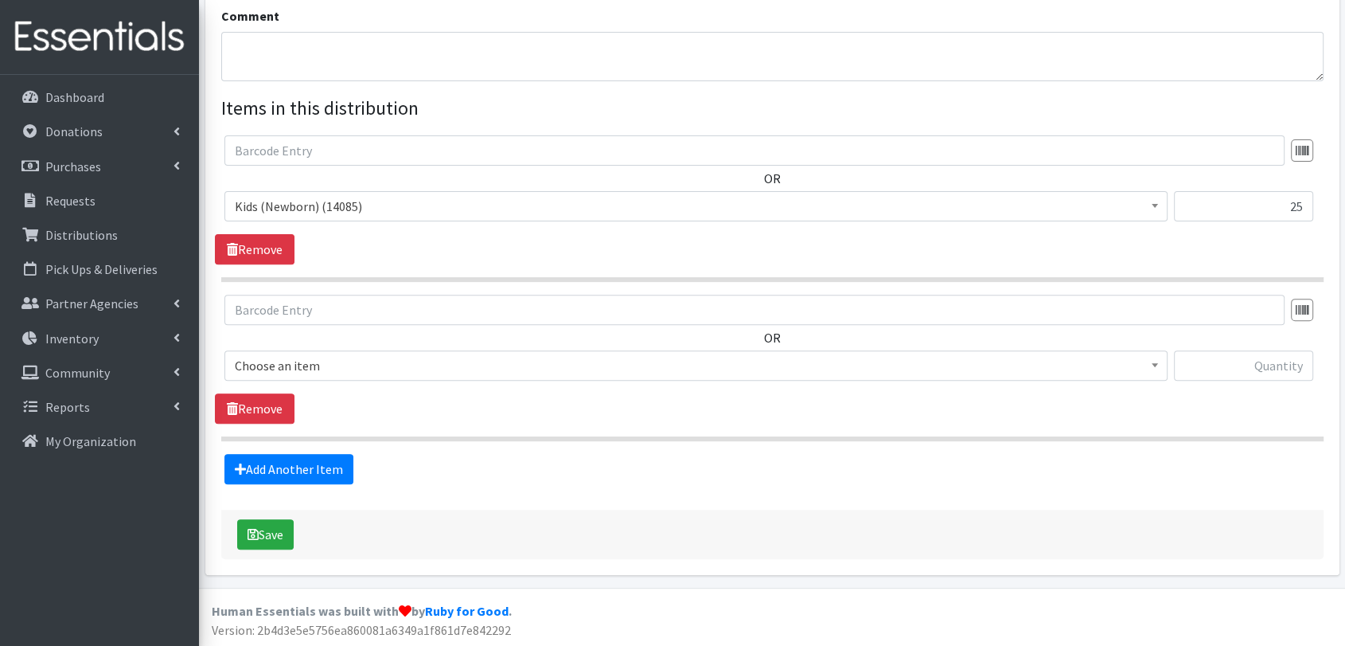
click at [400, 373] on span "Choose an item" at bounding box center [696, 365] width 923 height 22
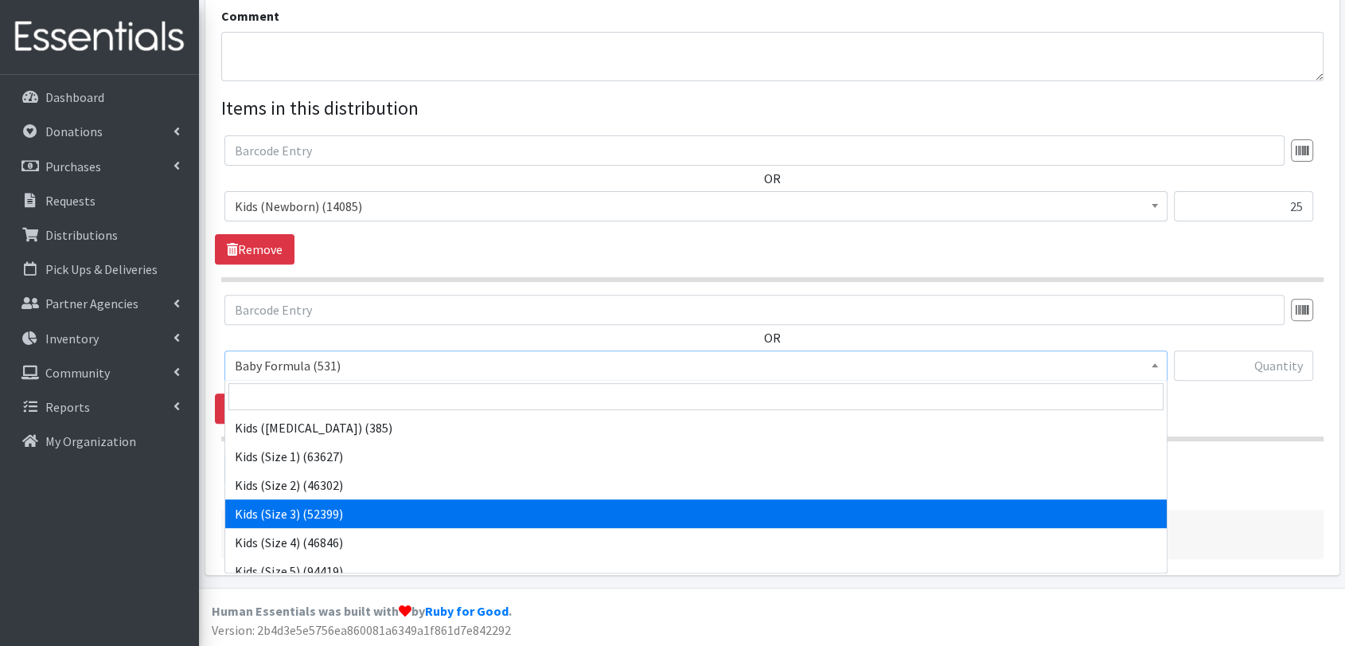
scroll to position [88, 0]
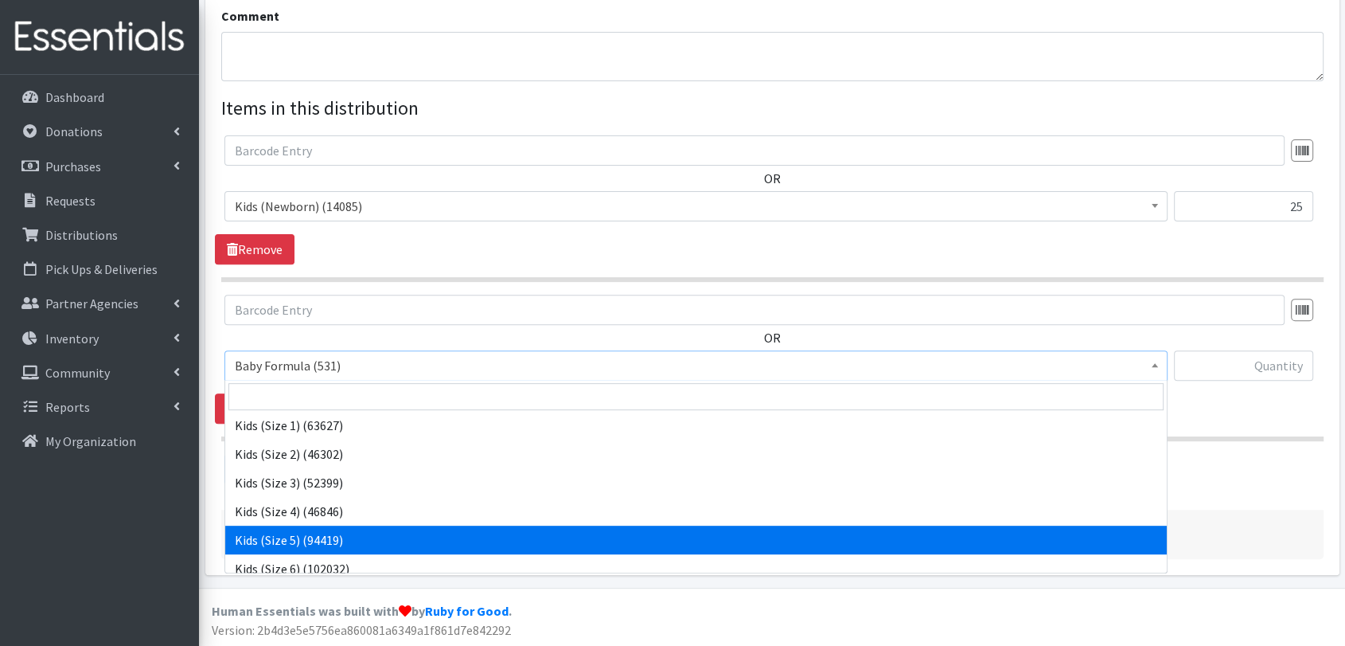
select select "460"
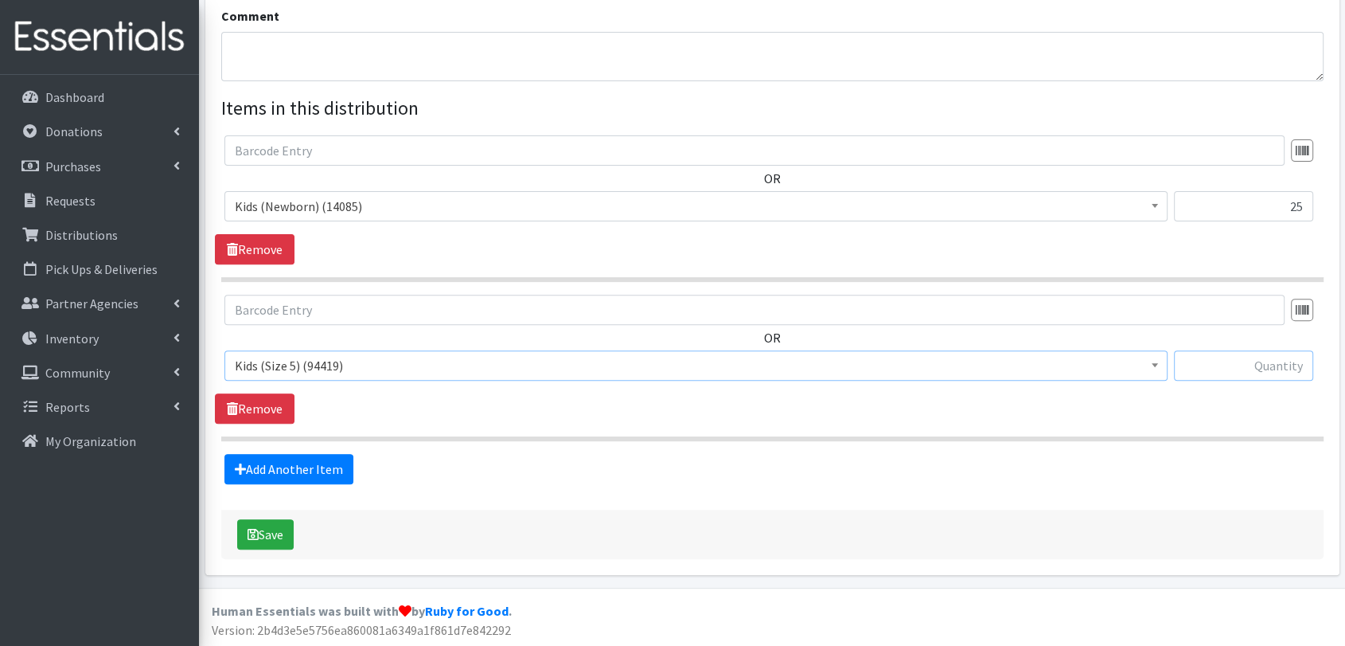
click at [1292, 361] on input "text" at bounding box center [1244, 365] width 140 height 30
type input "25"
drag, startPoint x: 1285, startPoint y: 206, endPoint x: 1314, endPoint y: 205, distance: 29.5
click at [1314, 205] on div "Baby Formula (531) Kids (Newborn) (14085) Kids ([MEDICAL_DATA]) (385) Kids (Siz…" at bounding box center [771, 212] width 1095 height 43
click at [1188, 483] on form "Partner * ADB House Account Adult Protective Services Any Baby Can [DATE] [GEOG…" at bounding box center [772, 79] width 1103 height 959
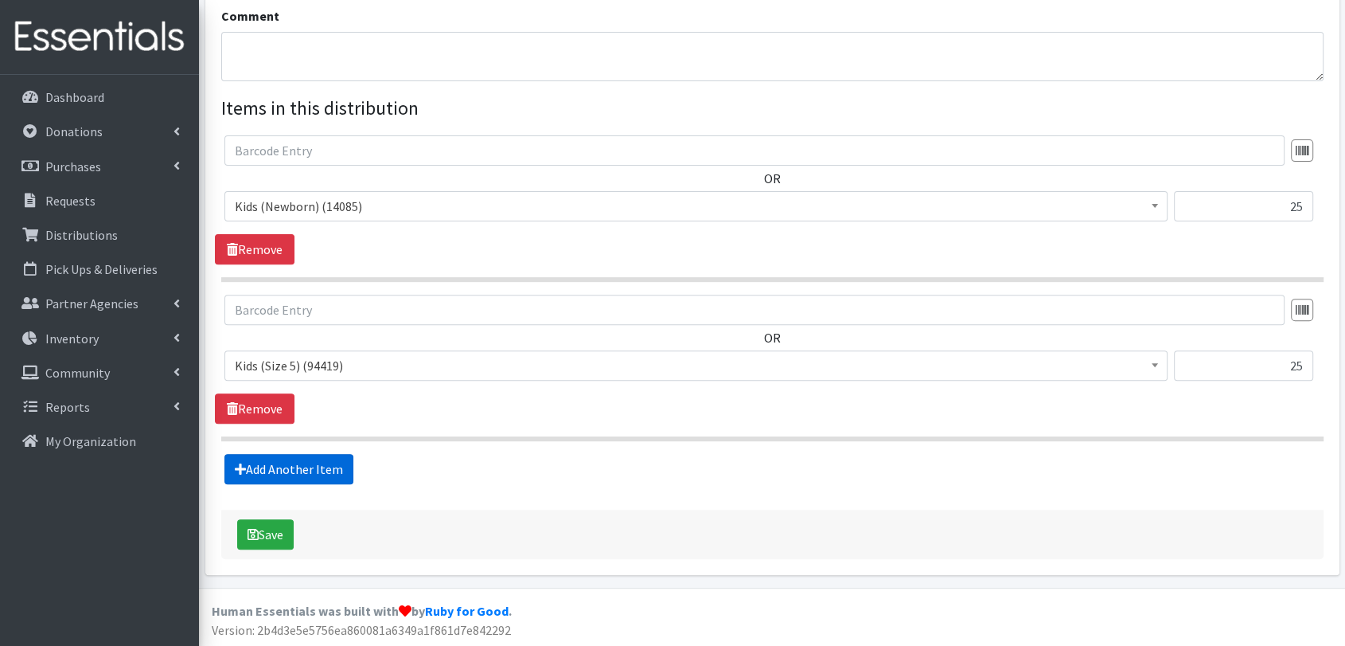
click at [331, 478] on link "Add Another Item" at bounding box center [288, 469] width 129 height 30
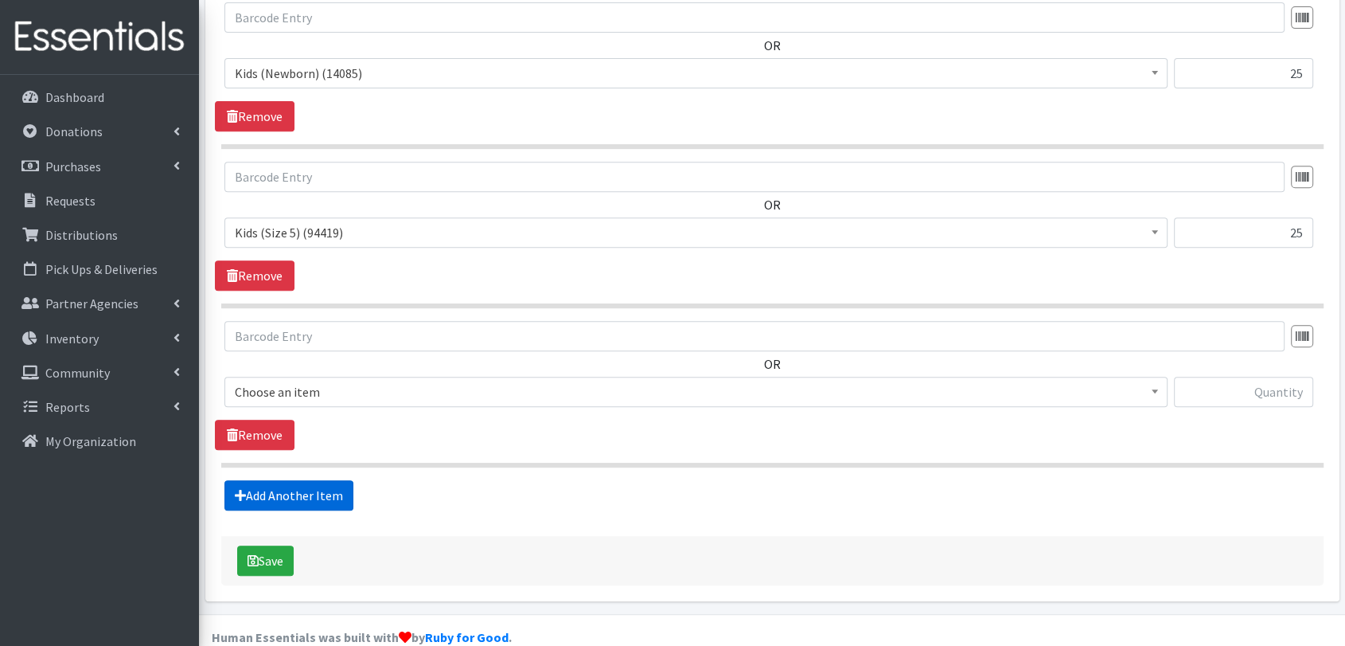
scroll to position [679, 0]
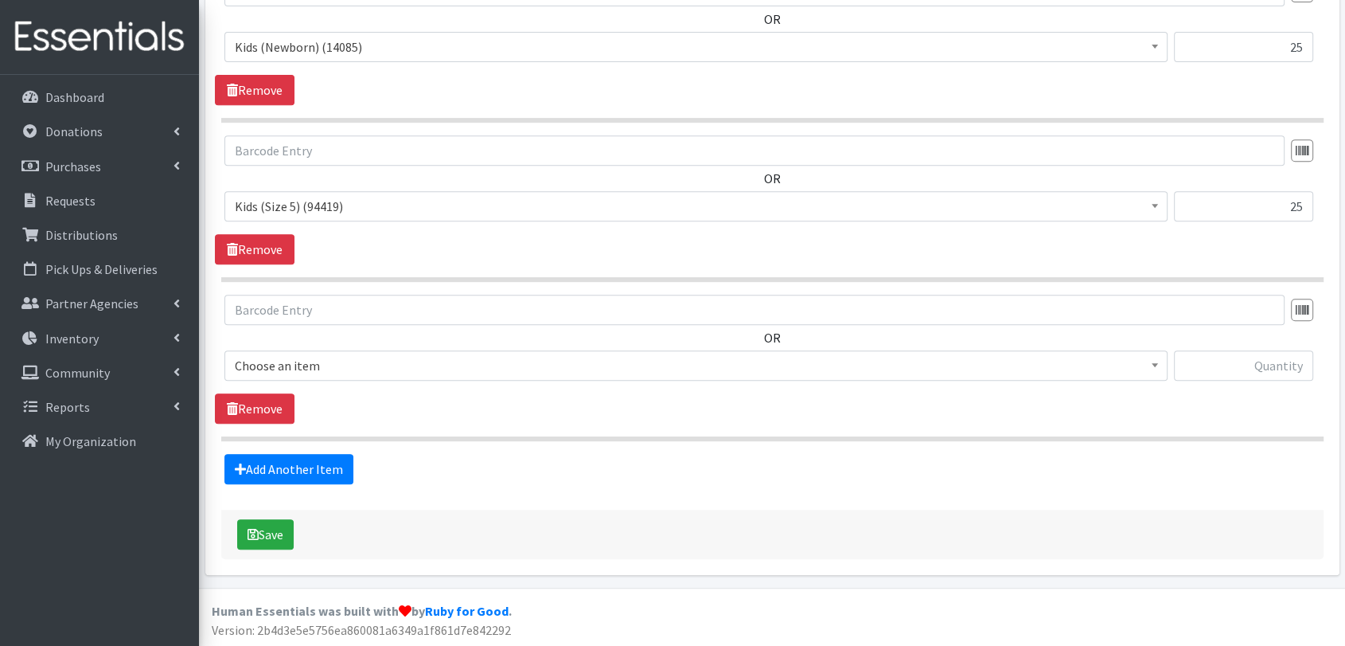
click at [384, 366] on span "Choose an item" at bounding box center [696, 365] width 923 height 22
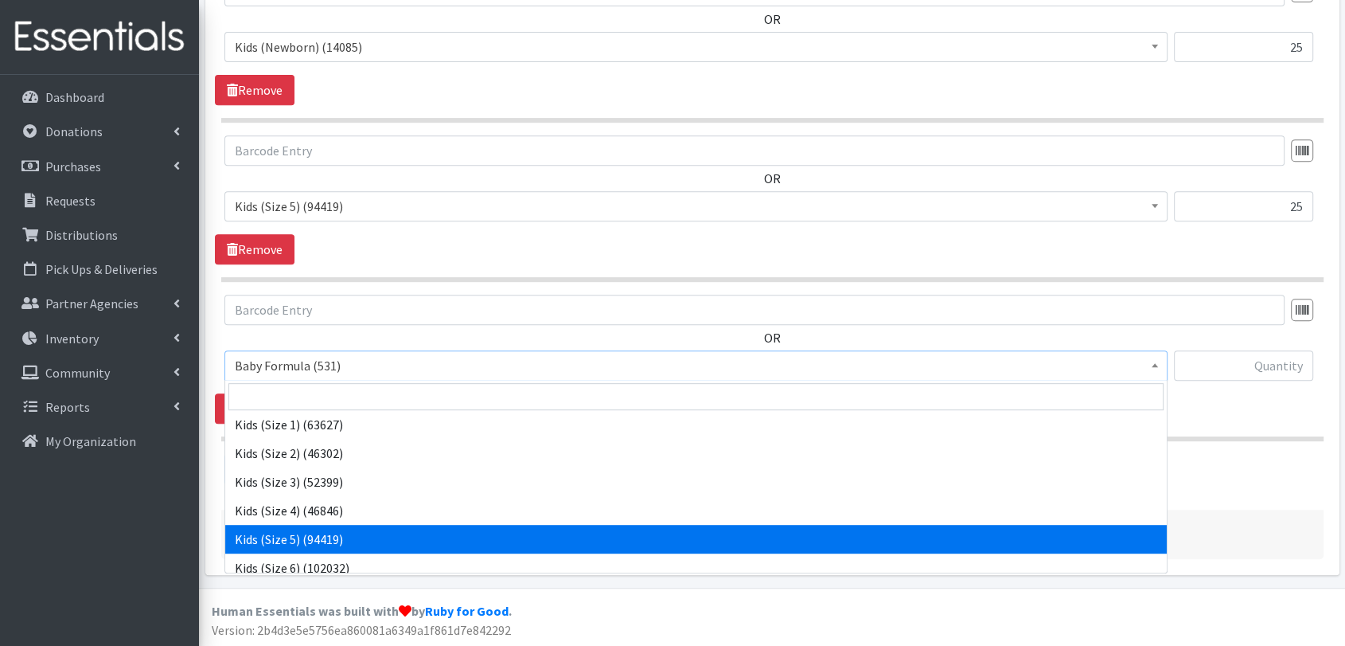
scroll to position [178, 0]
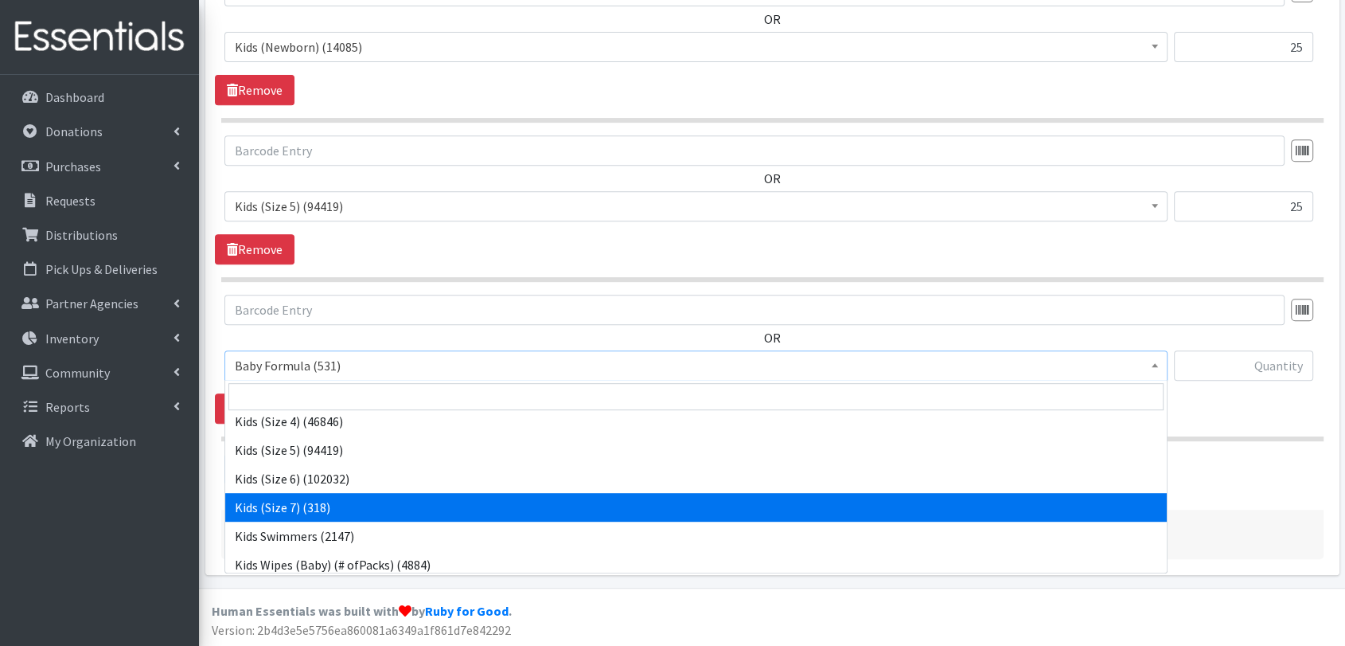
select select "1683"
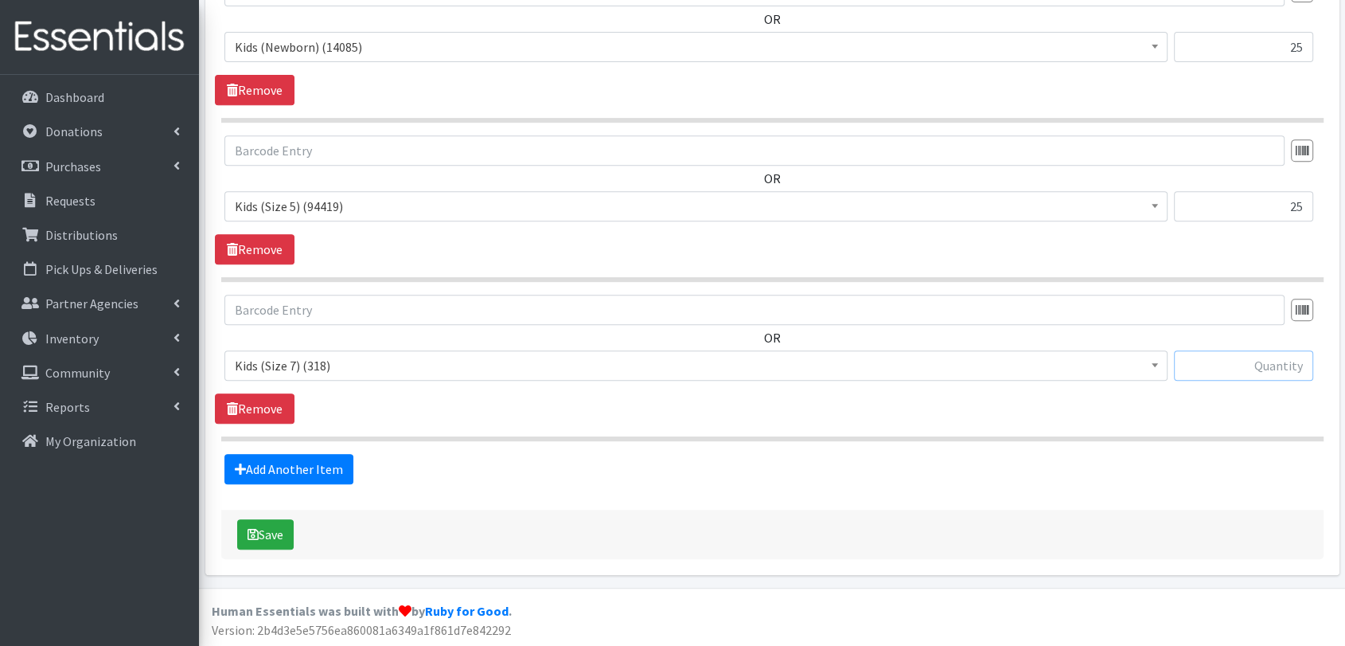
click at [1236, 360] on input "text" at bounding box center [1244, 365] width 140 height 30
type input "20"
click at [1193, 466] on div "Add Another Item" at bounding box center [772, 469] width 1115 height 30
click at [304, 468] on link "Add Another Item" at bounding box center [288, 469] width 129 height 30
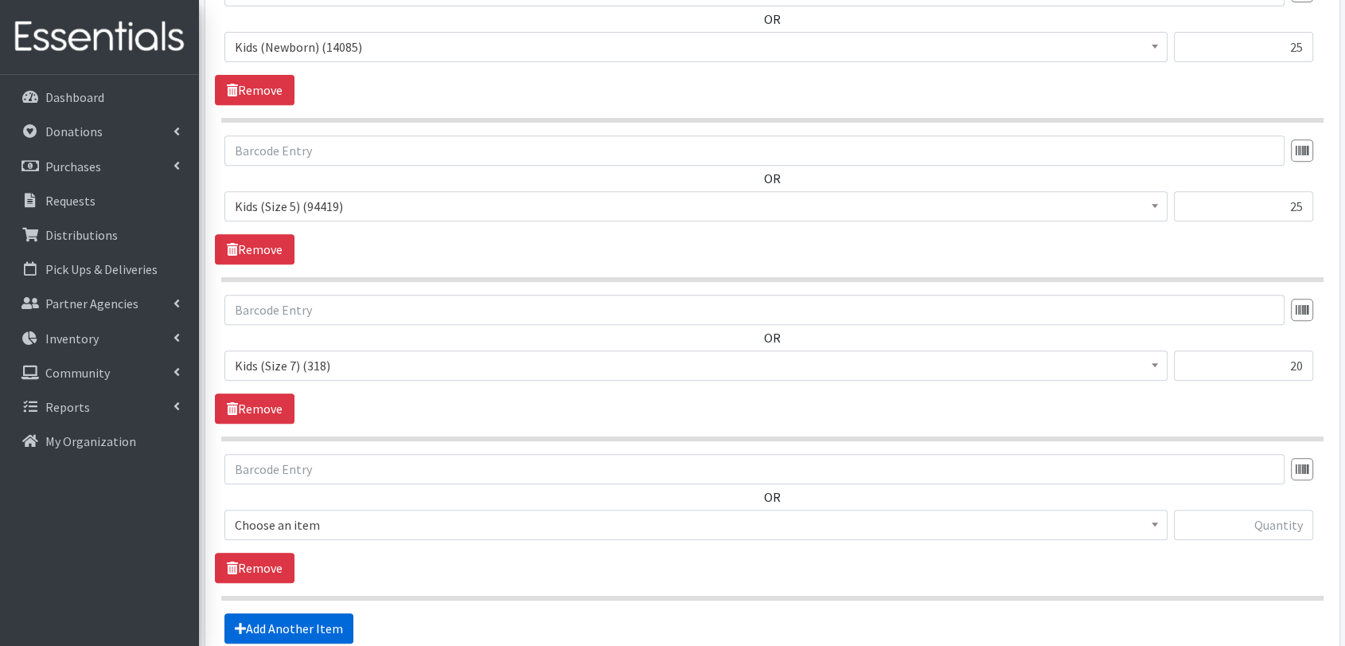
scroll to position [838, 0]
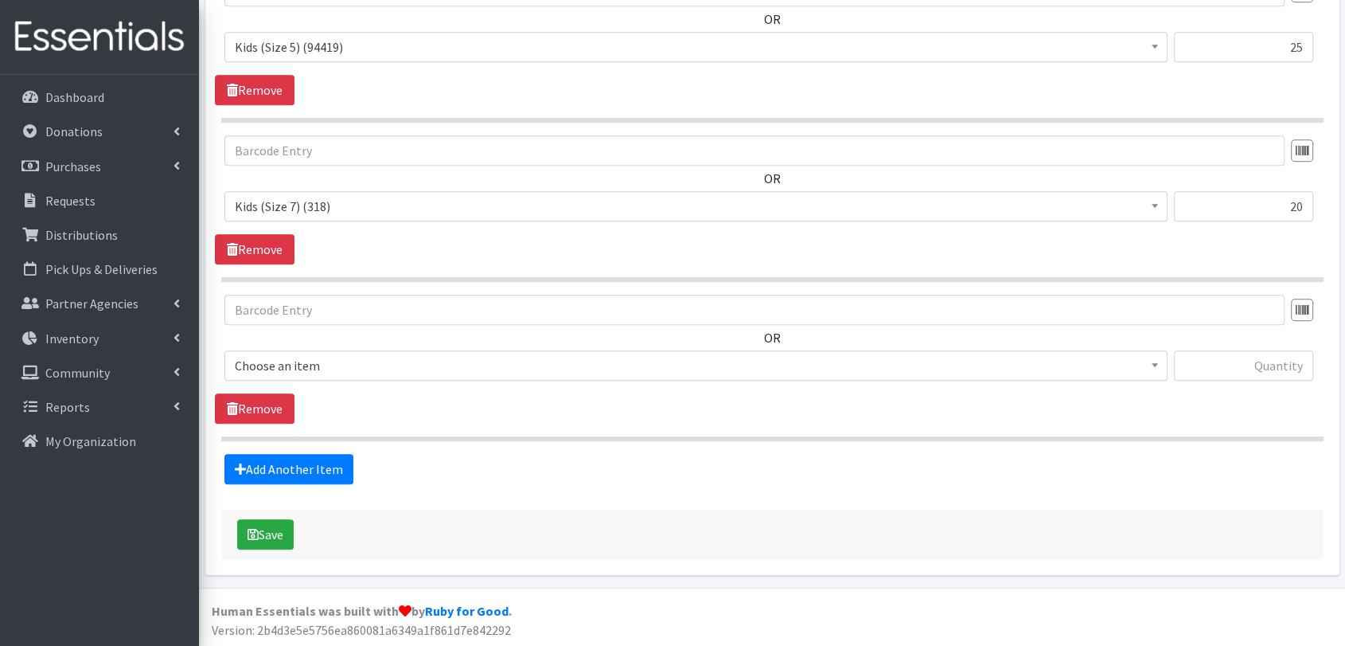
click at [382, 361] on span "Choose an item" at bounding box center [696, 365] width 923 height 22
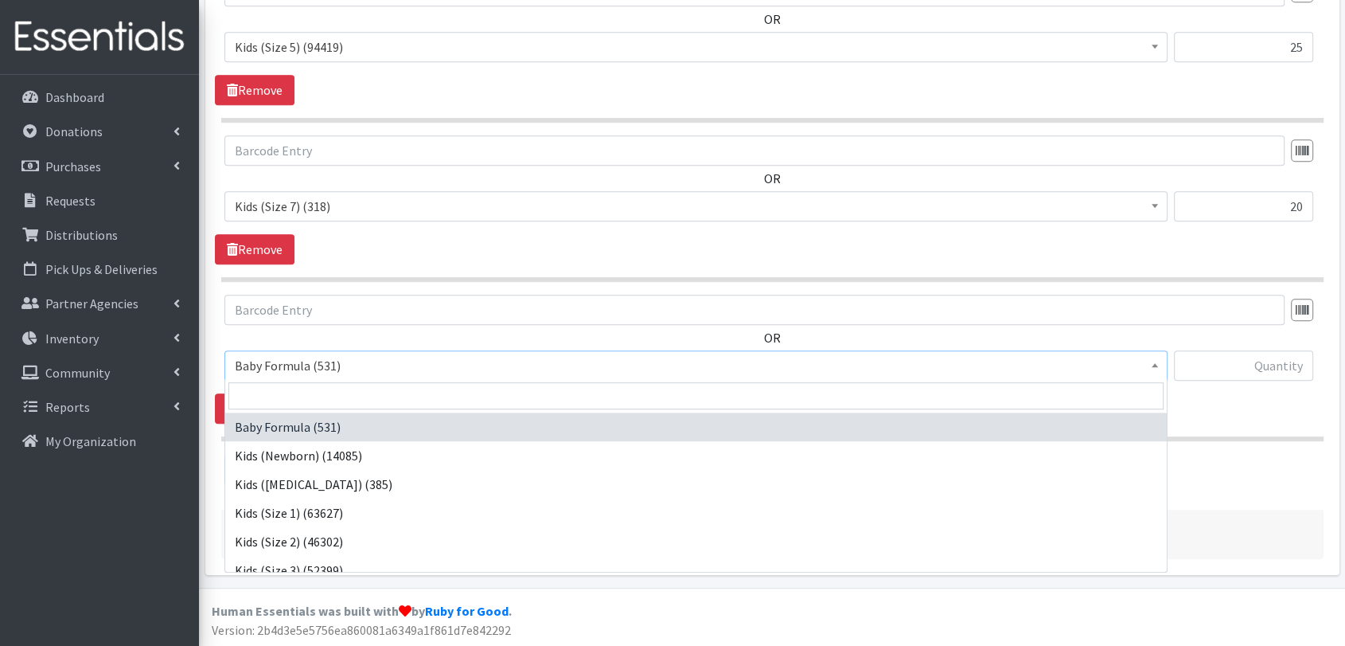
scroll to position [88, 0]
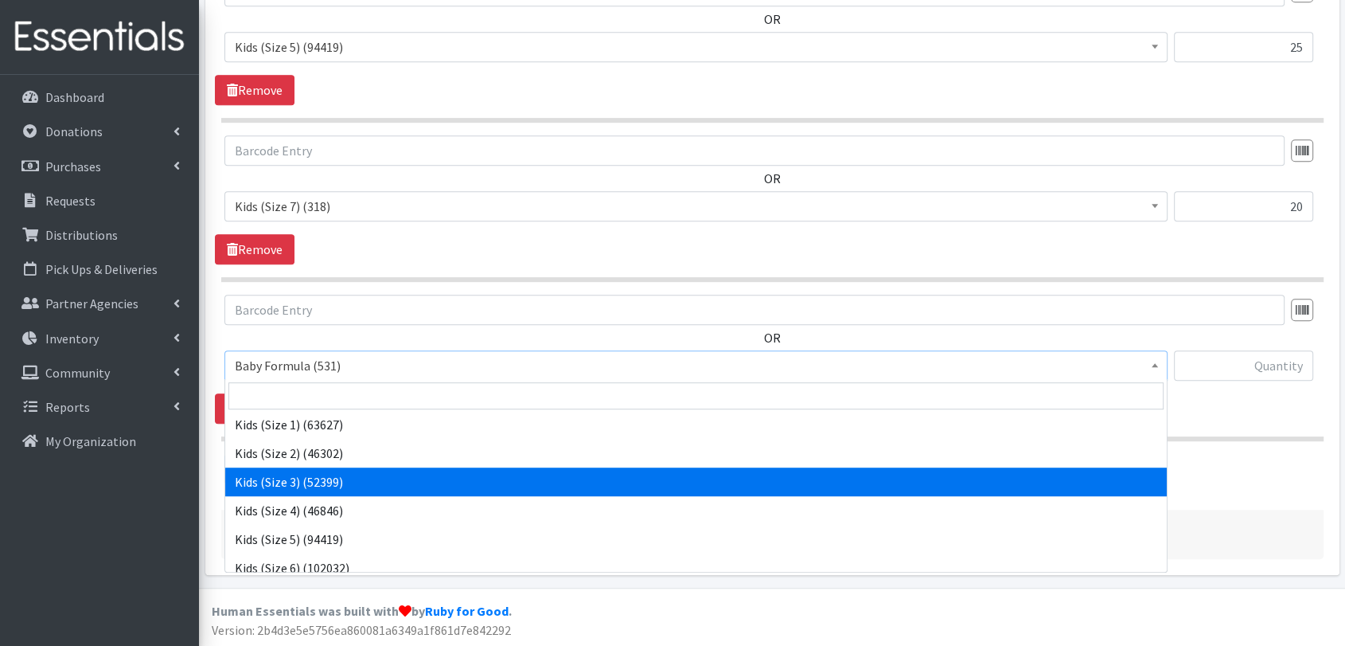
select select "459"
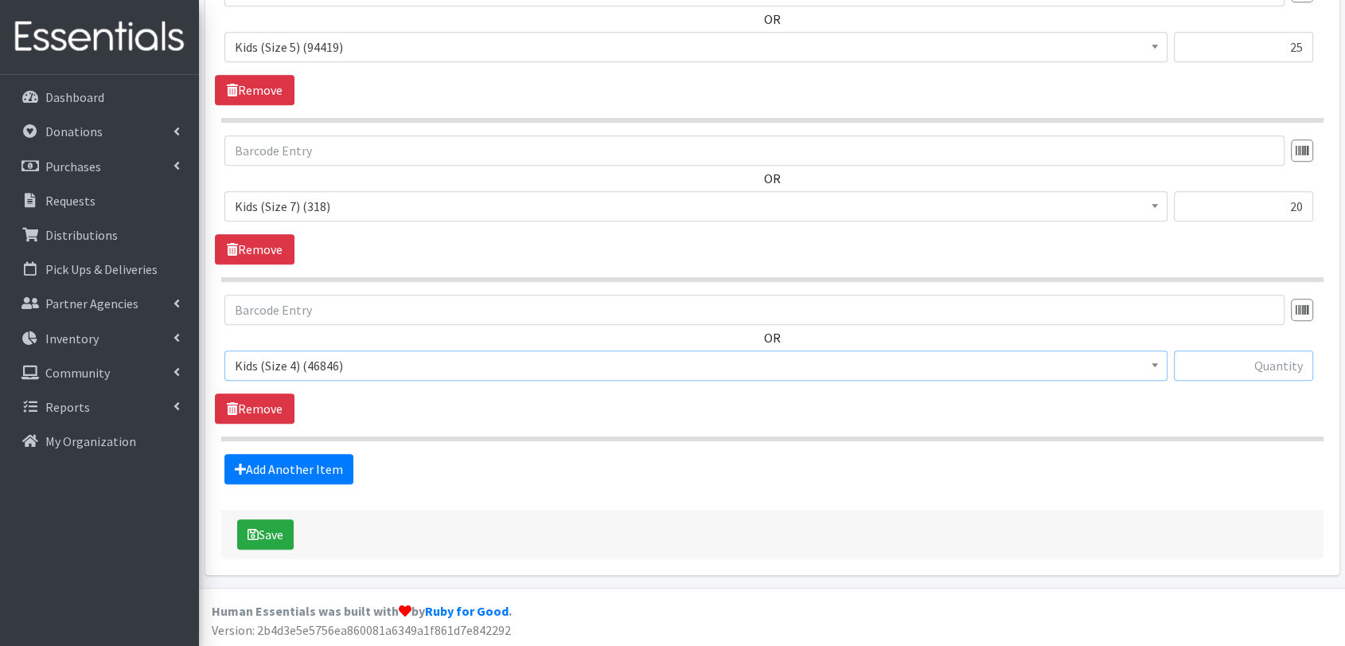
click at [1271, 377] on input "text" at bounding box center [1244, 365] width 140 height 30
type input "25"
click at [1183, 430] on section "OR Baby Formula (531) Kids (Newborn) (14085) Kids ([MEDICAL_DATA]) (385) Kids (…" at bounding box center [772, 368] width 1103 height 146
click at [336, 477] on link "Add Another Item" at bounding box center [288, 469] width 129 height 30
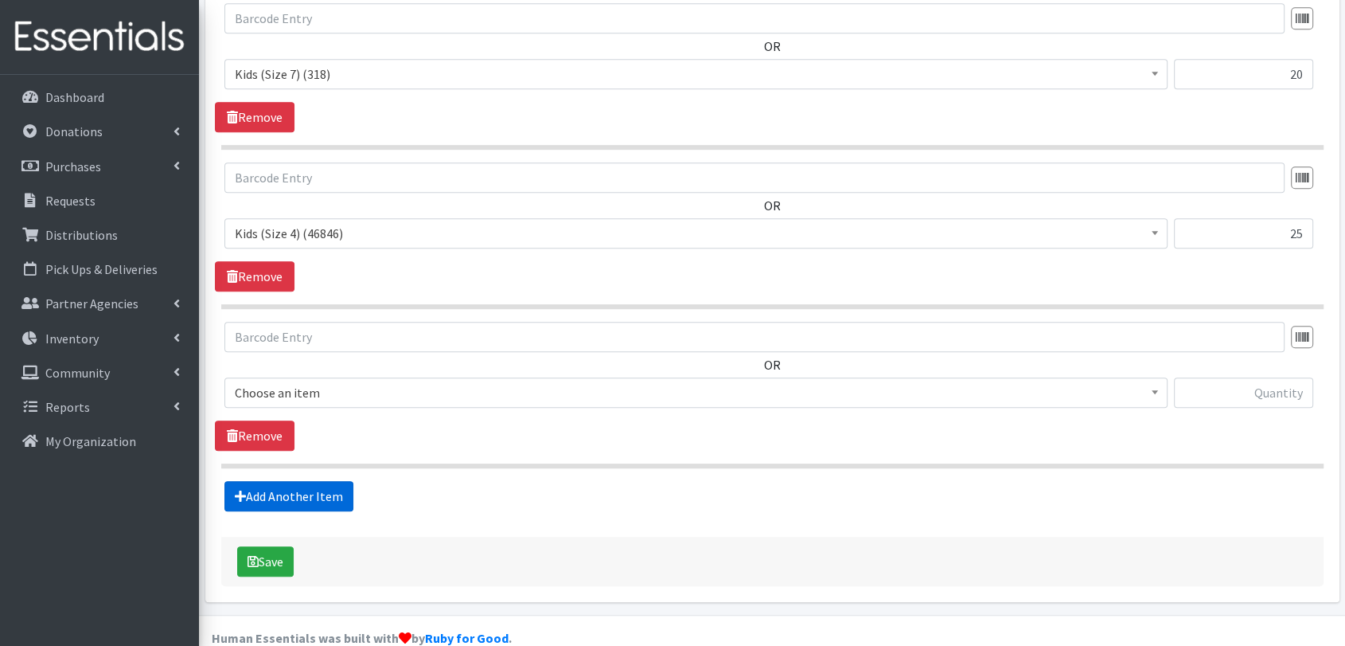
scroll to position [997, 0]
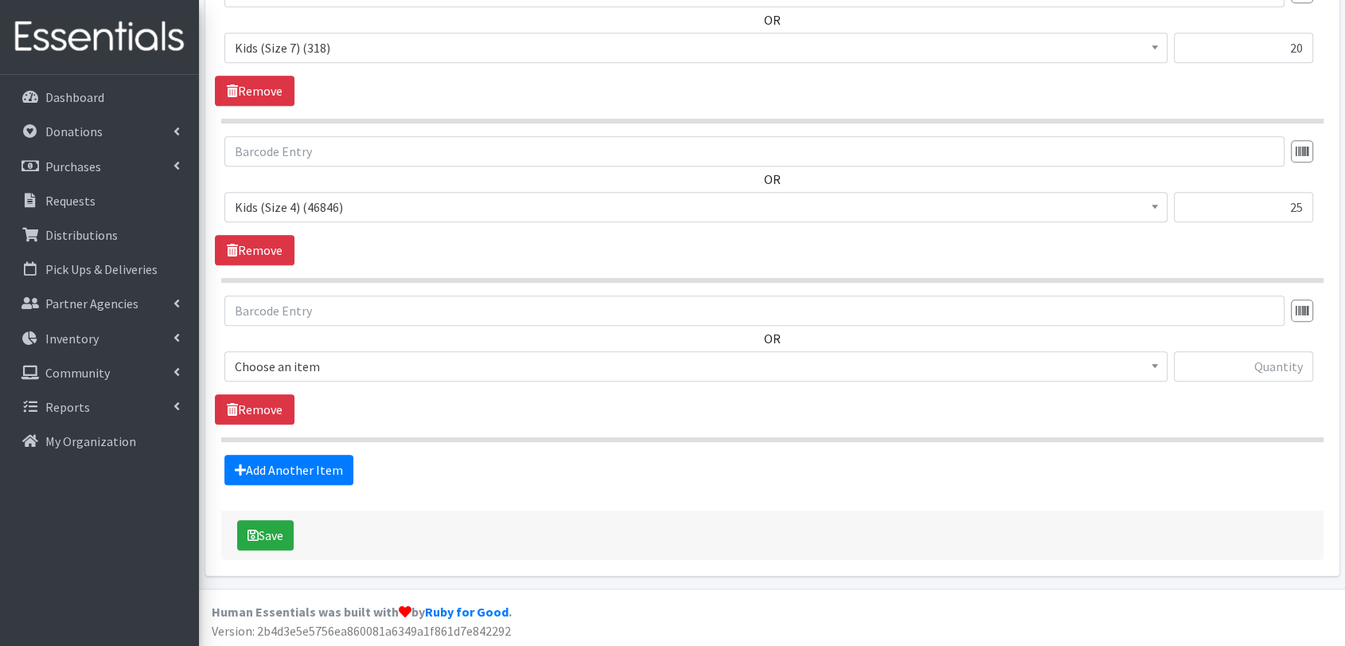
click at [414, 375] on span "Choose an item" at bounding box center [696, 366] width 923 height 22
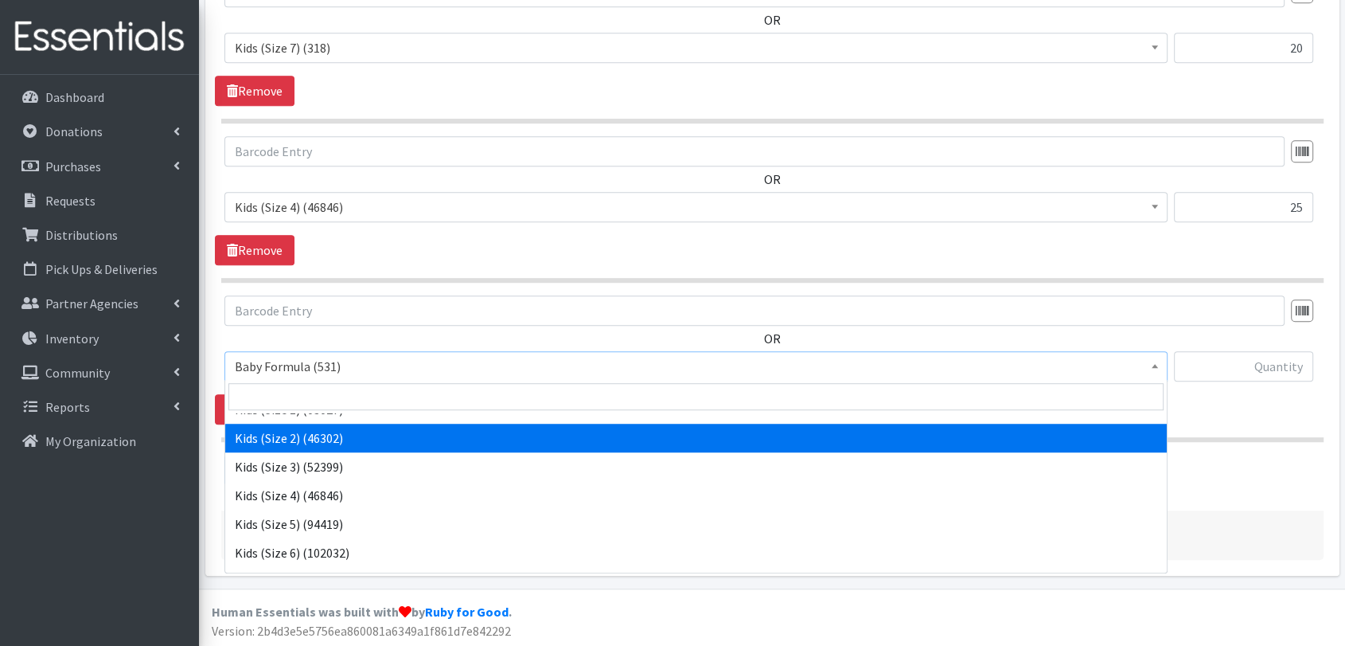
scroll to position [0, 0]
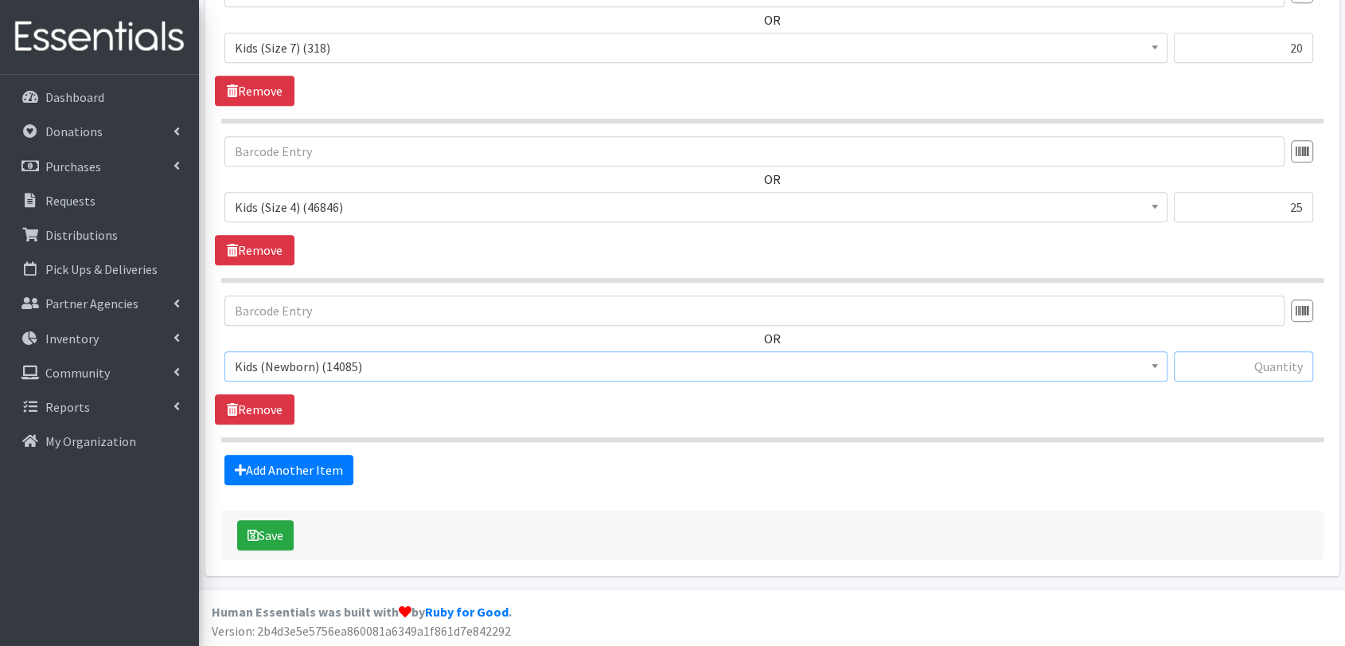
click at [1240, 365] on input "text" at bounding box center [1244, 366] width 140 height 30
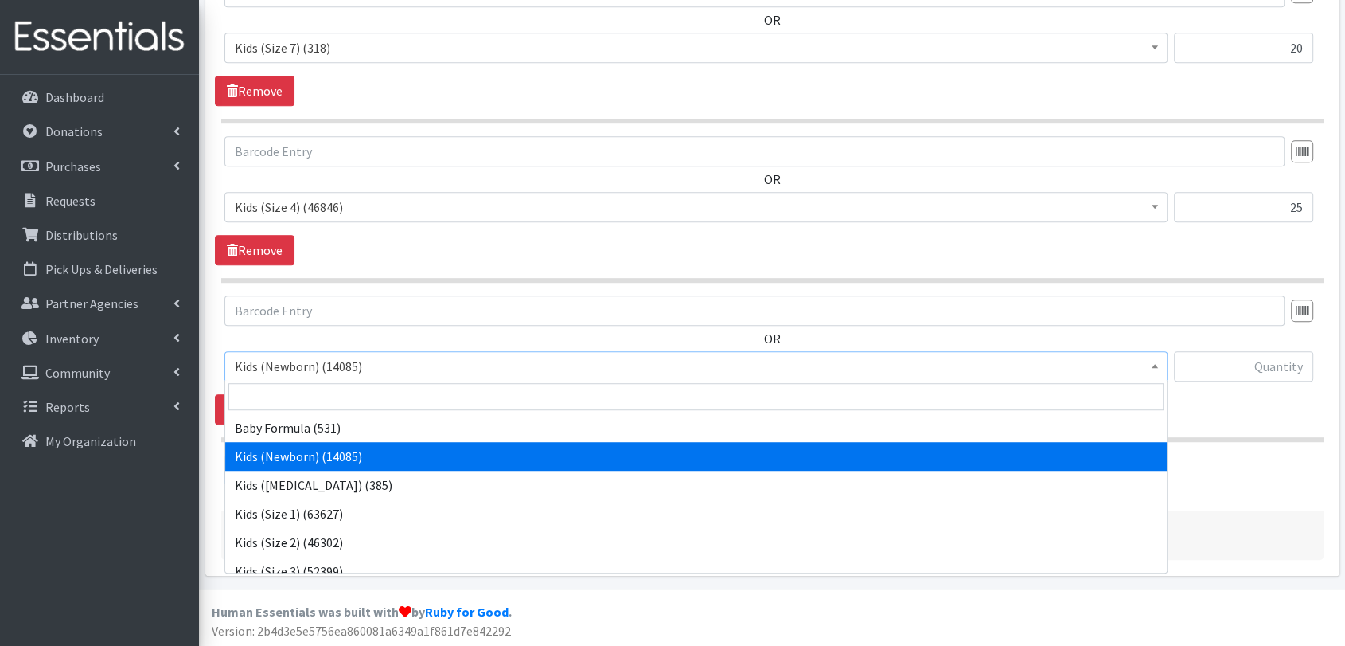
click at [622, 361] on span "Kids (Newborn) (14085)" at bounding box center [696, 366] width 923 height 22
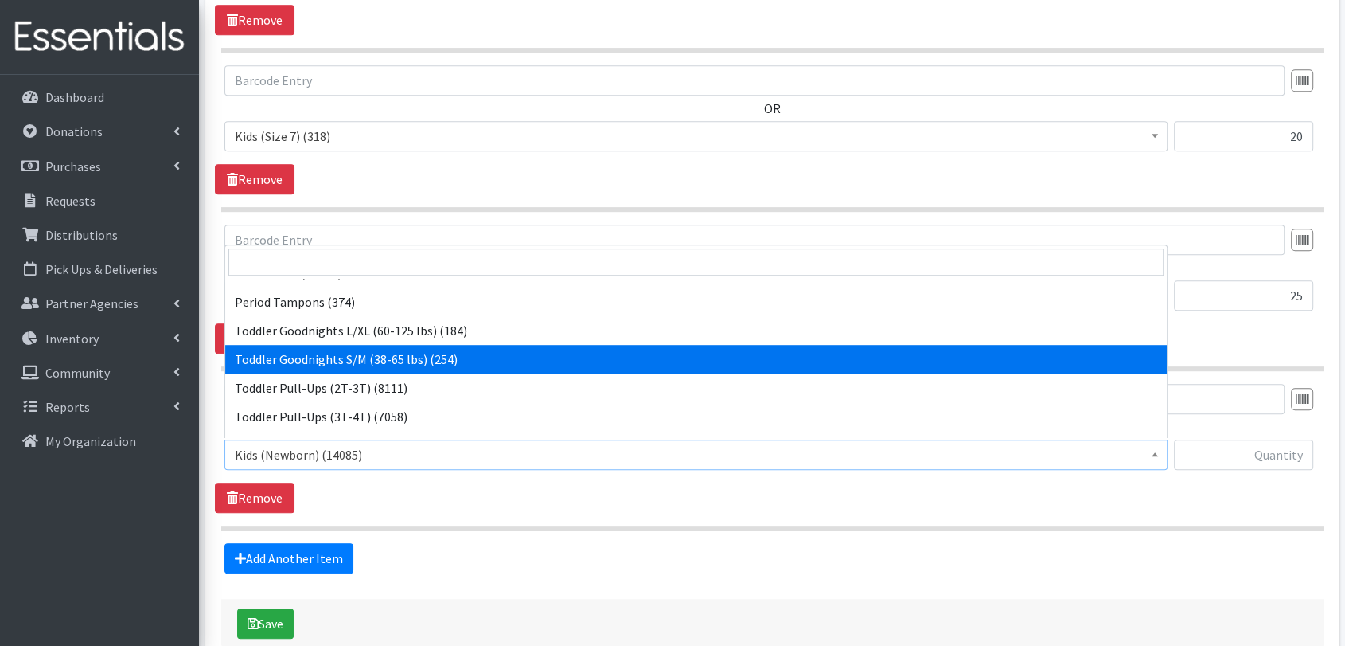
scroll to position [414, 0]
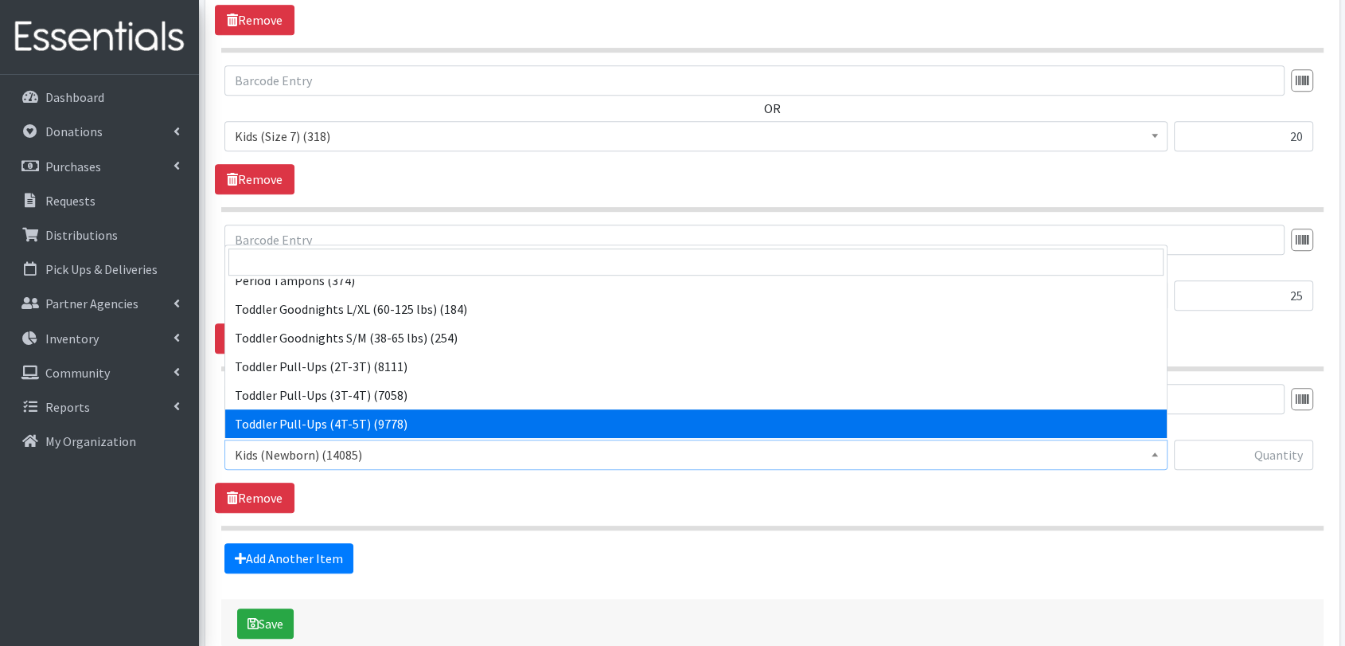
select select "446"
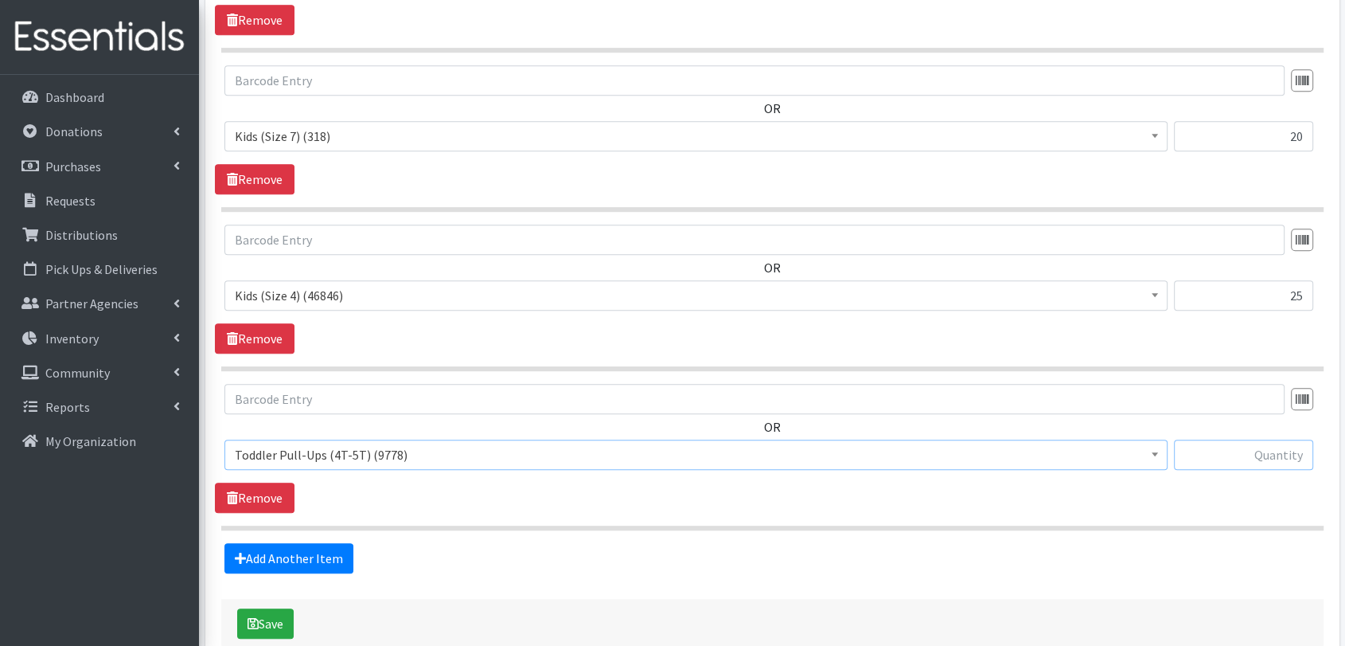
click at [1289, 451] on input "text" at bounding box center [1244, 454] width 140 height 30
type input "10"
click at [354, 556] on div "Add Another Item" at bounding box center [772, 558] width 1115 height 30
drag, startPoint x: 268, startPoint y: 551, endPoint x: 308, endPoint y: 549, distance: 39.9
click at [269, 551] on link "Add Another Item" at bounding box center [288, 558] width 129 height 30
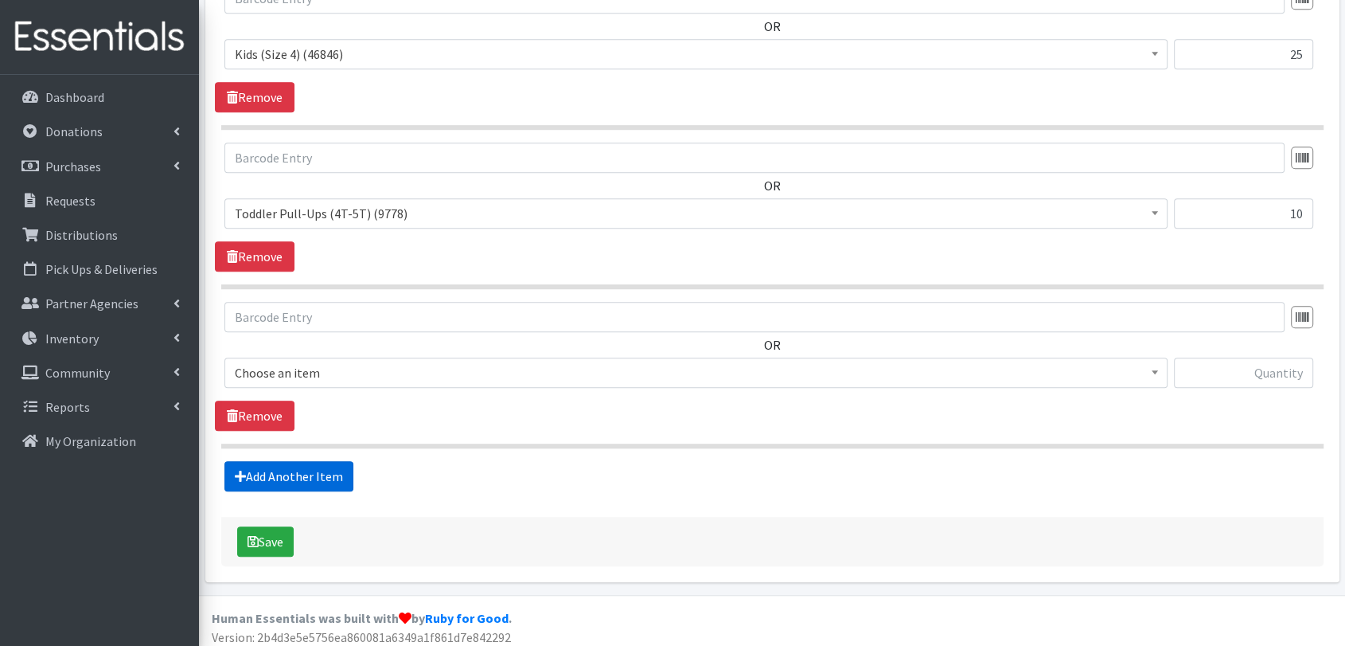
scroll to position [1156, 0]
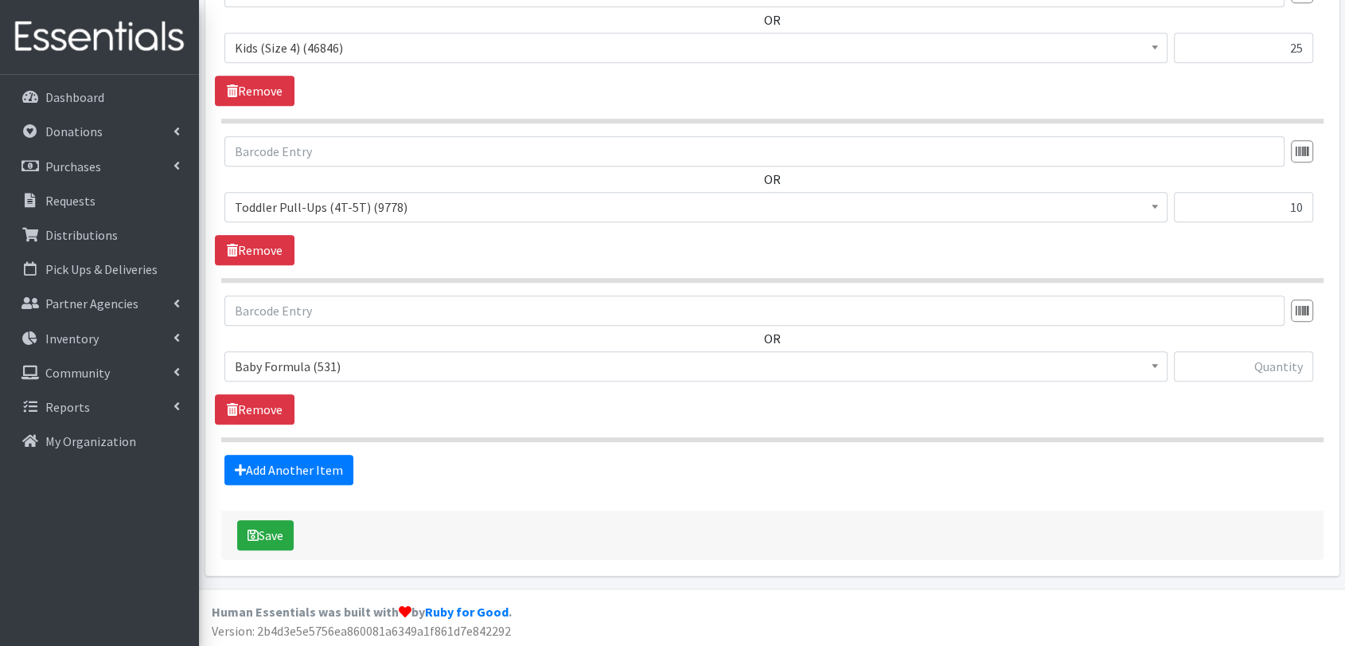
click at [401, 373] on span "Baby Formula (531)" at bounding box center [696, 366] width 923 height 22
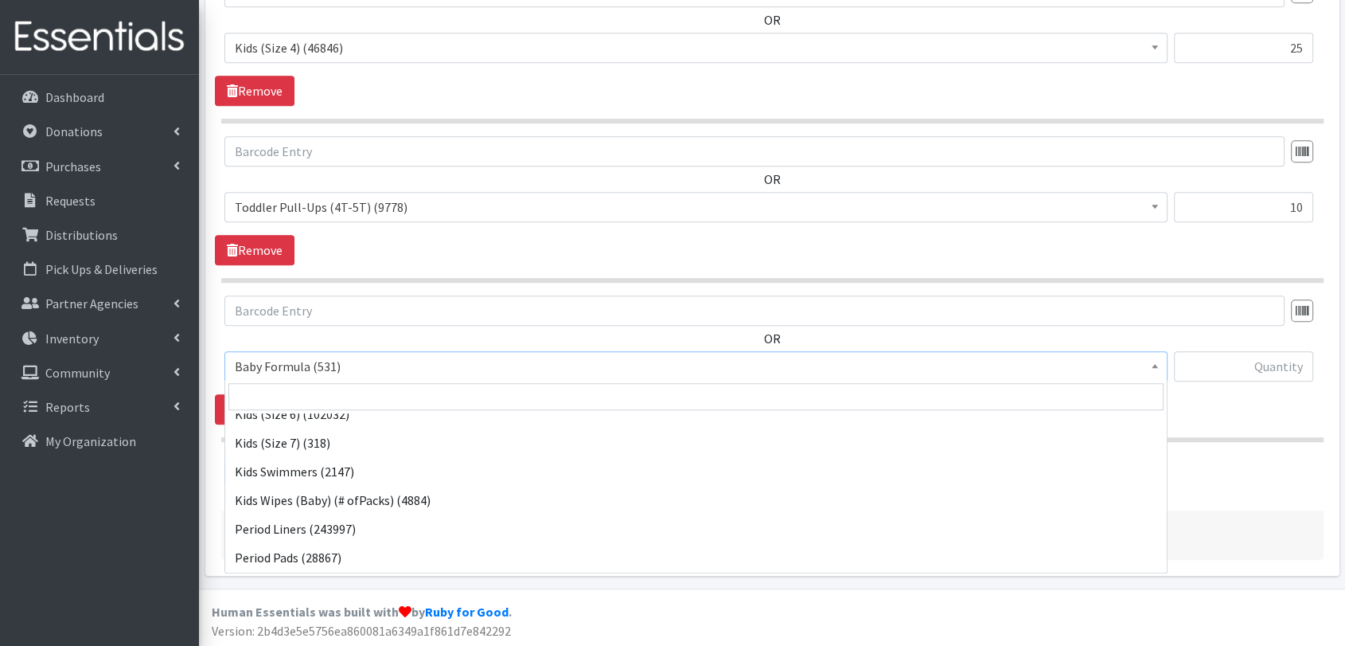
scroll to position [236, 0]
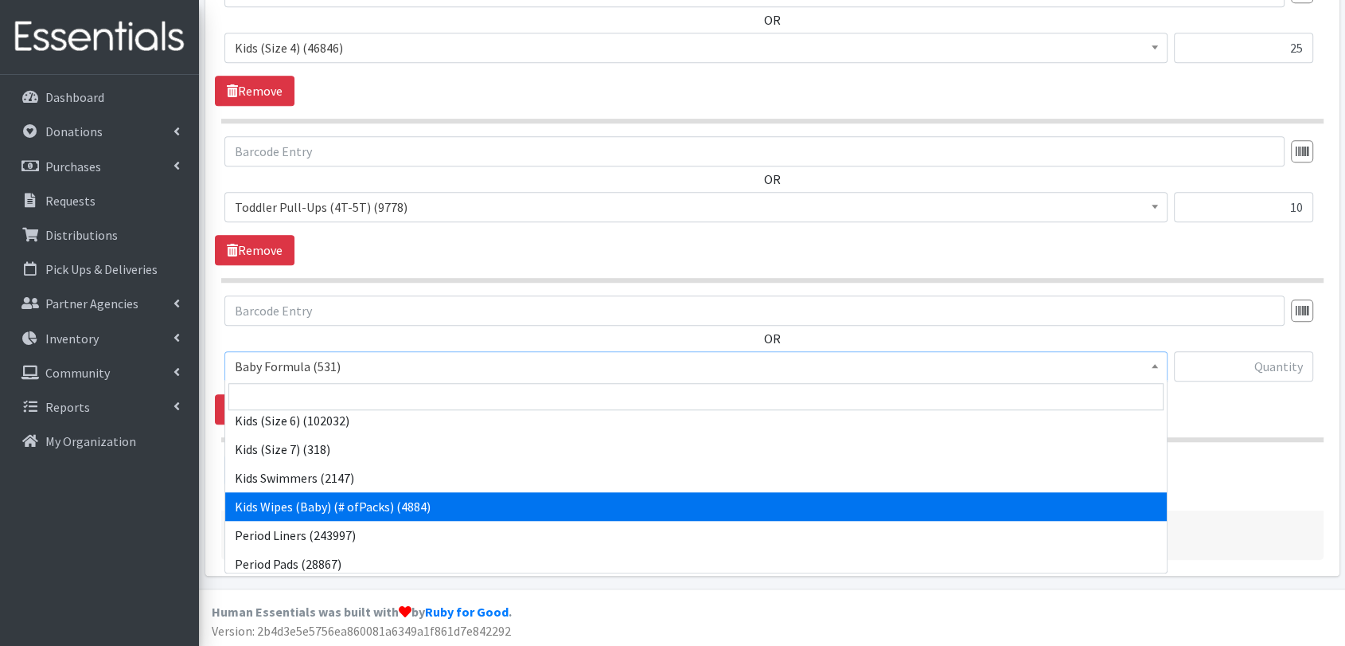
drag, startPoint x: 422, startPoint y: 509, endPoint x: 452, endPoint y: 510, distance: 30.3
select select "434"
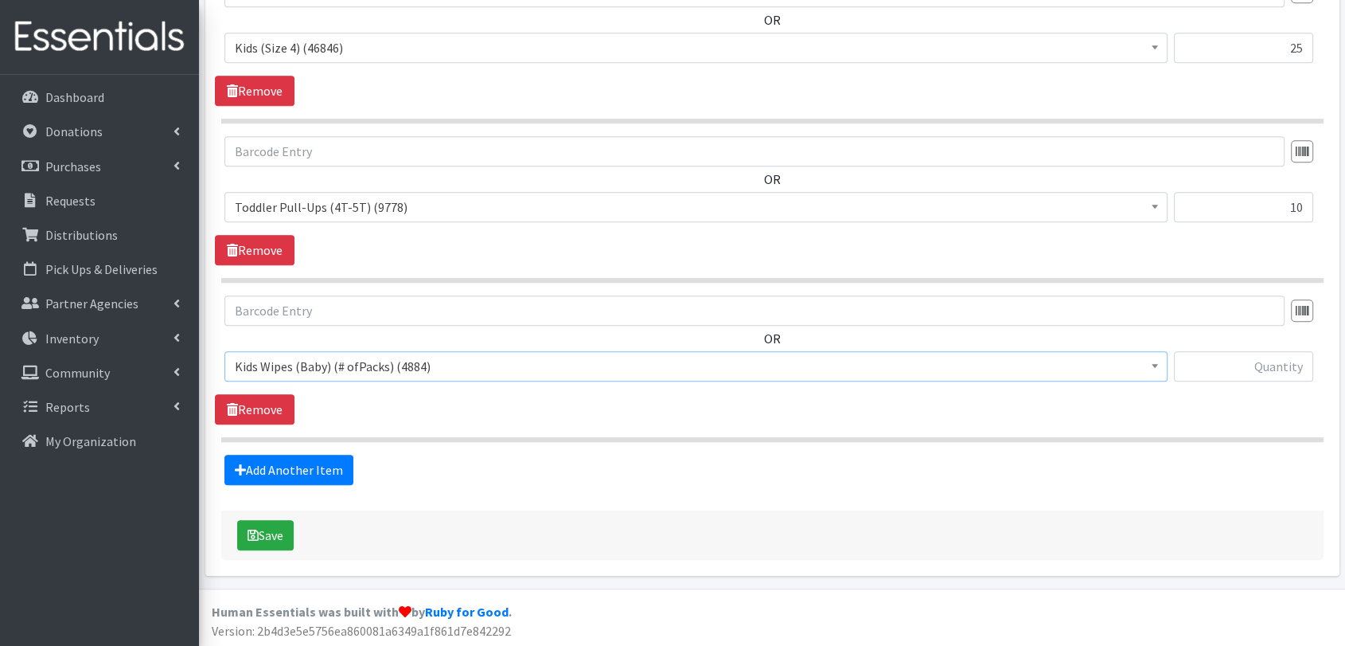
click at [1294, 342] on div "OR Baby Formula (531) Kids (Newborn) (14085) Kids (Preemie) (385) Kids (Size 1)…" at bounding box center [772, 344] width 1115 height 99
click at [1288, 361] on input "text" at bounding box center [1244, 366] width 140 height 30
type input "2"
click at [322, 473] on link "Add Another Item" at bounding box center [288, 470] width 129 height 30
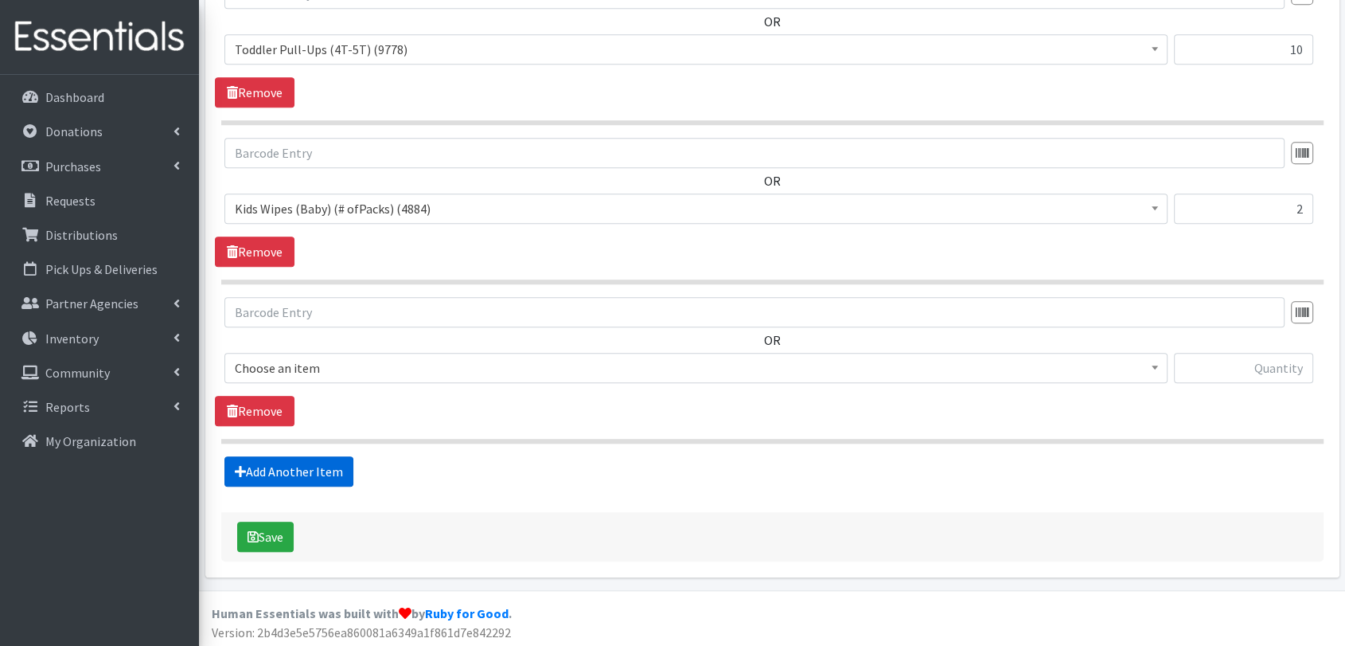
scroll to position [1314, 0]
click at [425, 373] on span "Baby Formula (531)" at bounding box center [696, 367] width 923 height 22
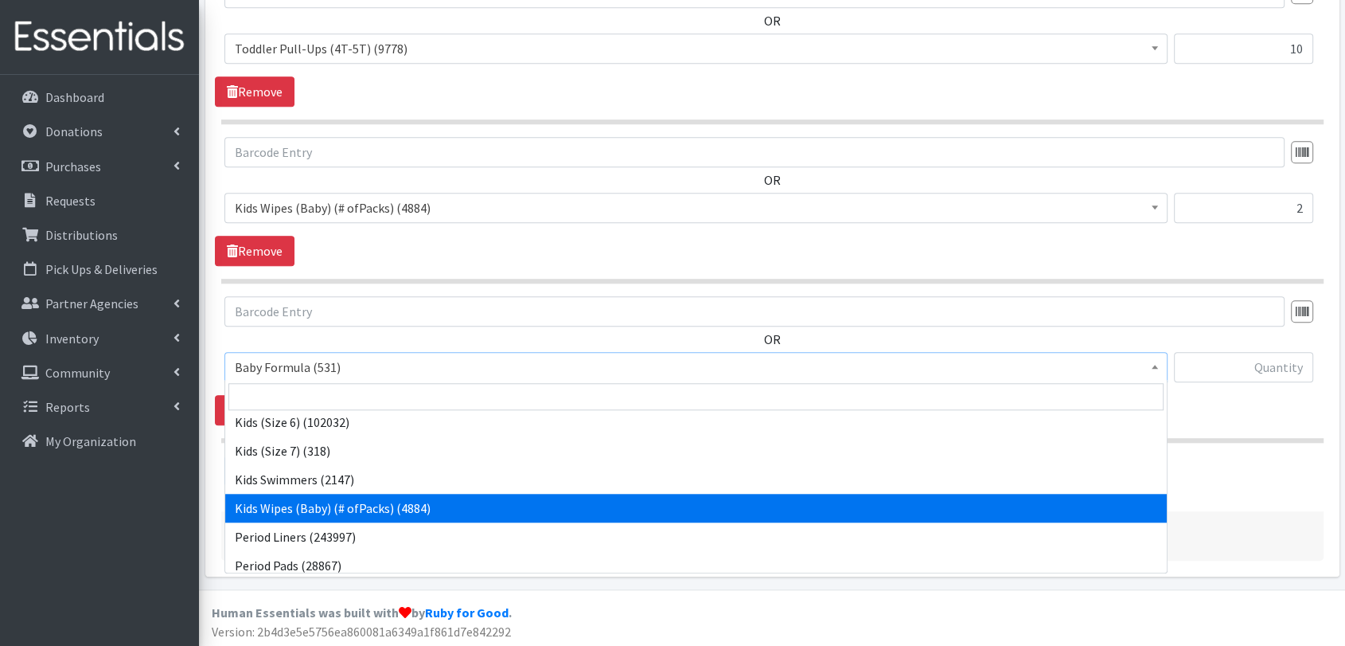
scroll to position [265, 0]
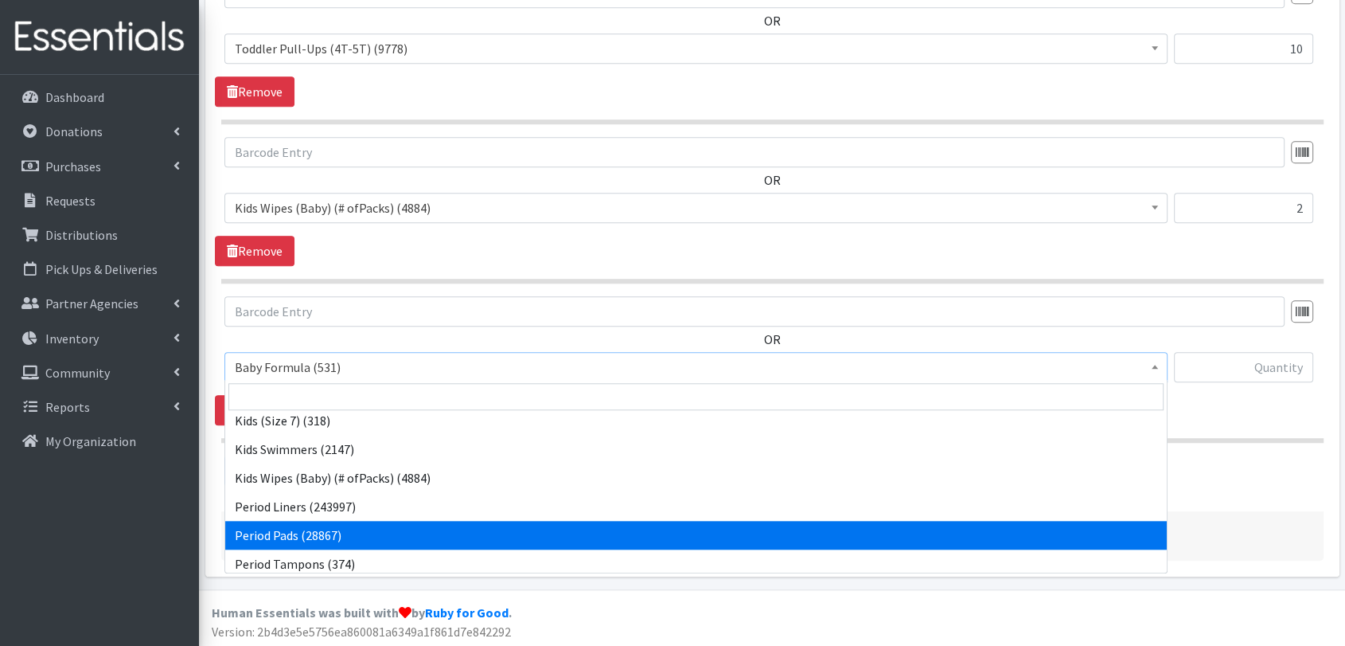
select select "1534"
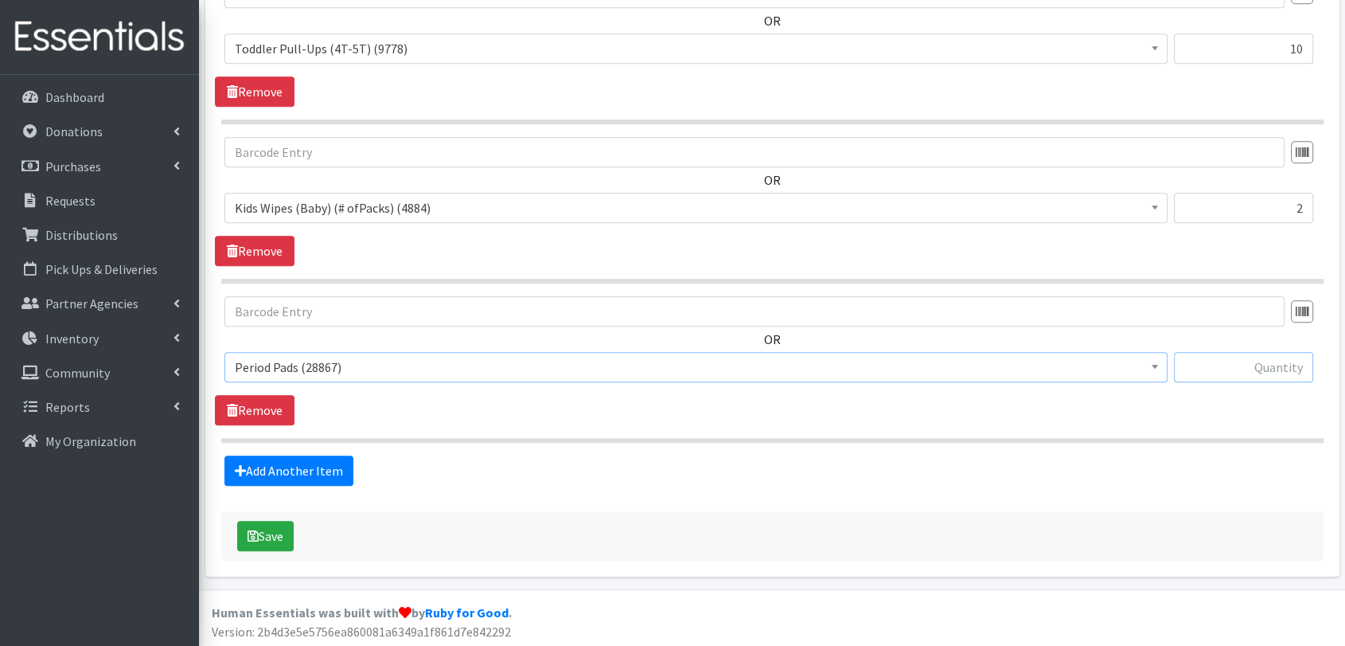
click at [1247, 377] on input "text" at bounding box center [1244, 367] width 140 height 30
type input "20"
drag, startPoint x: 1204, startPoint y: 443, endPoint x: 1197, endPoint y: 452, distance: 11.5
click at [288, 529] on button "Save" at bounding box center [265, 536] width 57 height 30
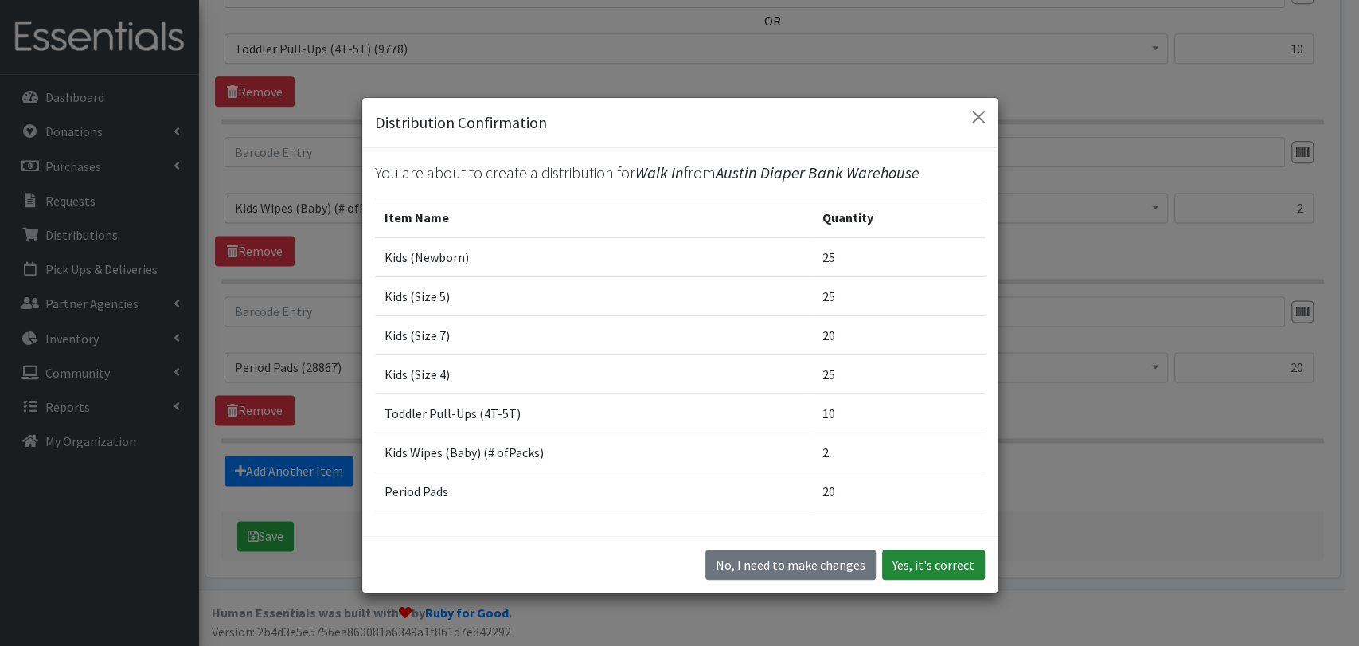
click at [944, 566] on button "Yes, it's correct" at bounding box center [933, 564] width 103 height 30
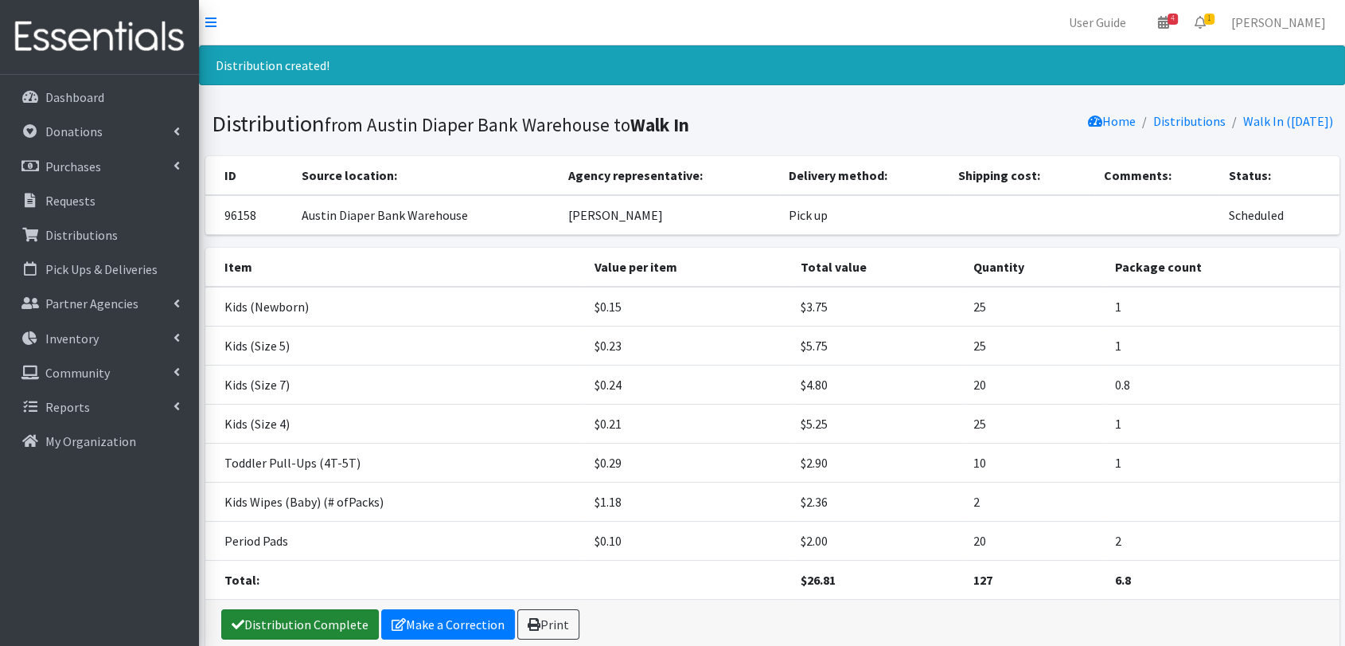
click at [285, 619] on link "Distribution Complete" at bounding box center [300, 624] width 158 height 30
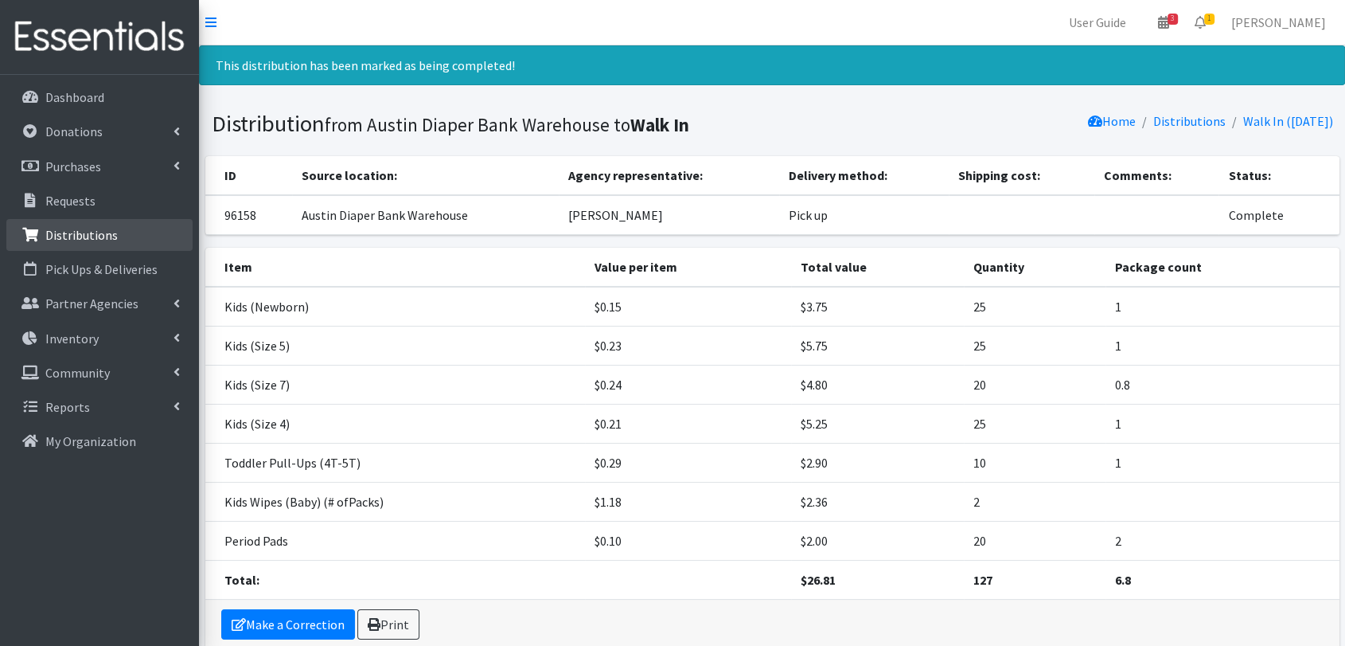
click at [106, 227] on p "Distributions" at bounding box center [81, 235] width 72 height 16
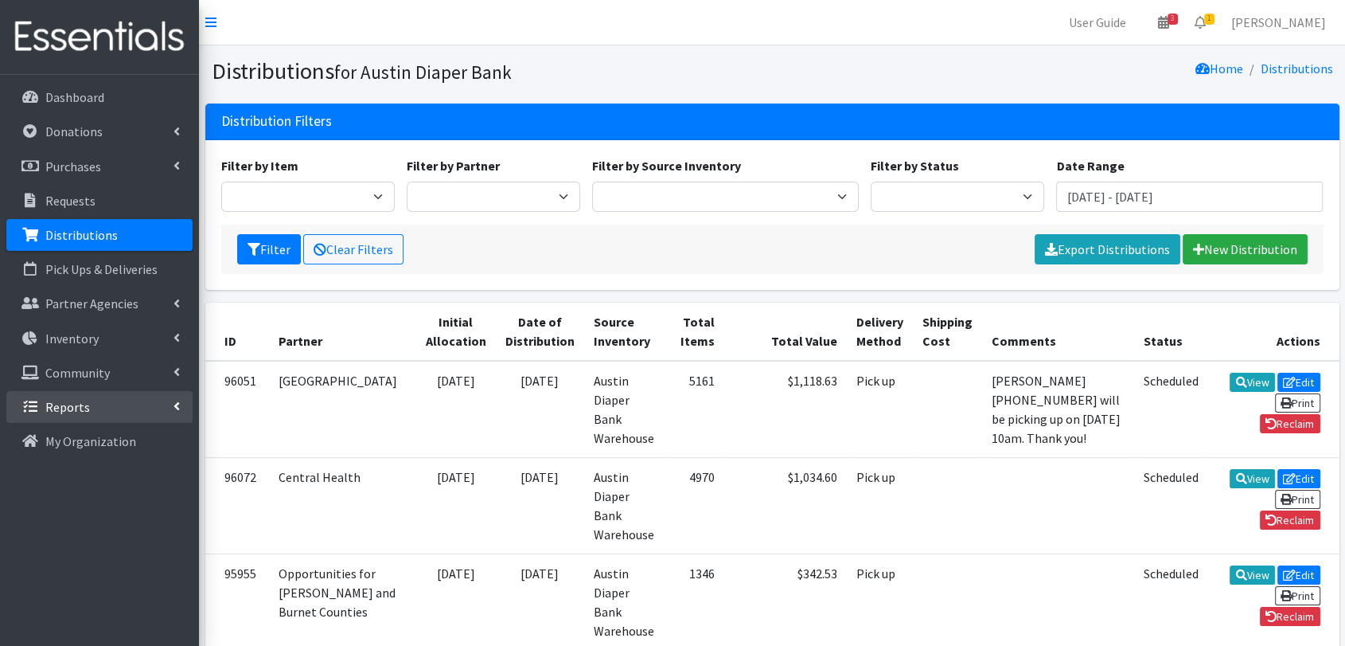
click at [168, 408] on link "Reports" at bounding box center [99, 407] width 186 height 32
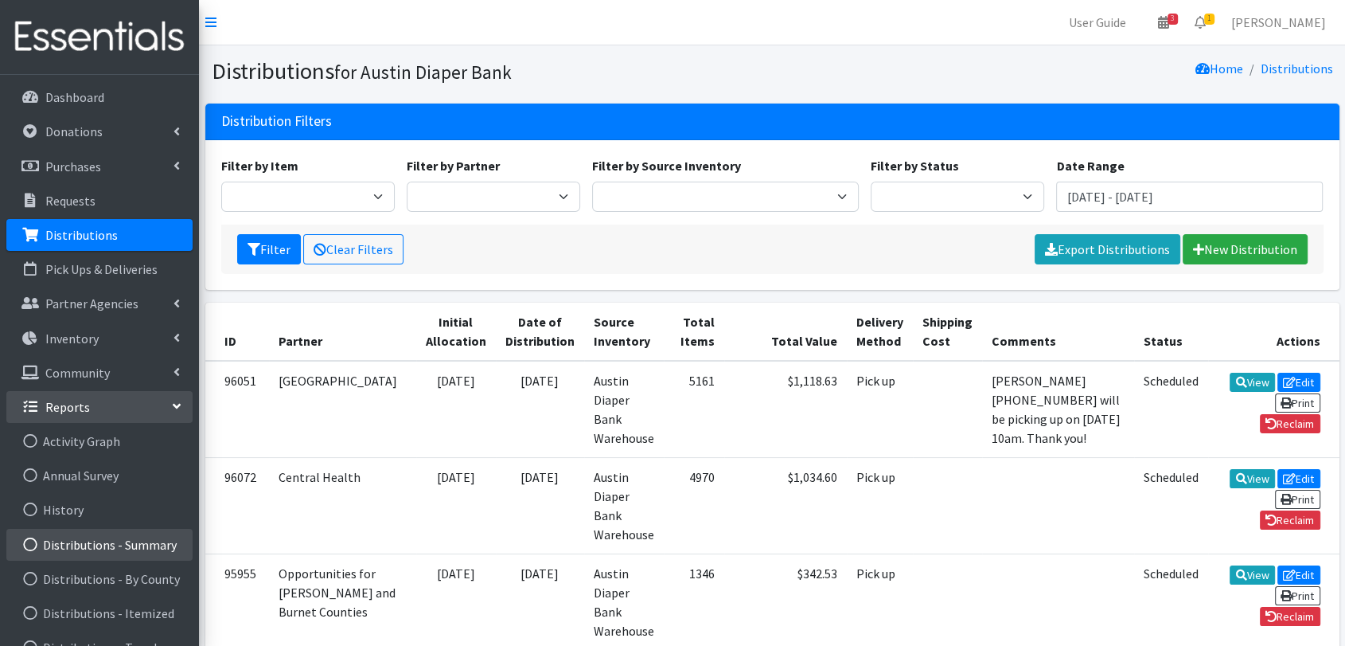
scroll to position [177, 0]
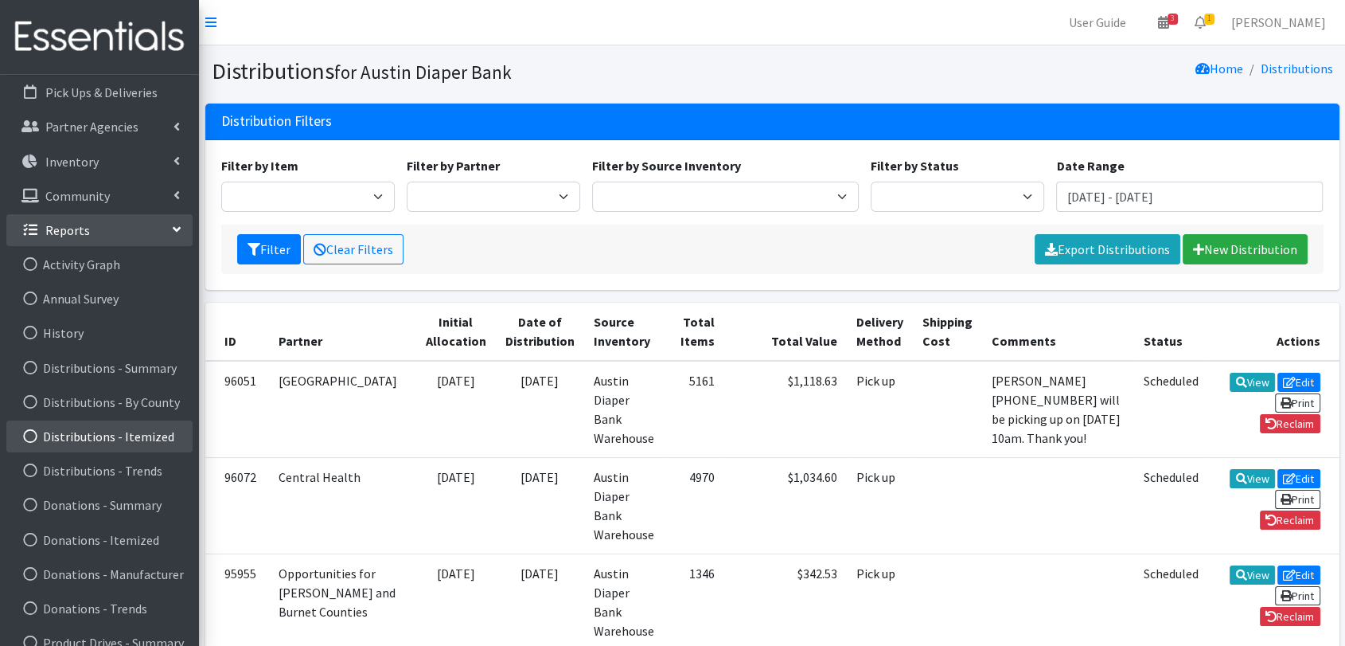
click at [153, 437] on link "Distributions - Itemized" at bounding box center [99, 436] width 186 height 32
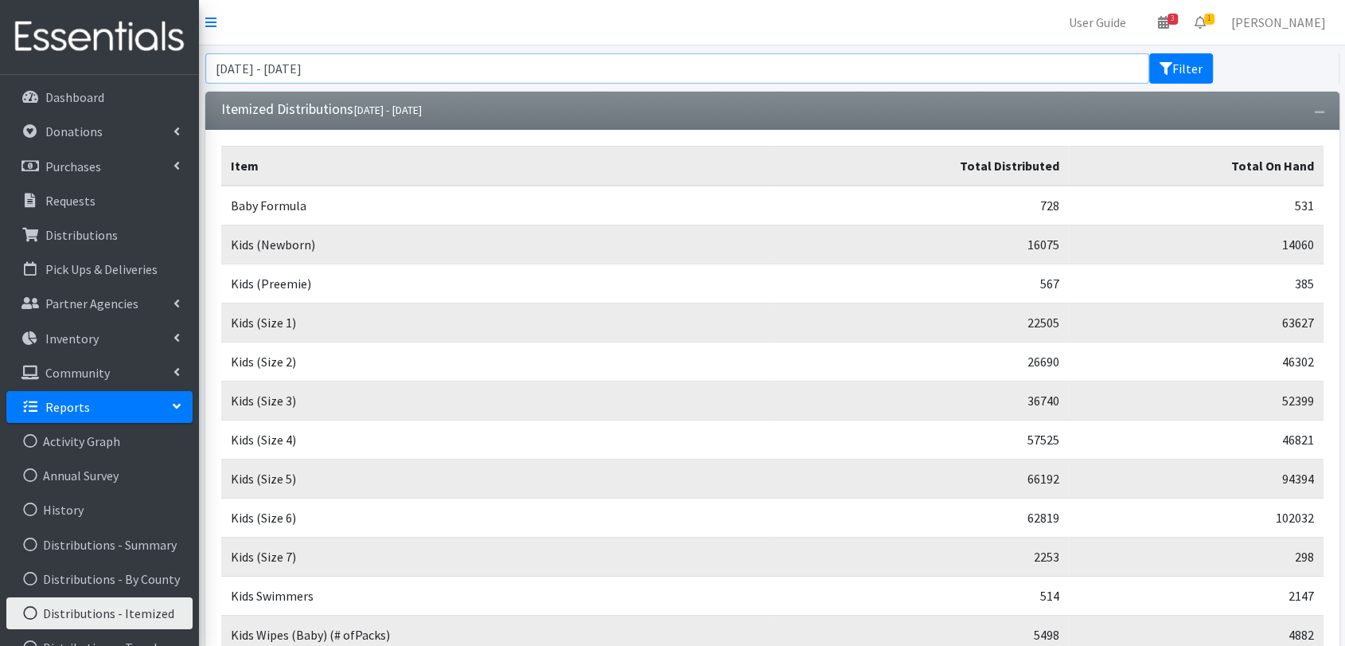
click at [408, 57] on input "[DATE] - [DATE]" at bounding box center [677, 68] width 945 height 30
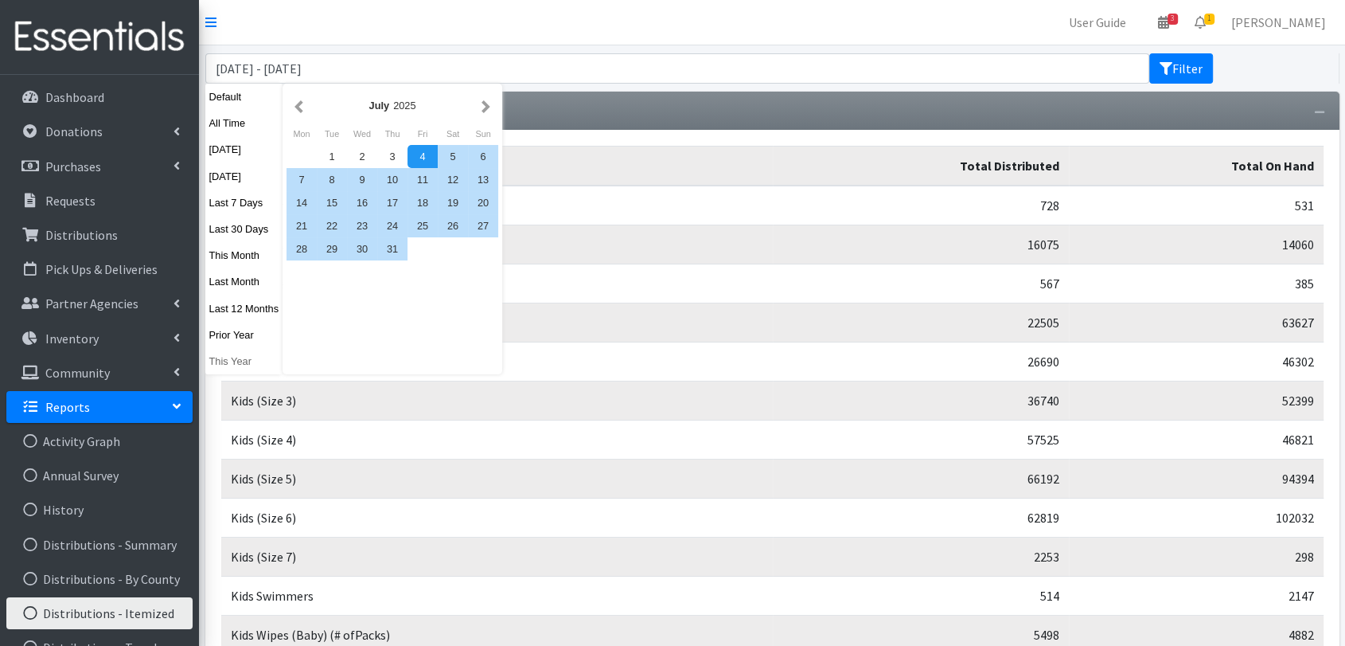
click at [237, 364] on button "This Year" at bounding box center [244, 360] width 78 height 23
type input "[DATE] - [DATE]"
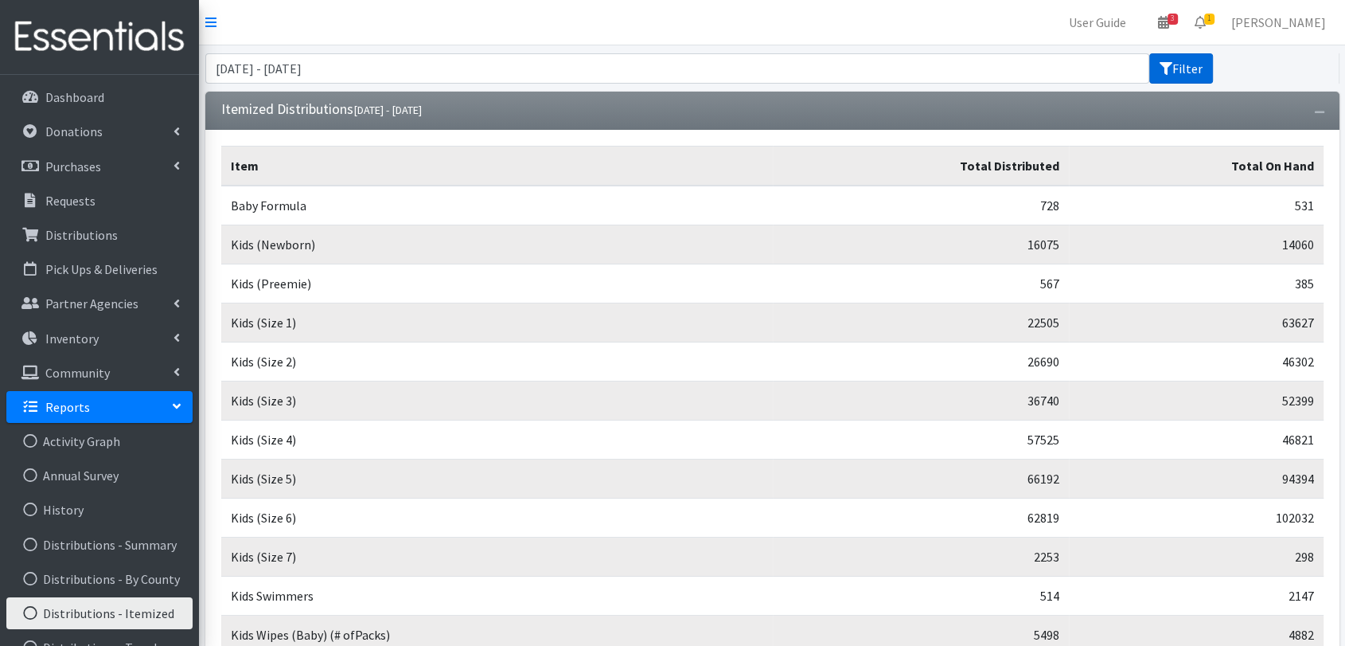
click at [1172, 69] on icon "submit" at bounding box center [1166, 68] width 13 height 13
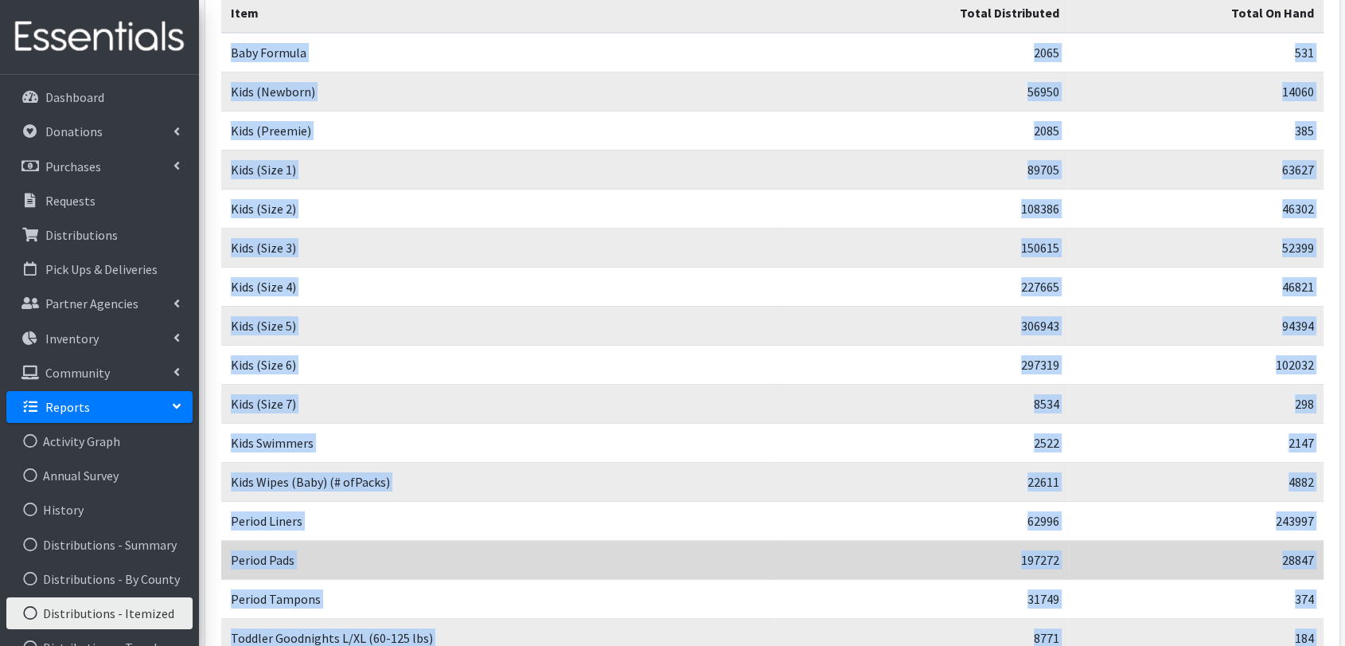
scroll to position [427, 0]
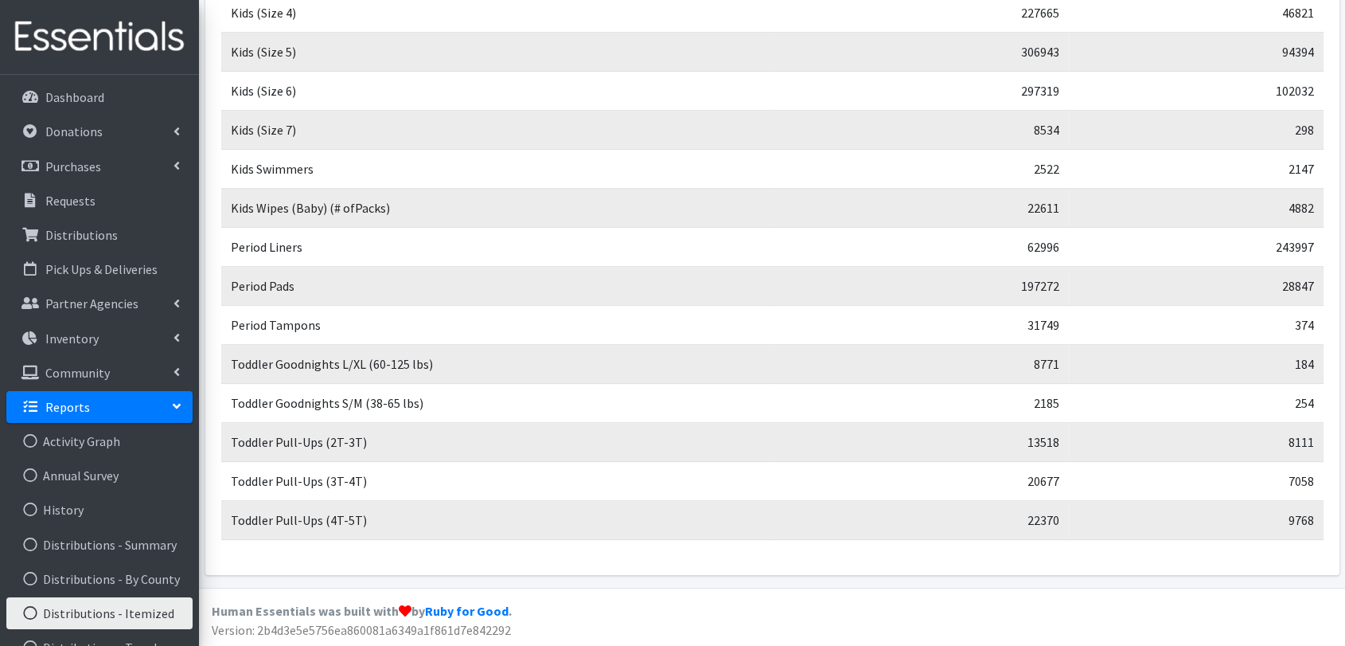
drag, startPoint x: 228, startPoint y: 195, endPoint x: 1331, endPoint y: 522, distance: 1150.9
click at [1331, 522] on div "Item Total Distributed Total On Hand Baby Formula 2065 531 Kids (Newborn) 56950…" at bounding box center [772, 139] width 1134 height 872
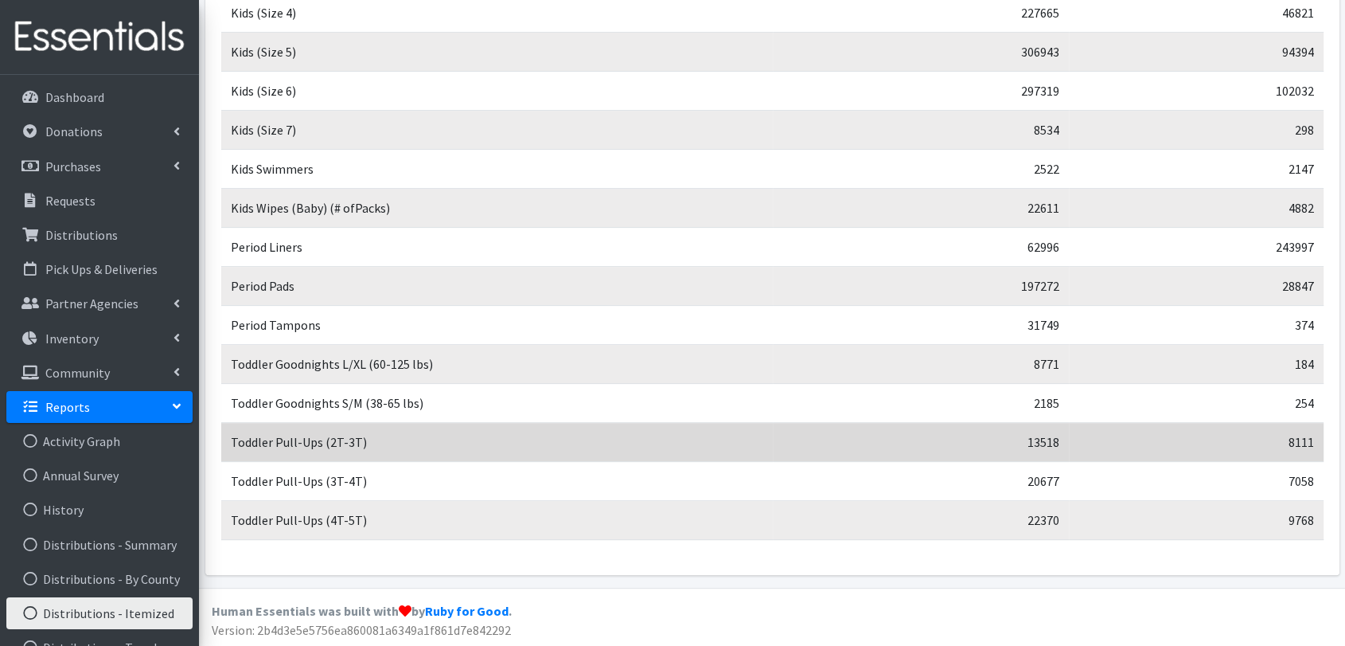
copy table "Item Total Distributed Total On Hand"
